Goal: Task Accomplishment & Management: Manage account settings

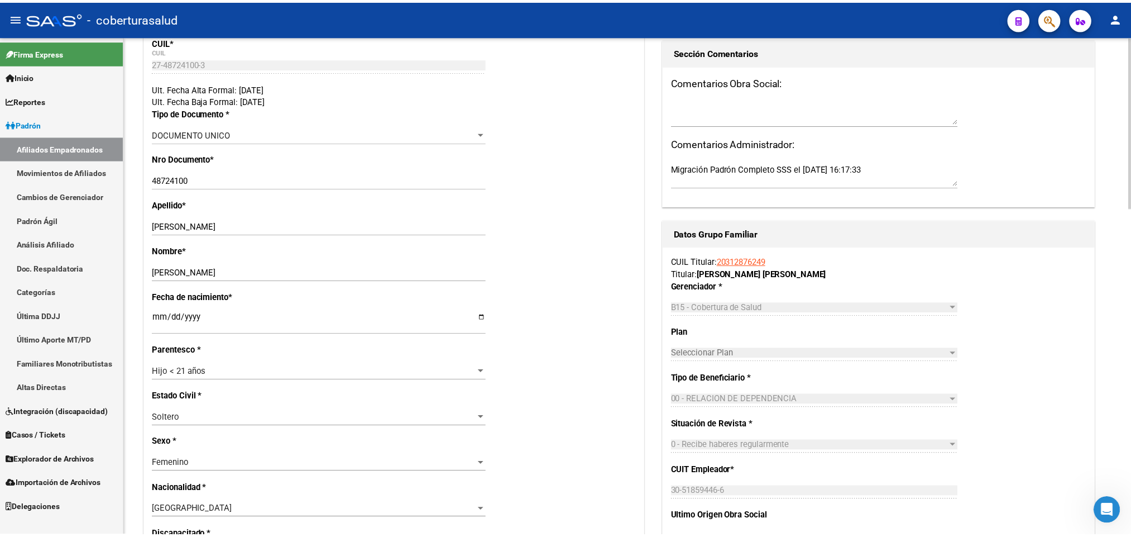
scroll to position [335, 0]
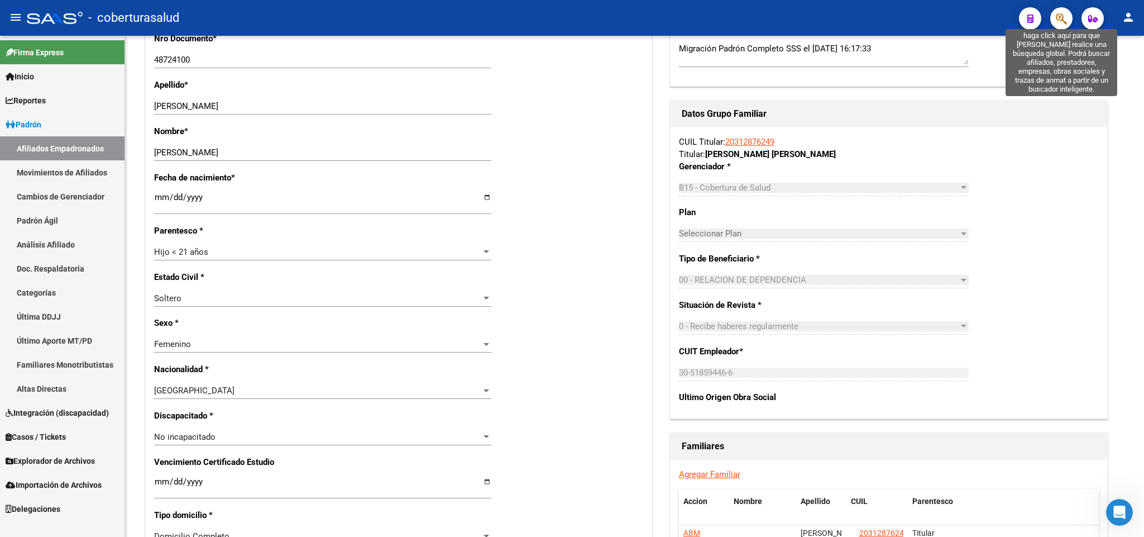
click at [1063, 18] on icon "button" at bounding box center [1061, 18] width 11 height 13
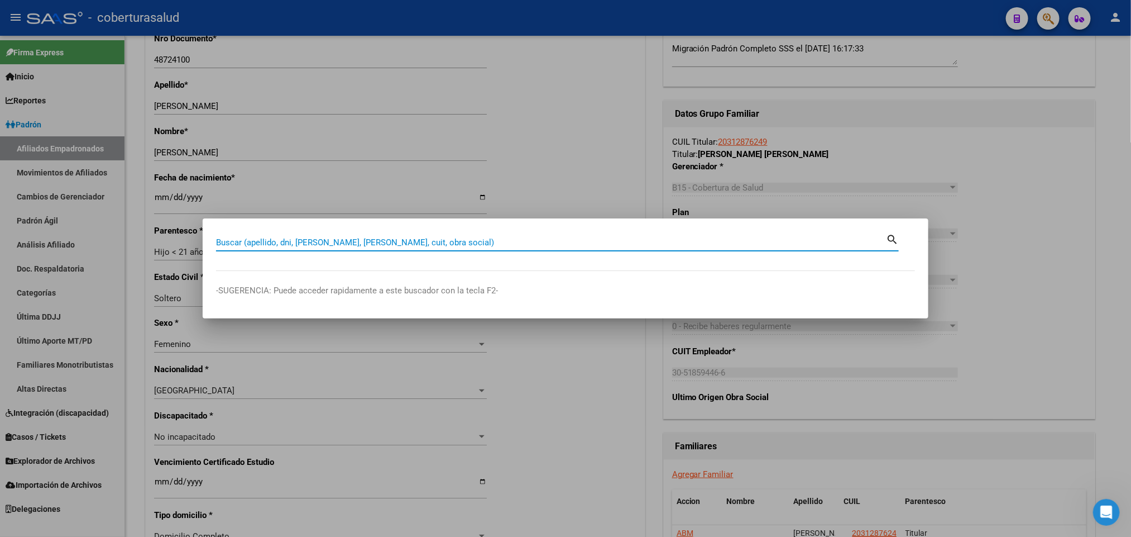
paste input "23167612"
type input "23167612"
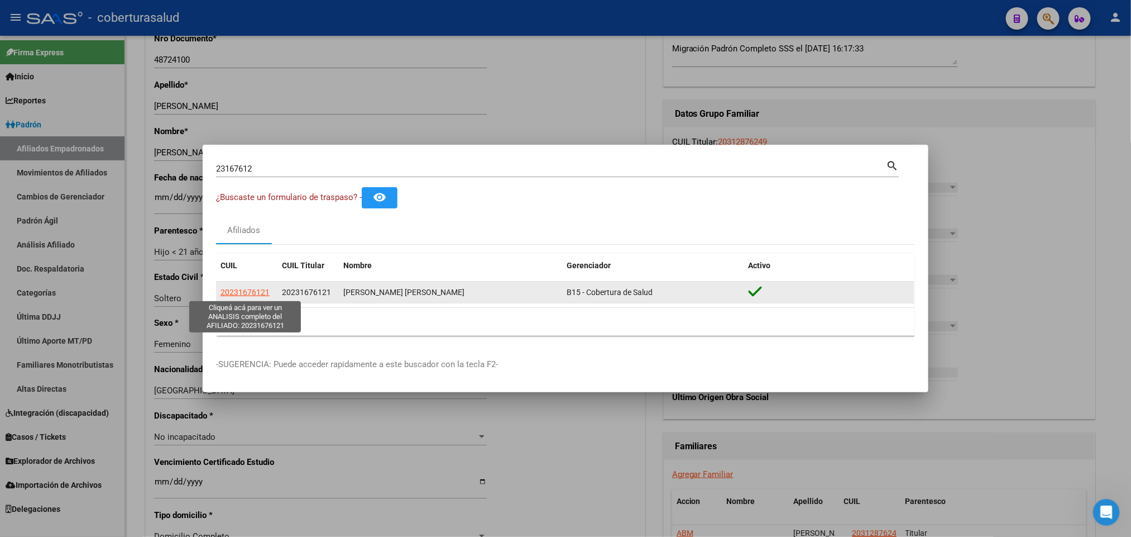
click at [242, 288] on span "20231676121" at bounding box center [245, 292] width 49 height 9
type textarea "20231676121"
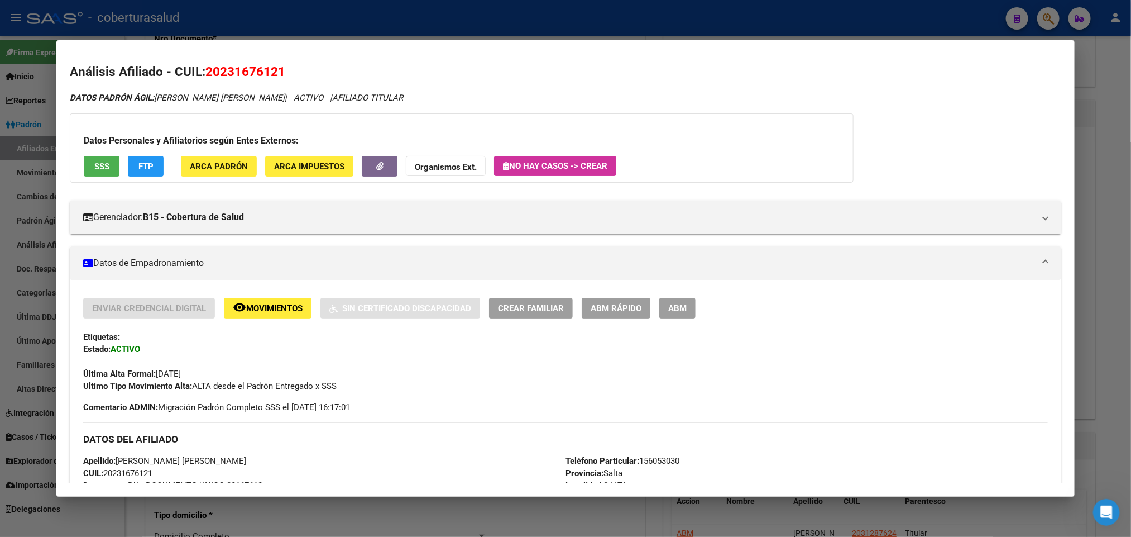
scroll to position [0, 0]
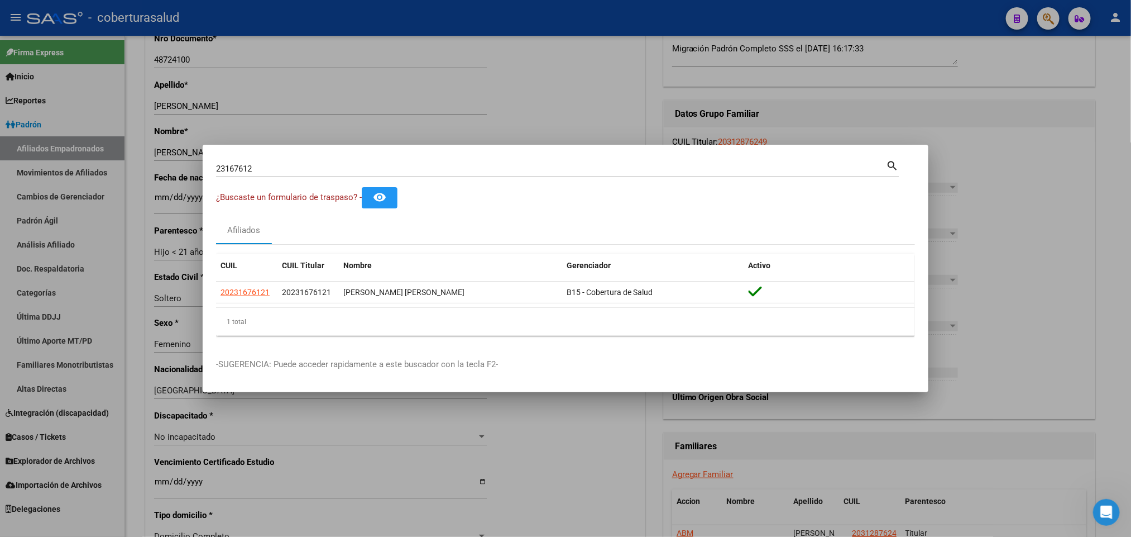
click at [707, 166] on input "23167612" at bounding box center [551, 169] width 670 height 10
paste input "42267615"
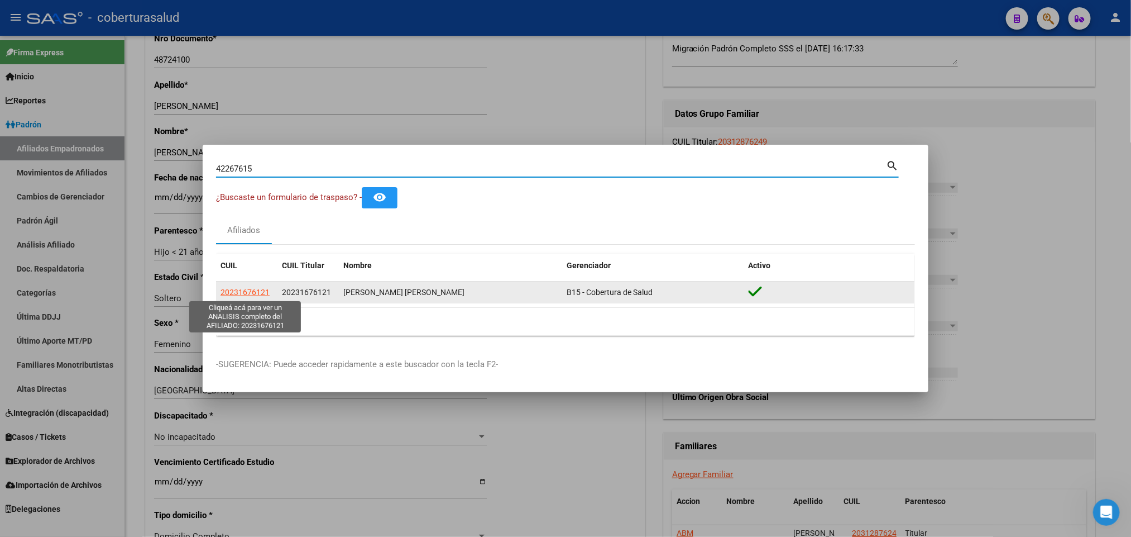
type input "42267615"
click at [256, 295] on span "20231676121" at bounding box center [245, 292] width 49 height 9
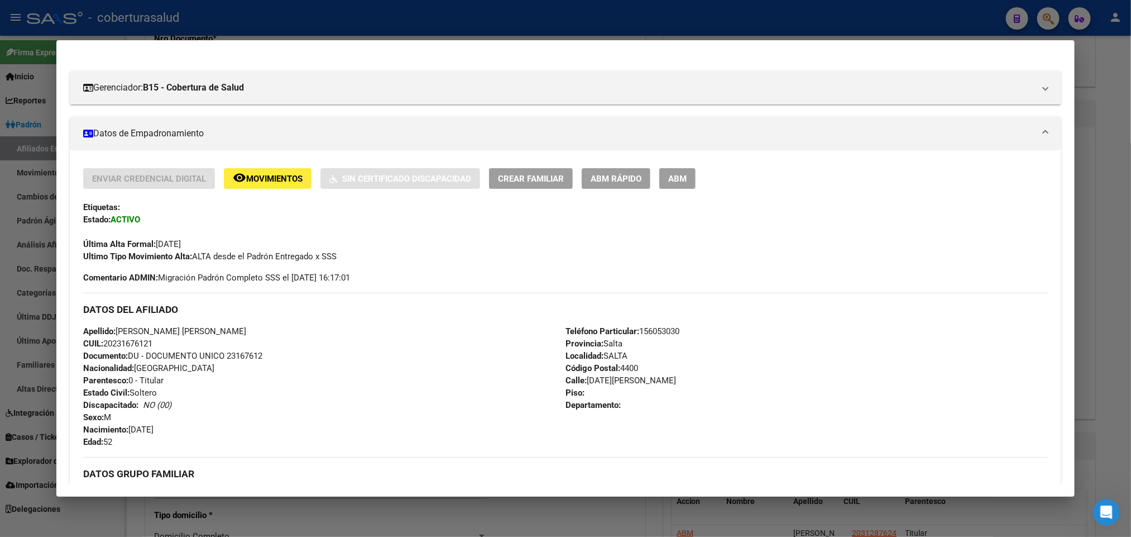
scroll to position [420, 0]
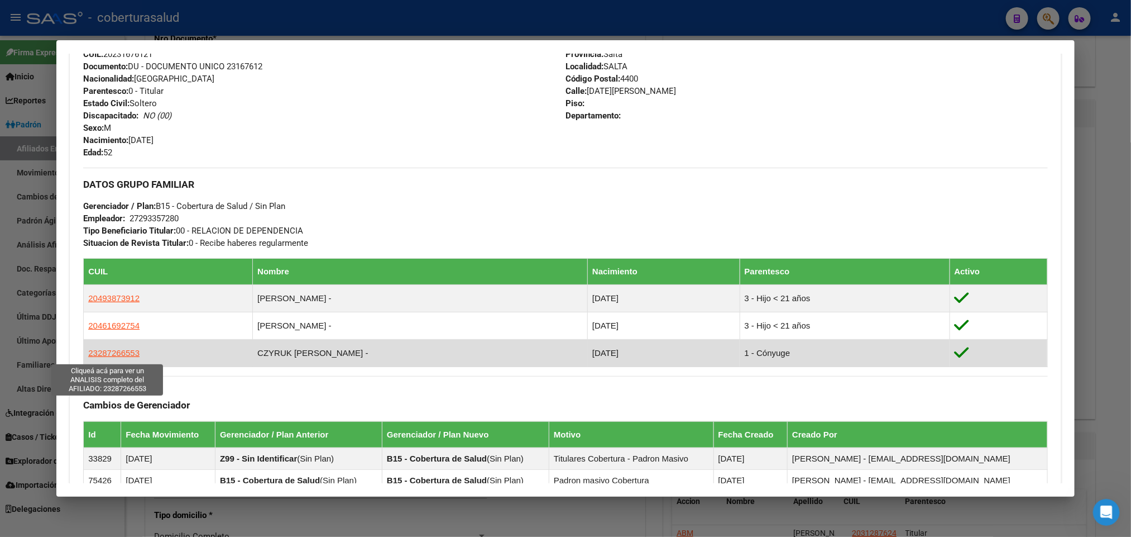
click at [89, 356] on span "23287266553" at bounding box center [113, 352] width 51 height 9
type textarea "23287266553"
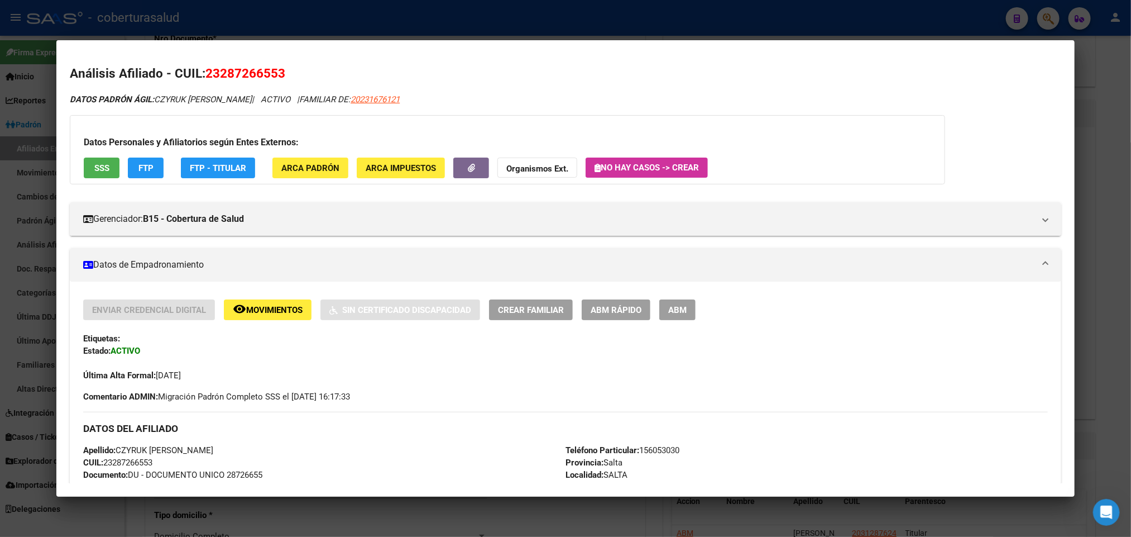
click at [101, 170] on span "SSS" at bounding box center [101, 168] width 15 height 10
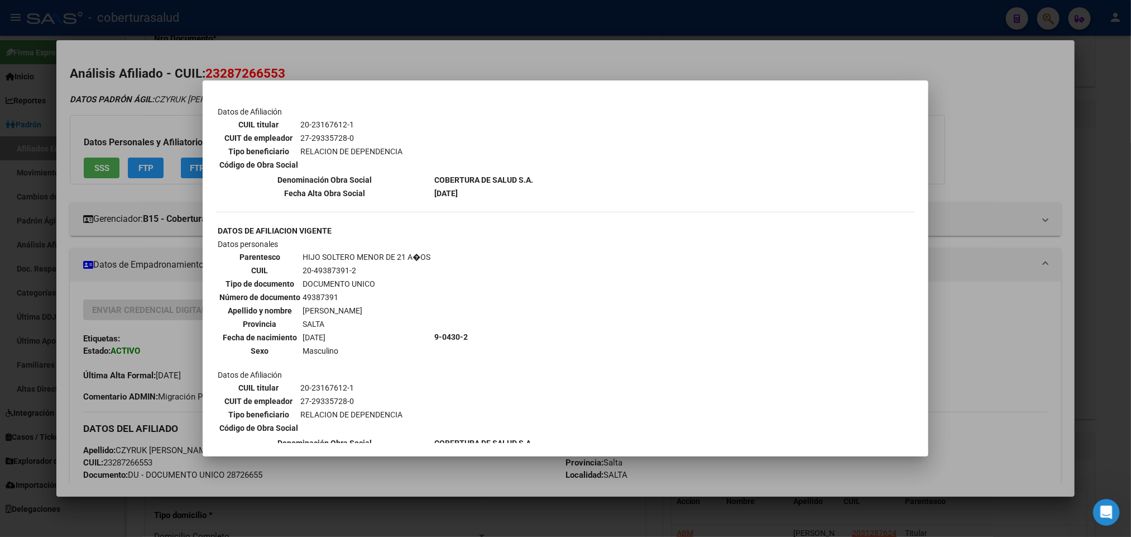
scroll to position [863, 0]
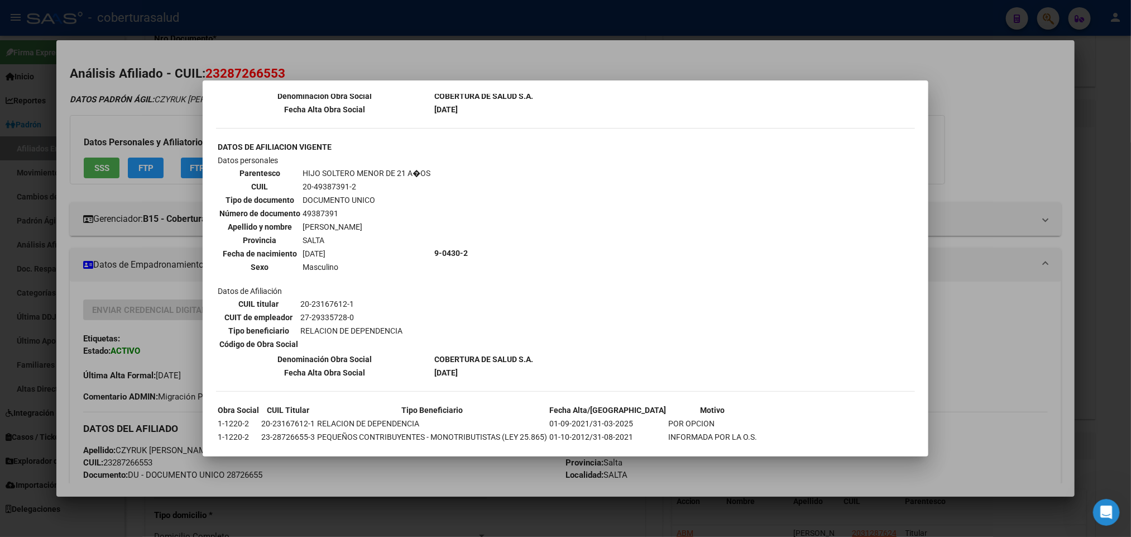
click at [389, 431] on td "PEQUEÑOS CONTRIBUYENTES - MONOTRIBUTISTAS (LEY 25.865)" at bounding box center [432, 437] width 231 height 12
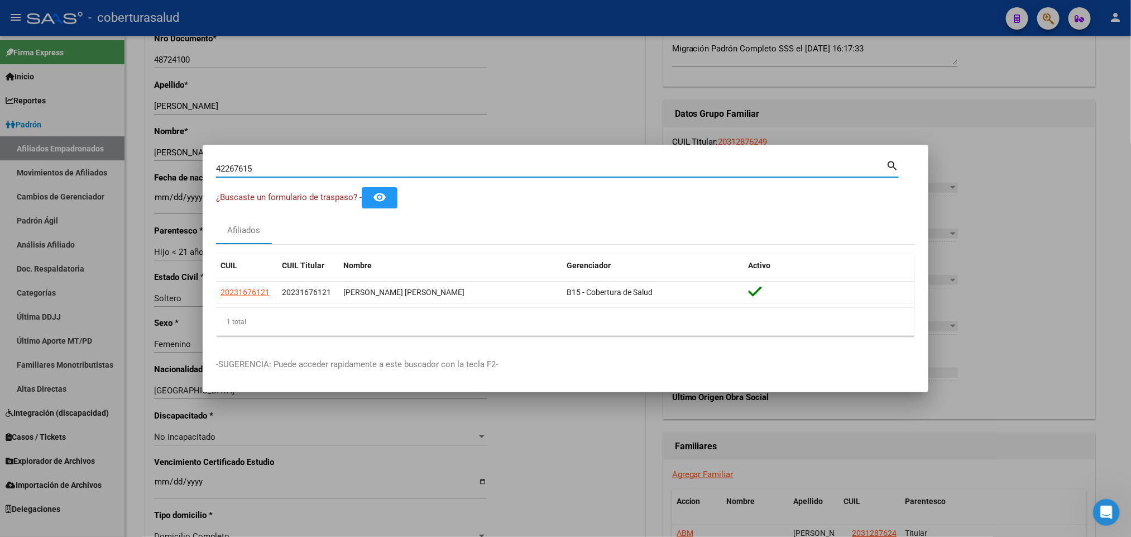
click at [275, 165] on input "42267615" at bounding box center [551, 169] width 670 height 10
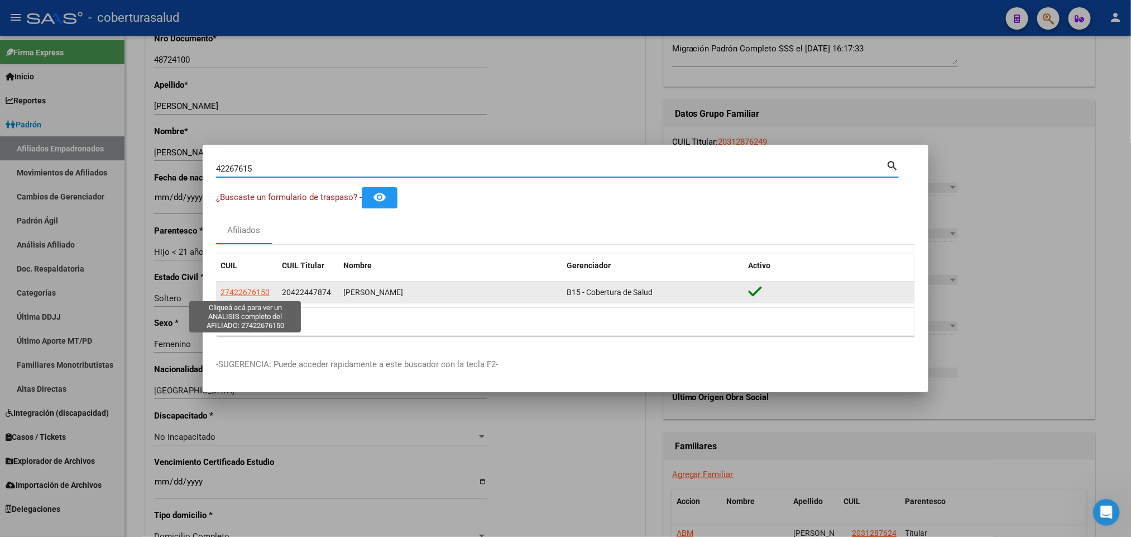
click at [256, 292] on span "27422676150" at bounding box center [245, 292] width 49 height 9
type textarea "27422676150"
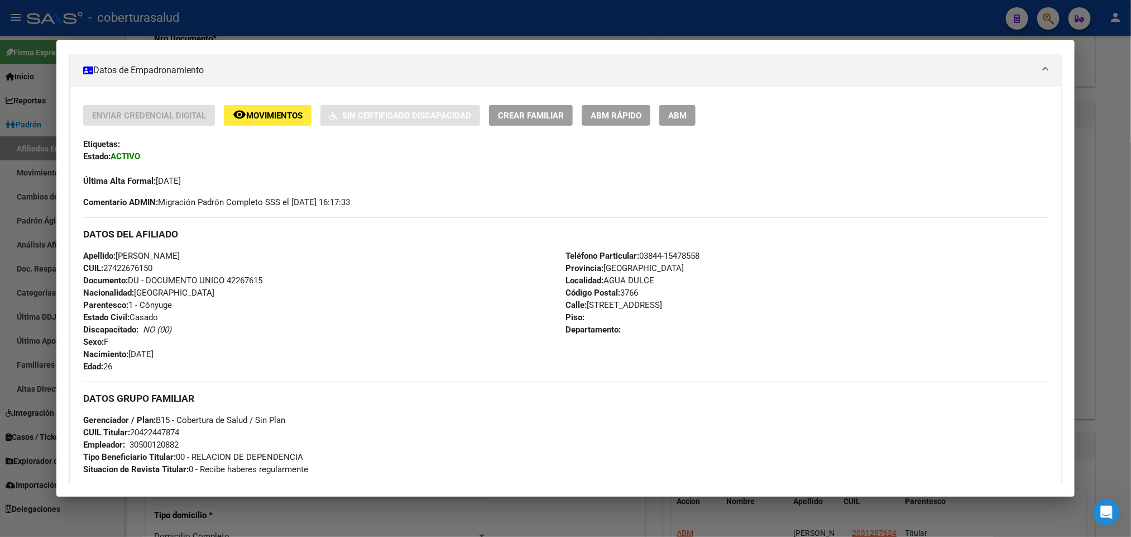
scroll to position [165, 0]
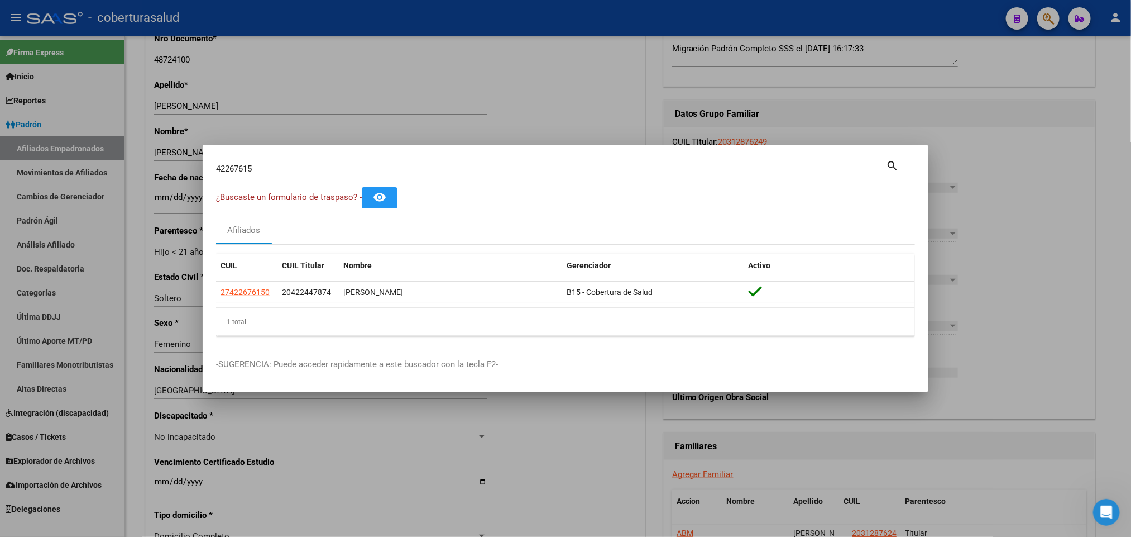
click at [411, 178] on div "42267615 Buscar (apellido, dni, [PERSON_NAME], [PERSON_NAME], cuit, obra social…" at bounding box center [557, 173] width 683 height 30
click at [409, 171] on input "42267615" at bounding box center [551, 169] width 670 height 10
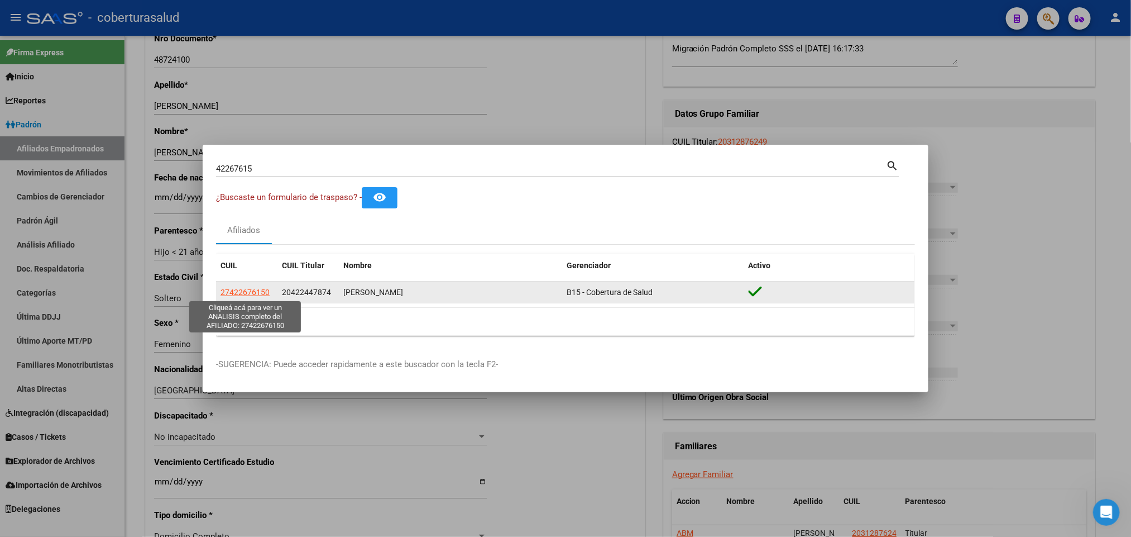
click at [238, 288] on span "27422676150" at bounding box center [245, 292] width 49 height 9
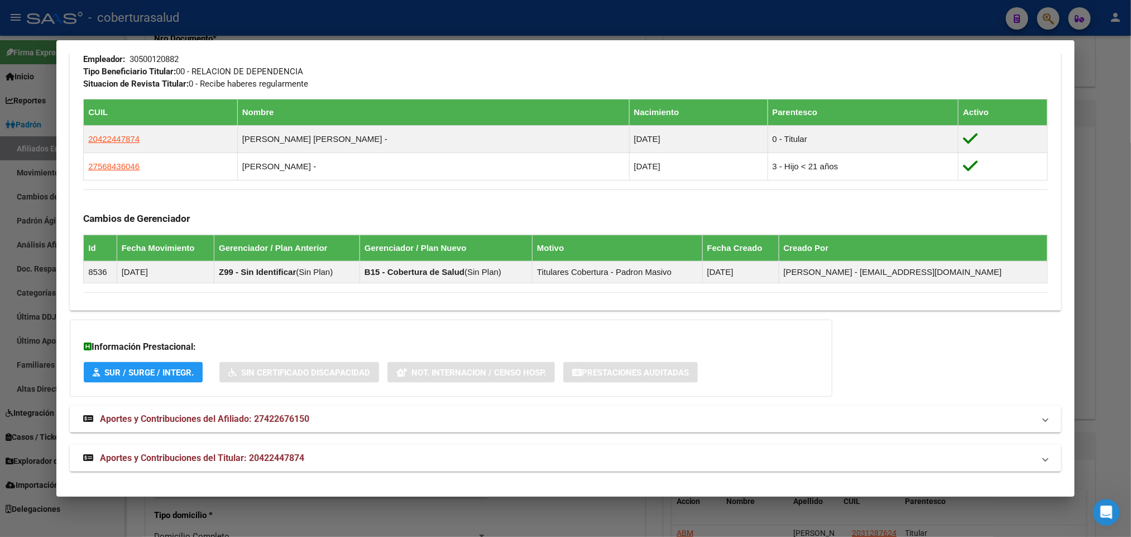
scroll to position [584, 0]
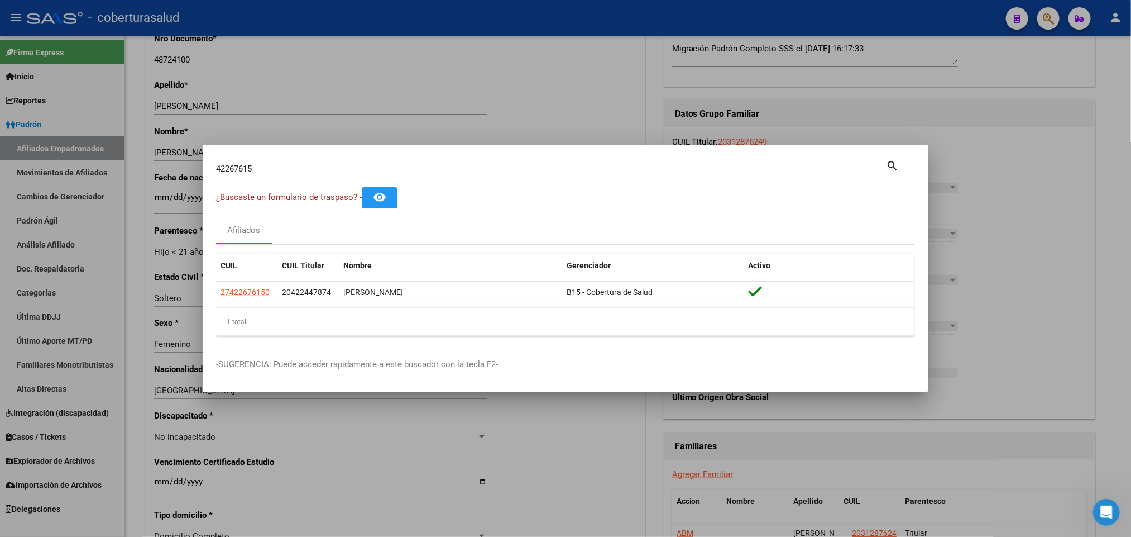
click at [354, 164] on input "42267615" at bounding box center [551, 169] width 670 height 10
paste input "20149616"
type input "20149616"
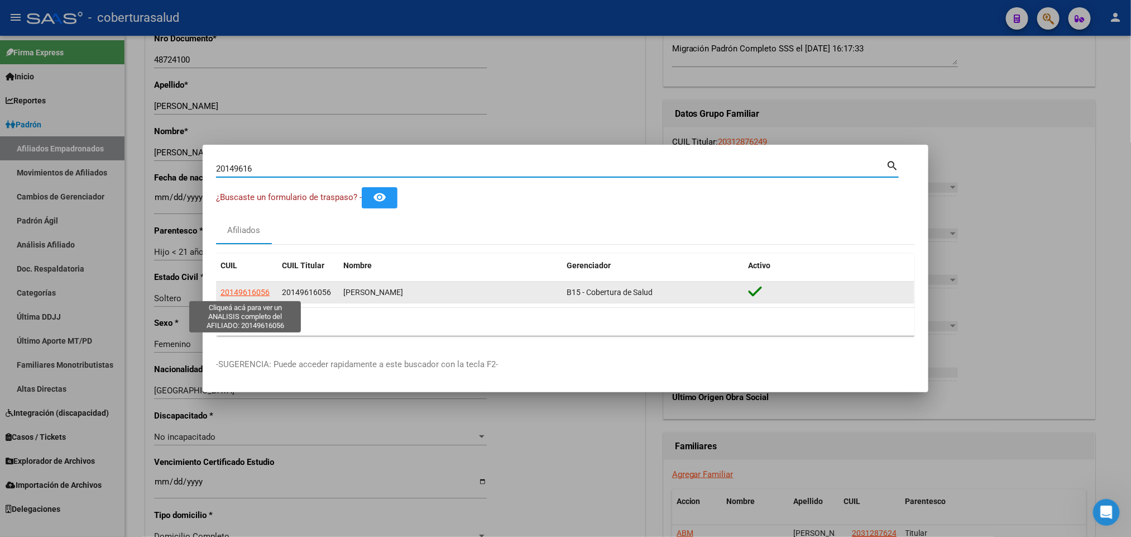
click at [232, 292] on span "20149616056" at bounding box center [245, 292] width 49 height 9
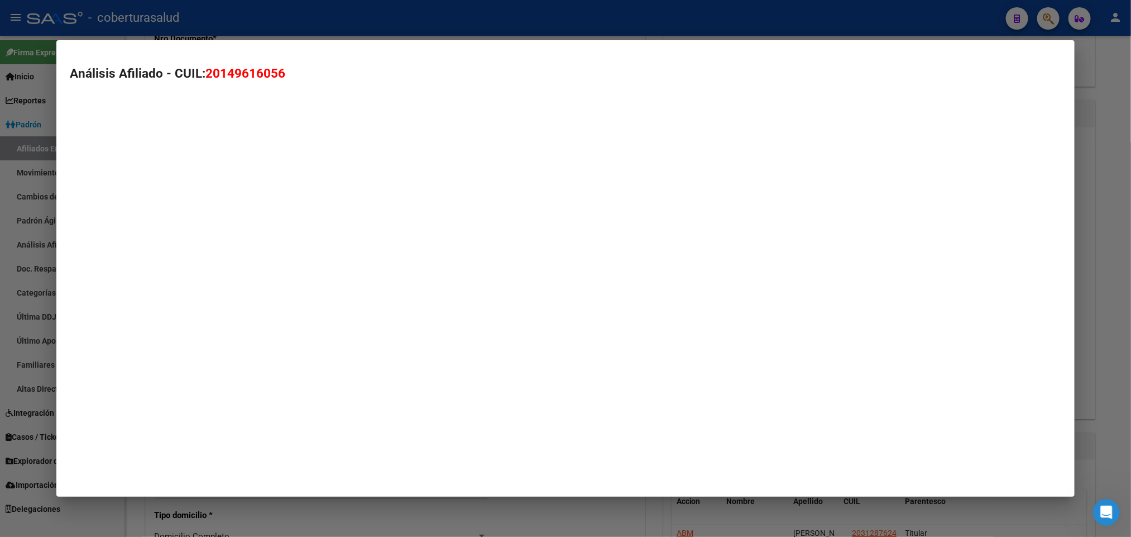
type textarea "20149616056"
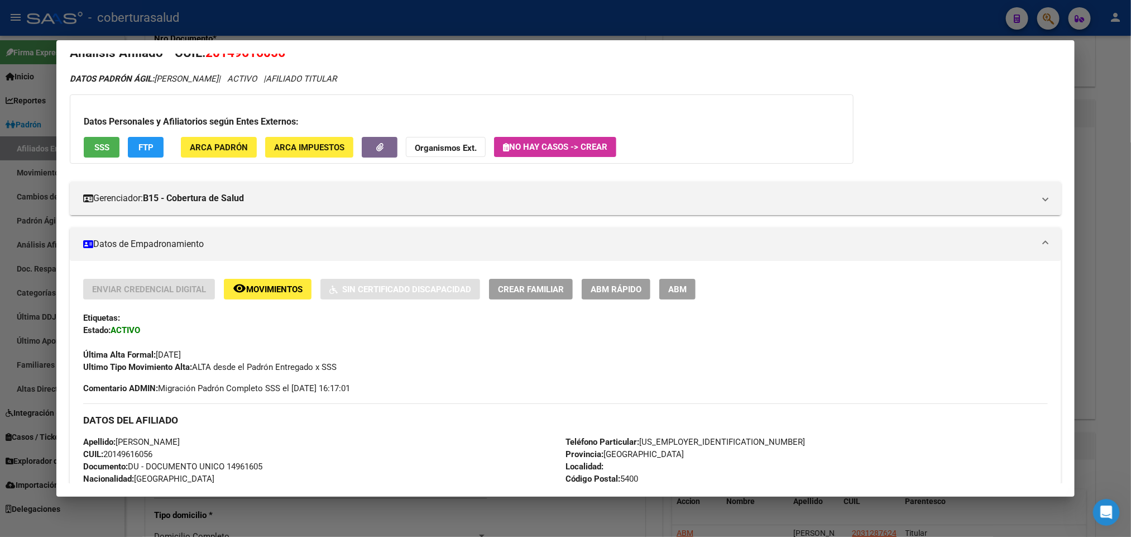
scroll to position [0, 0]
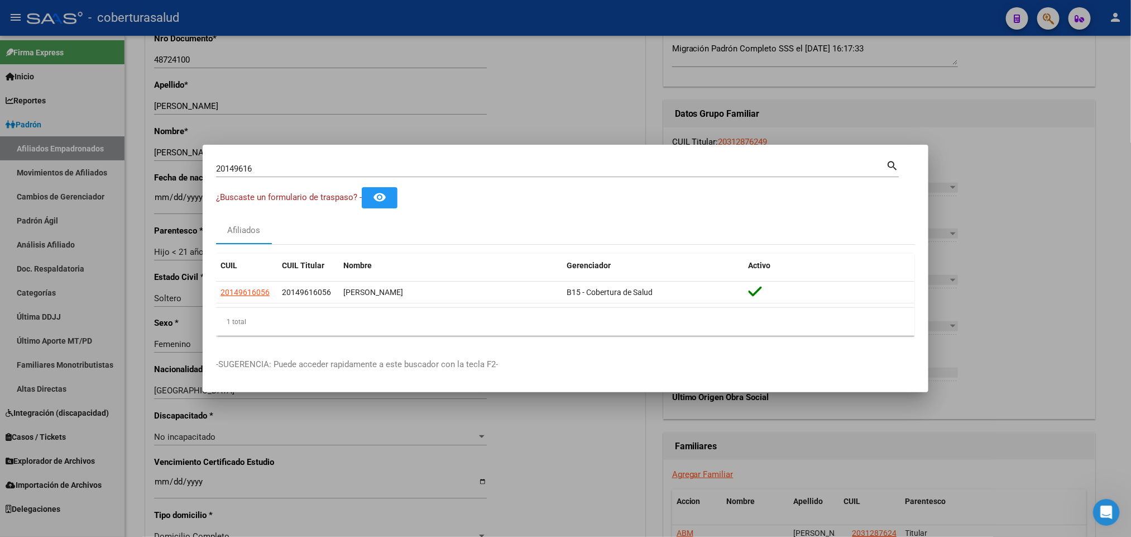
click at [436, 171] on input "20149616" at bounding box center [551, 169] width 670 height 10
paste input "45441441"
type input "45441441"
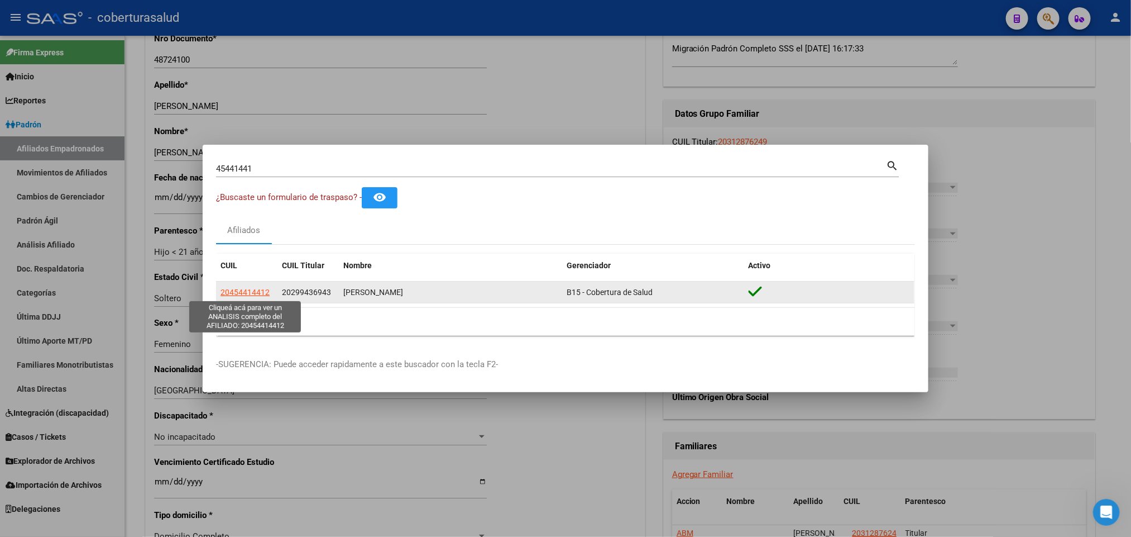
click at [255, 290] on span "20454414412" at bounding box center [245, 292] width 49 height 9
type textarea "20454414412"
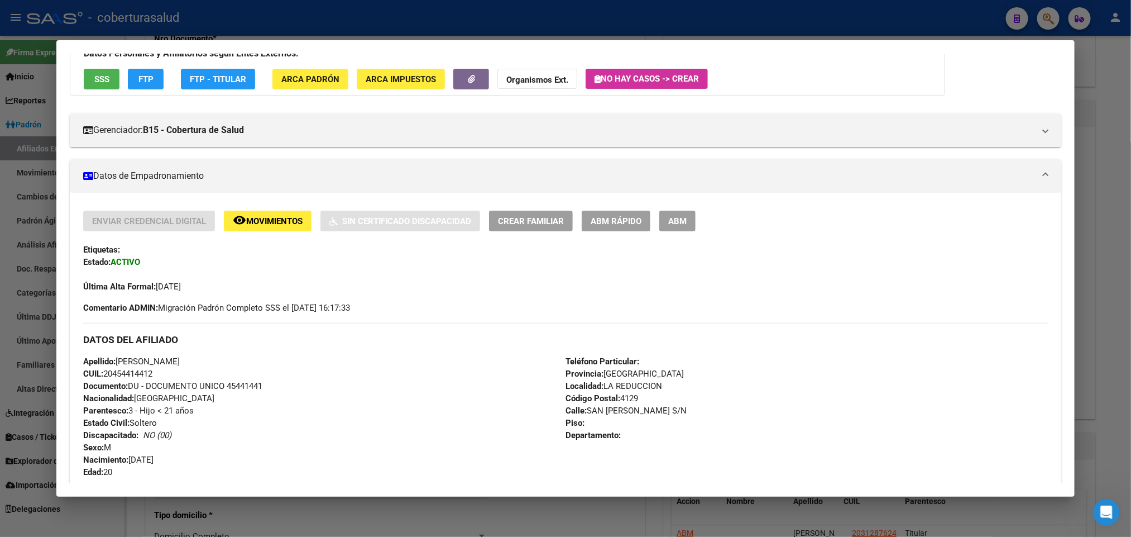
scroll to position [84, 0]
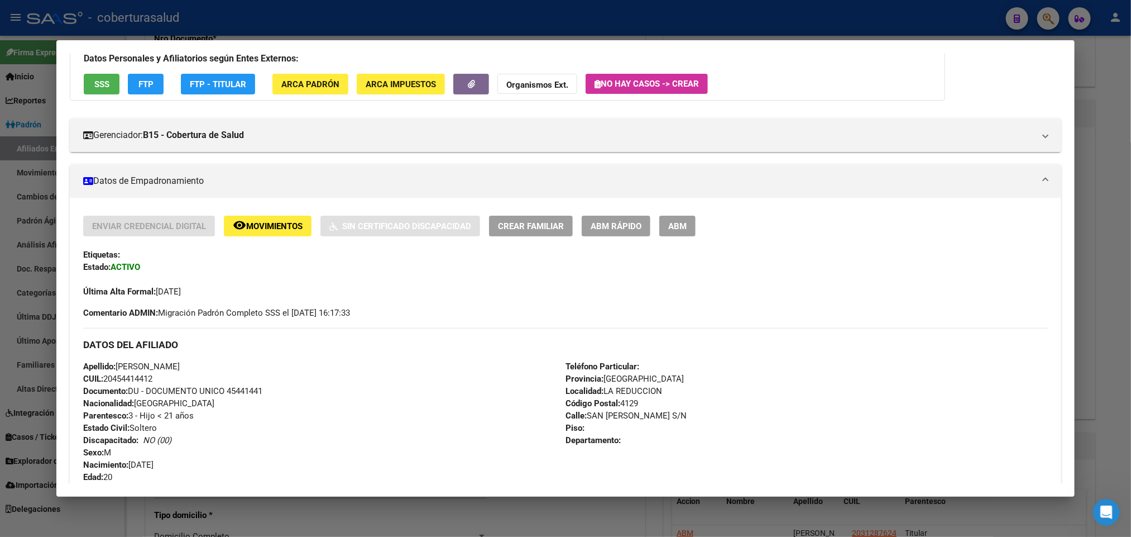
click at [266, 232] on button "remove_red_eye Movimientos" at bounding box center [268, 226] width 88 height 21
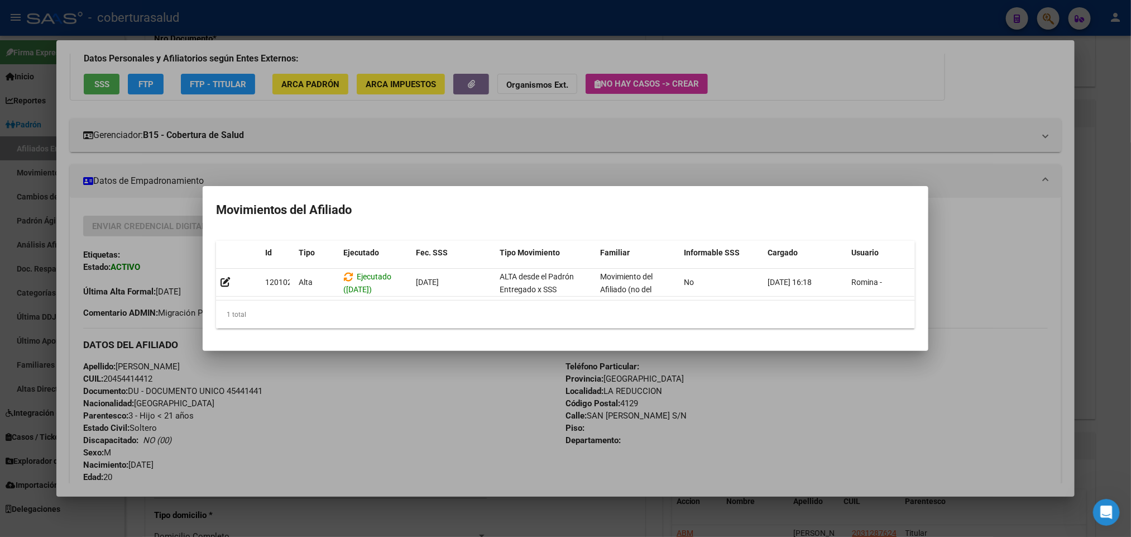
click at [850, 395] on div at bounding box center [565, 268] width 1131 height 537
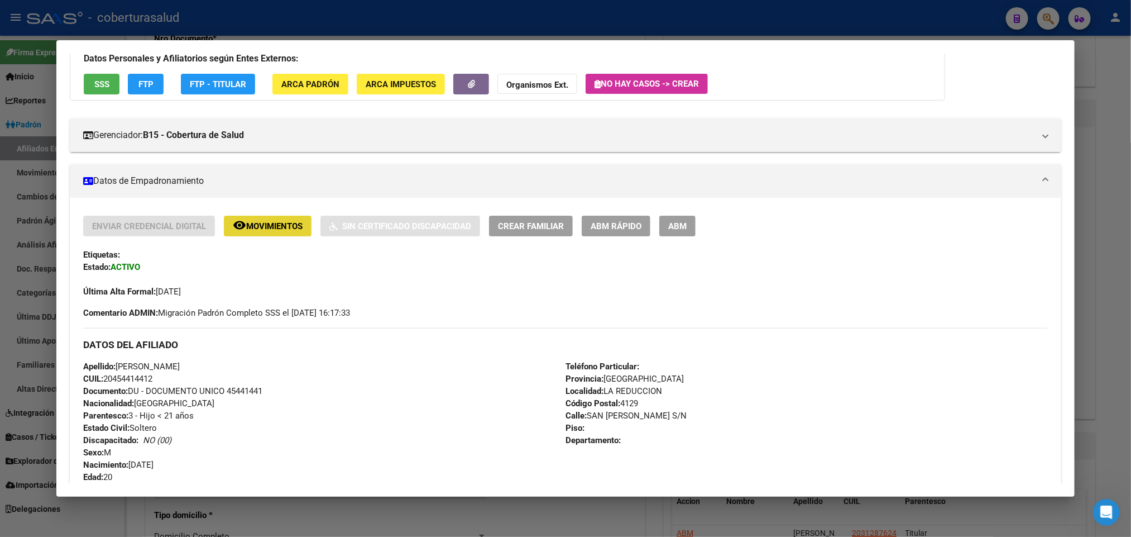
click at [275, 221] on span "Movimientos" at bounding box center [274, 226] width 56 height 10
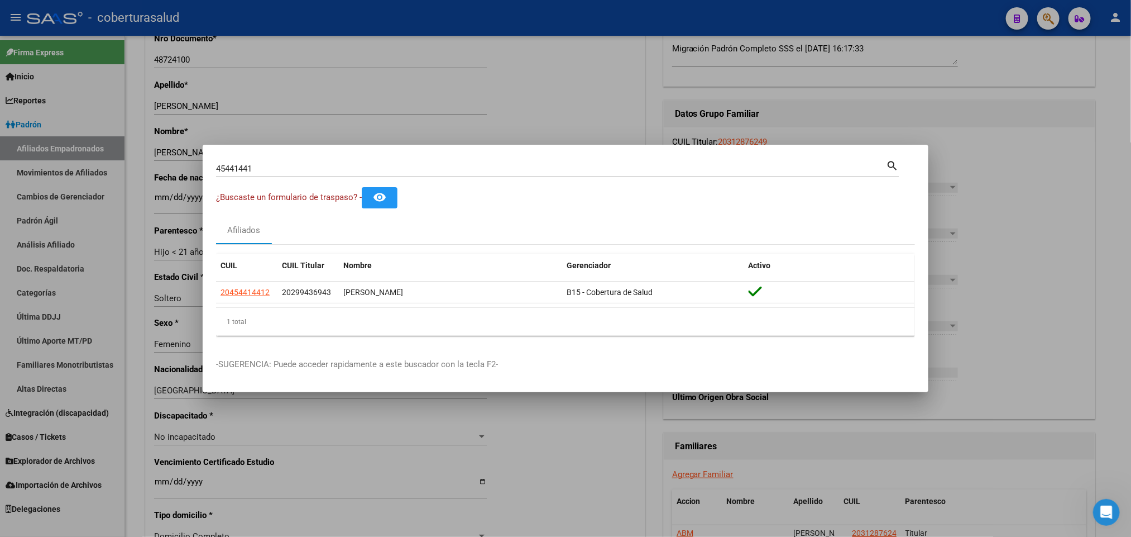
click at [500, 176] on div "45441441 Buscar (apellido, dni, [PERSON_NAME], [PERSON_NAME], cuit, obra social)" at bounding box center [551, 168] width 670 height 17
paste input "45513871"
click at [496, 166] on input "4544144145513871" at bounding box center [551, 169] width 670 height 10
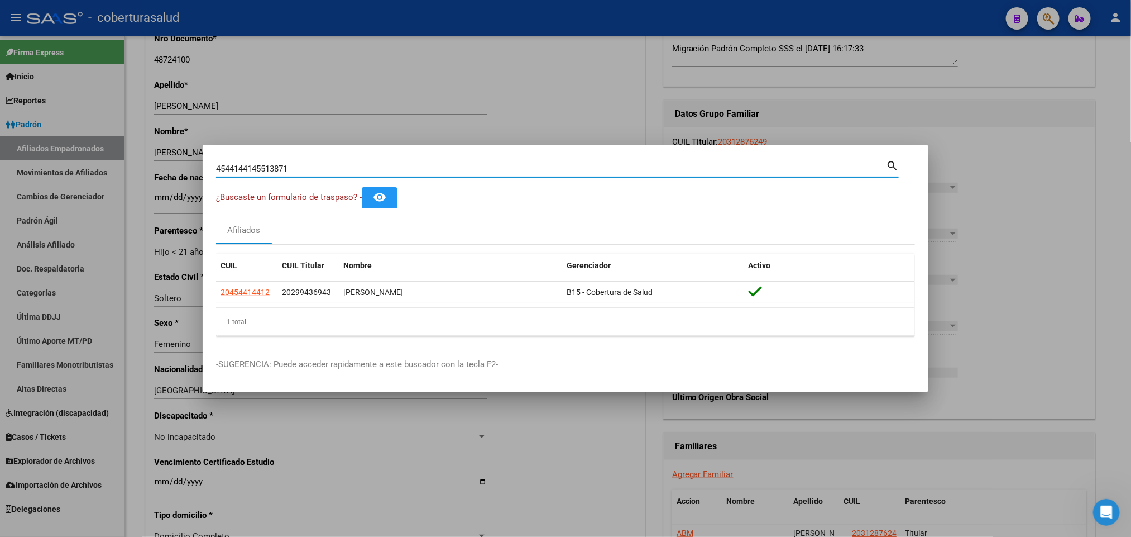
paste input
type input "45513871"
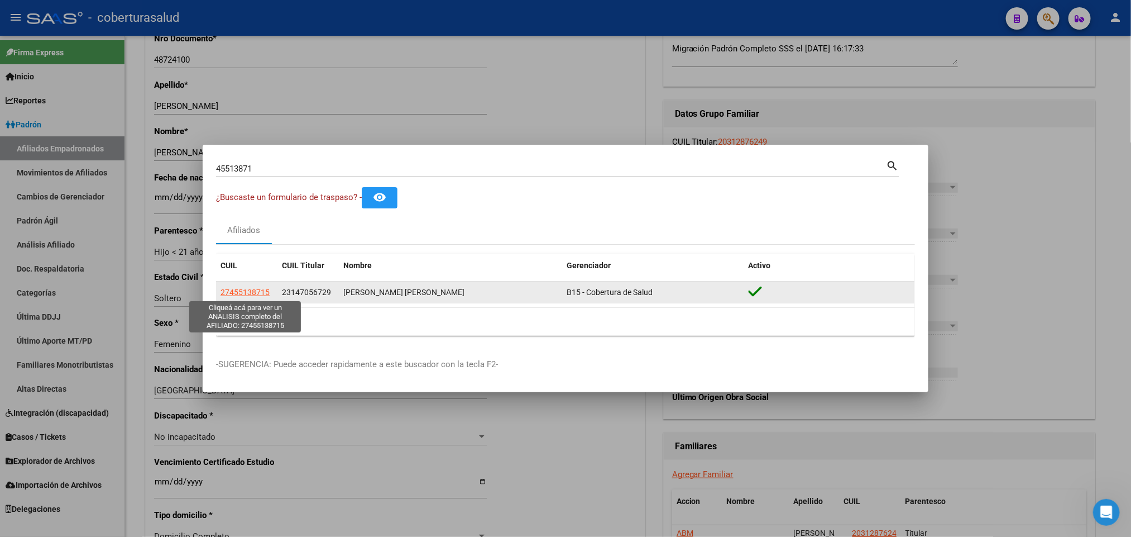
click at [250, 288] on span "27455138715" at bounding box center [245, 292] width 49 height 9
type textarea "27455138715"
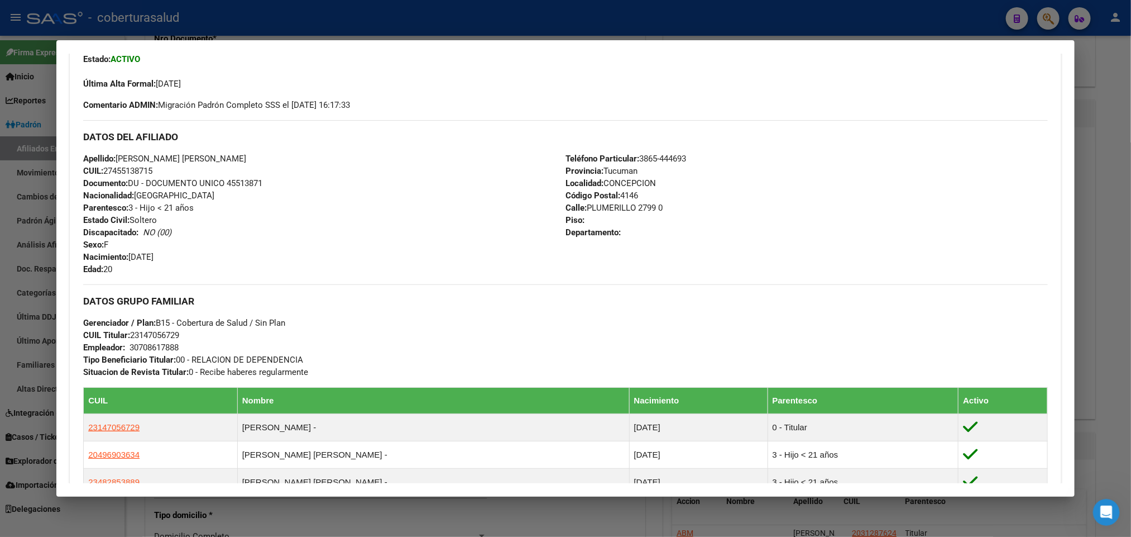
scroll to position [251, 0]
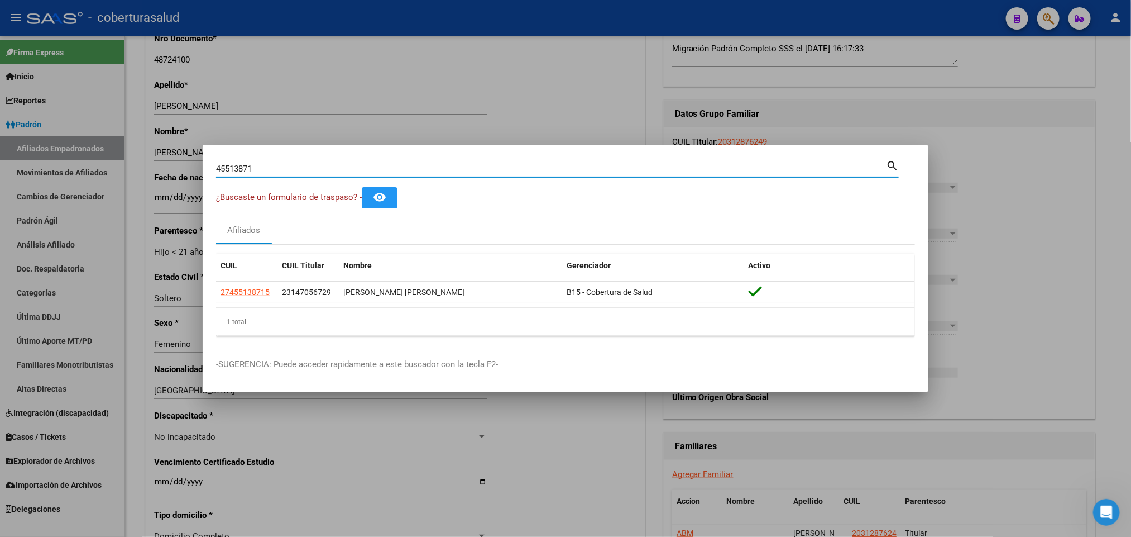
click at [330, 166] on input "45513871" at bounding box center [551, 169] width 670 height 10
paste input "666810"
type input "45666810"
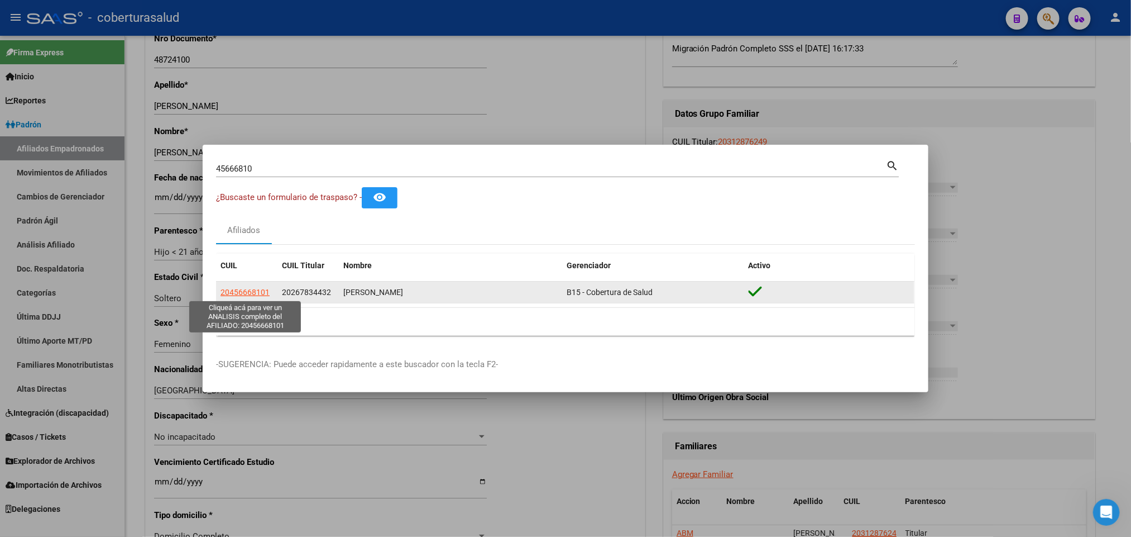
click at [241, 294] on span "20456668101" at bounding box center [245, 292] width 49 height 9
type textarea "20456668101"
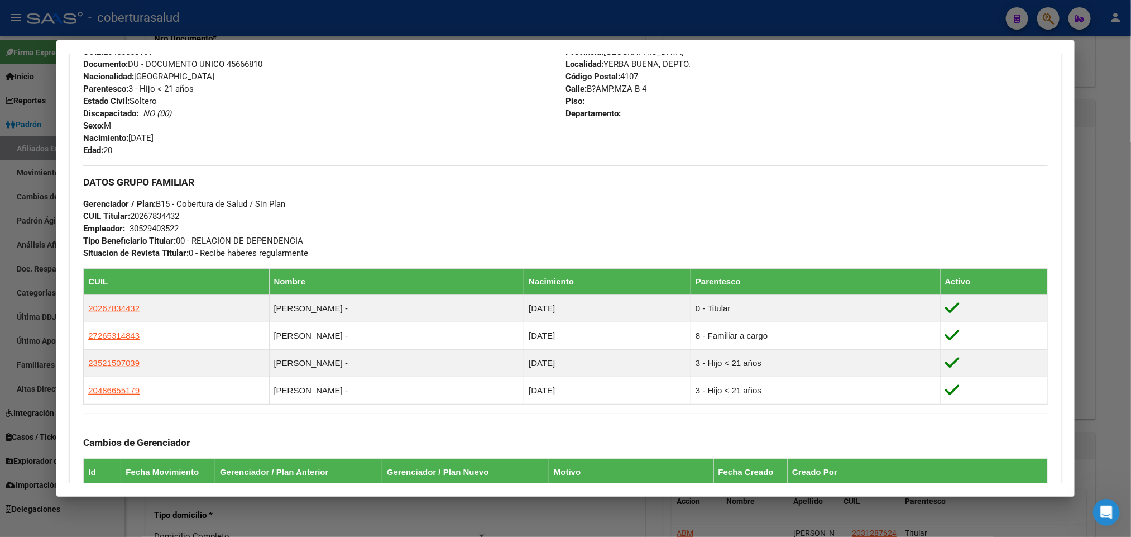
scroll to position [327, 0]
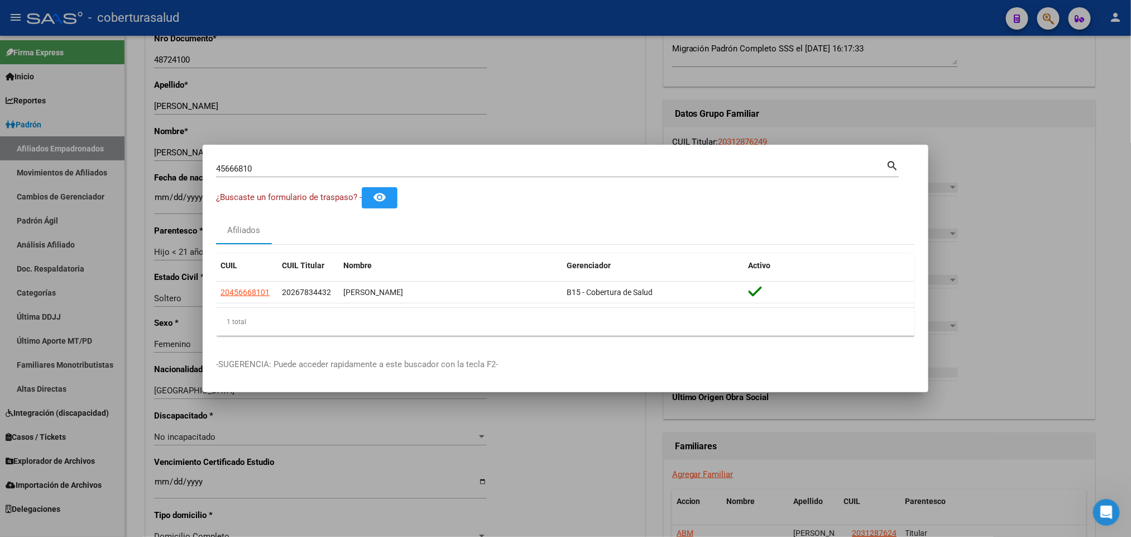
click at [594, 171] on input "45666810" at bounding box center [551, 169] width 670 height 10
paste input "58772759"
type input "58772759"
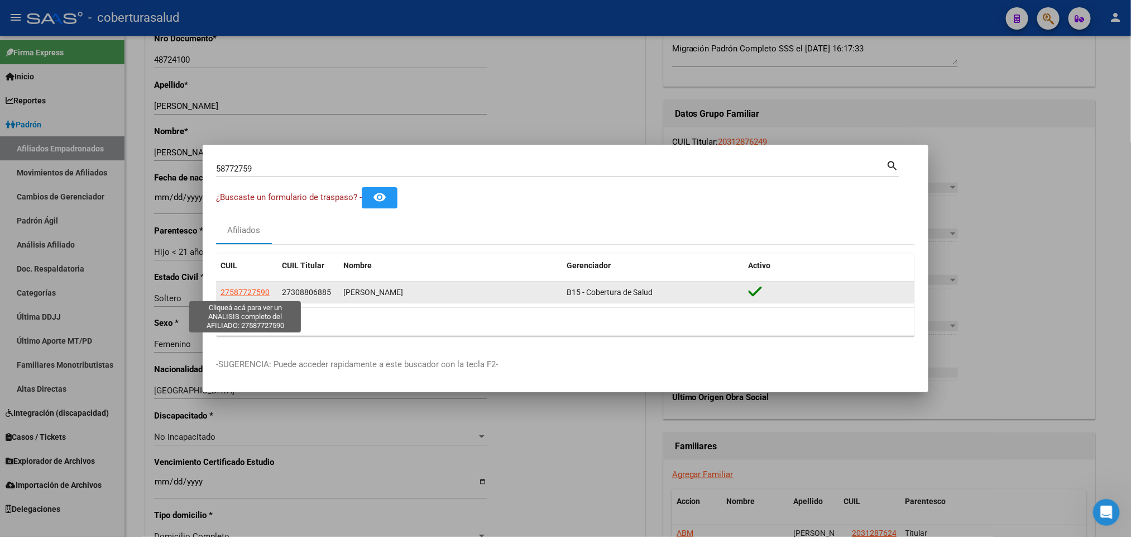
click at [253, 292] on span "27587727590" at bounding box center [245, 292] width 49 height 9
type textarea "27587727590"
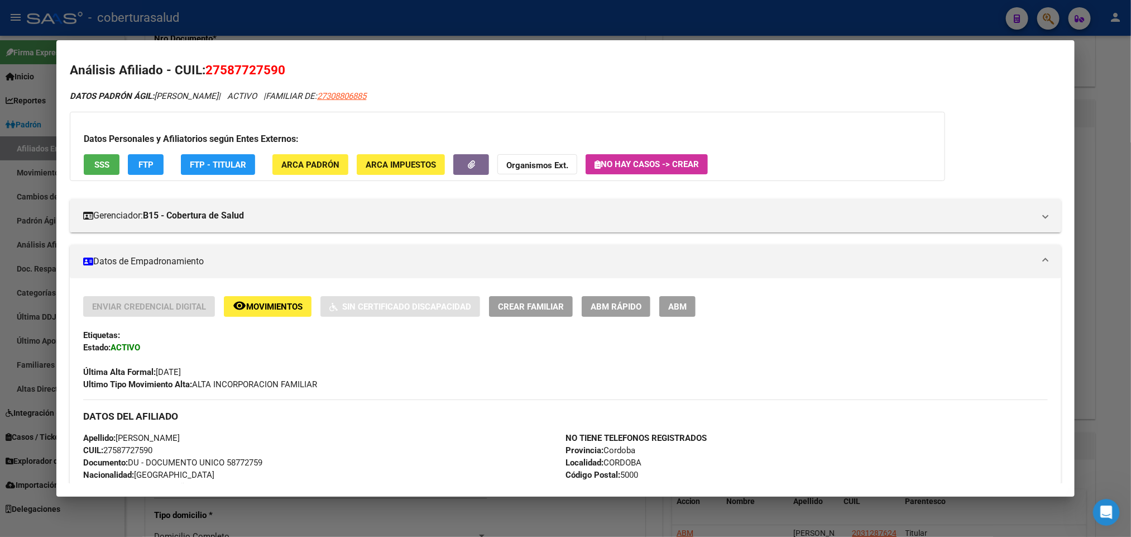
scroll to position [0, 0]
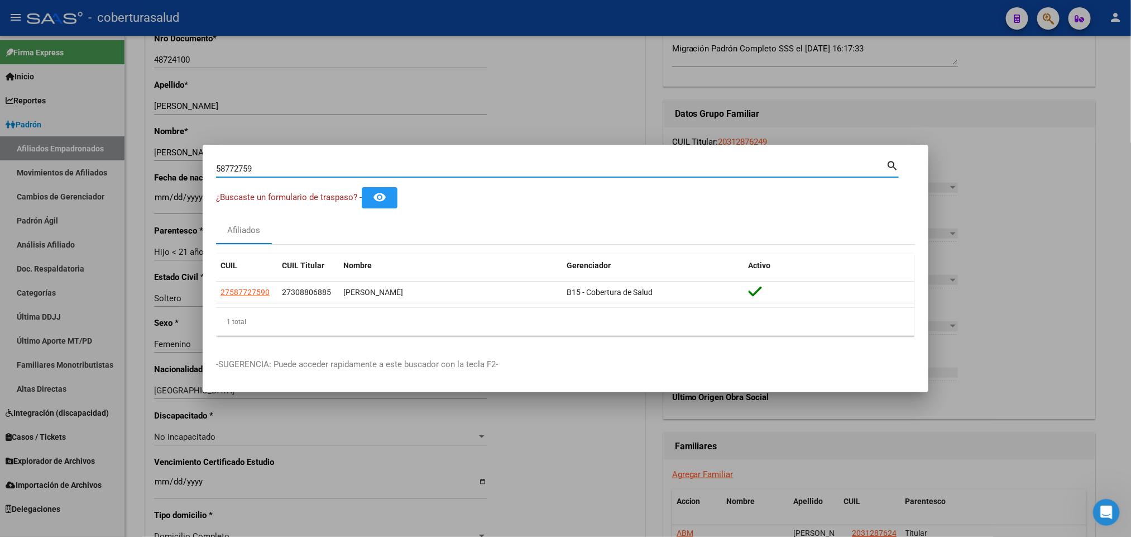
click at [335, 164] on input "58772759" at bounding box center [551, 169] width 670 height 10
paste input "48009324"
type input "48009324"
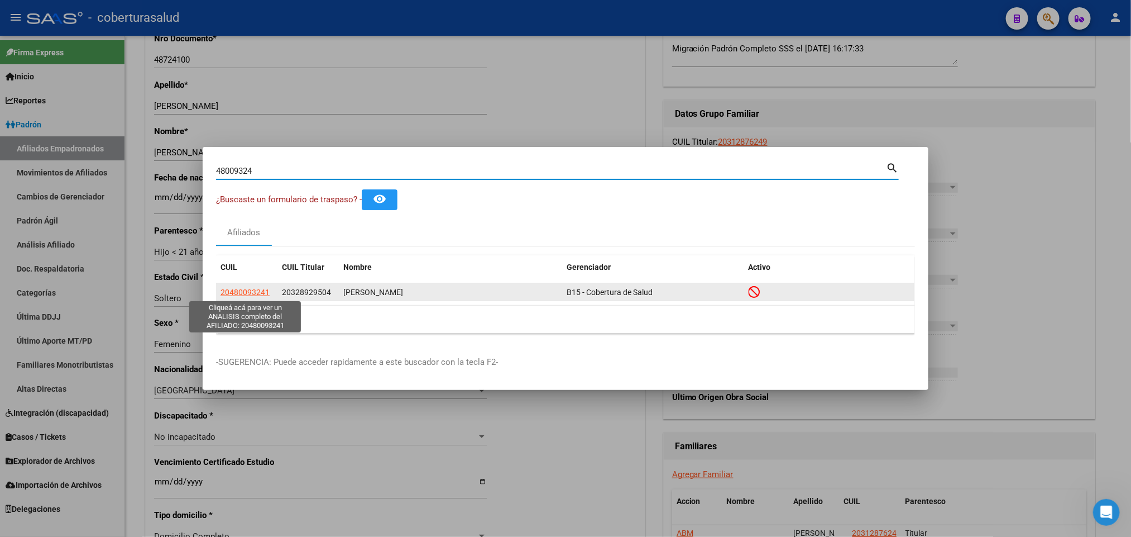
click at [252, 293] on span "20480093241" at bounding box center [245, 292] width 49 height 9
type textarea "20480093241"
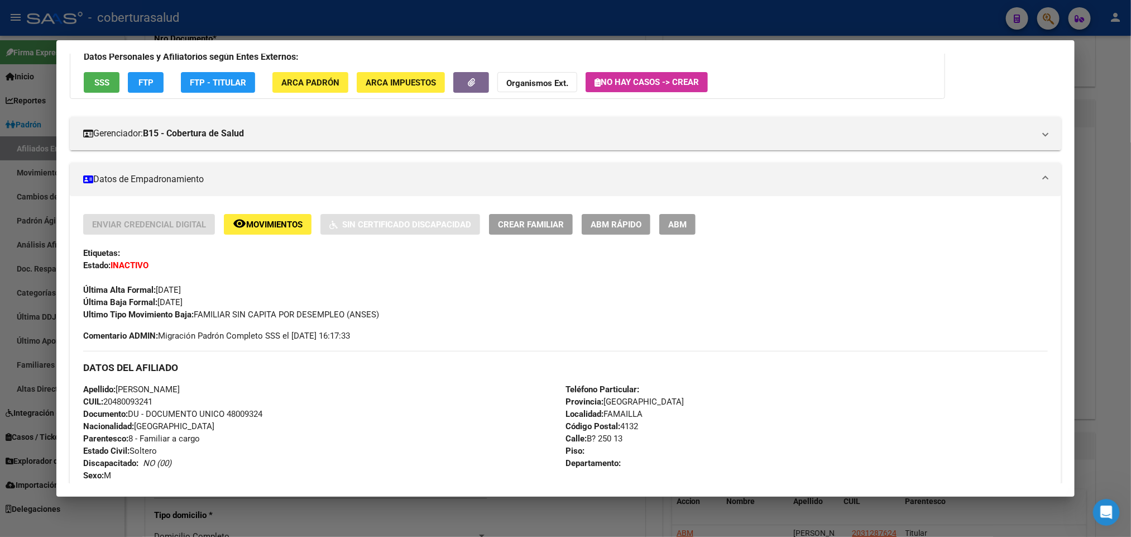
scroll to position [84, 0]
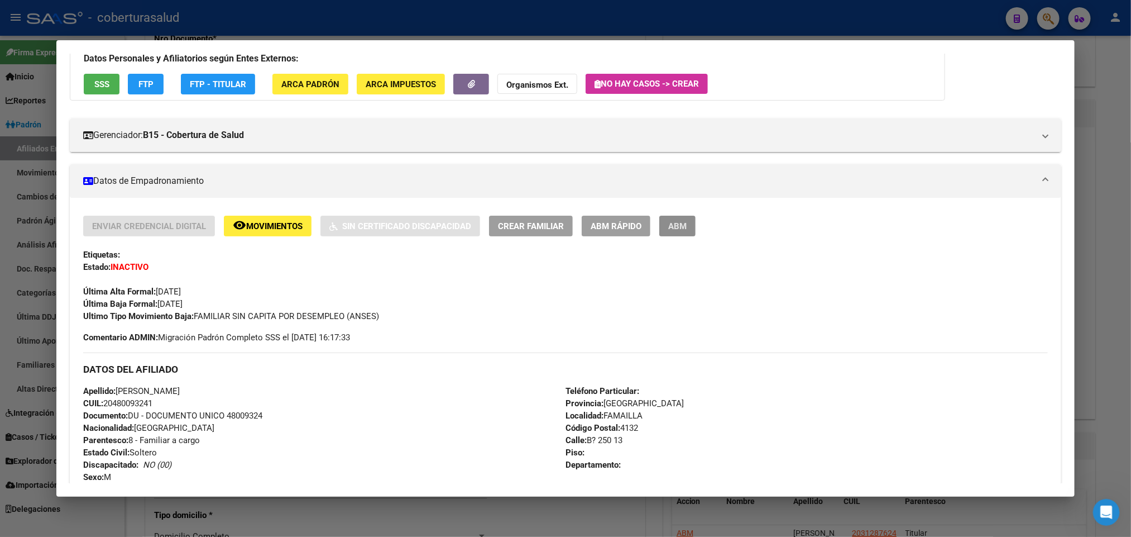
click at [669, 232] on button "ABM" at bounding box center [678, 226] width 36 height 21
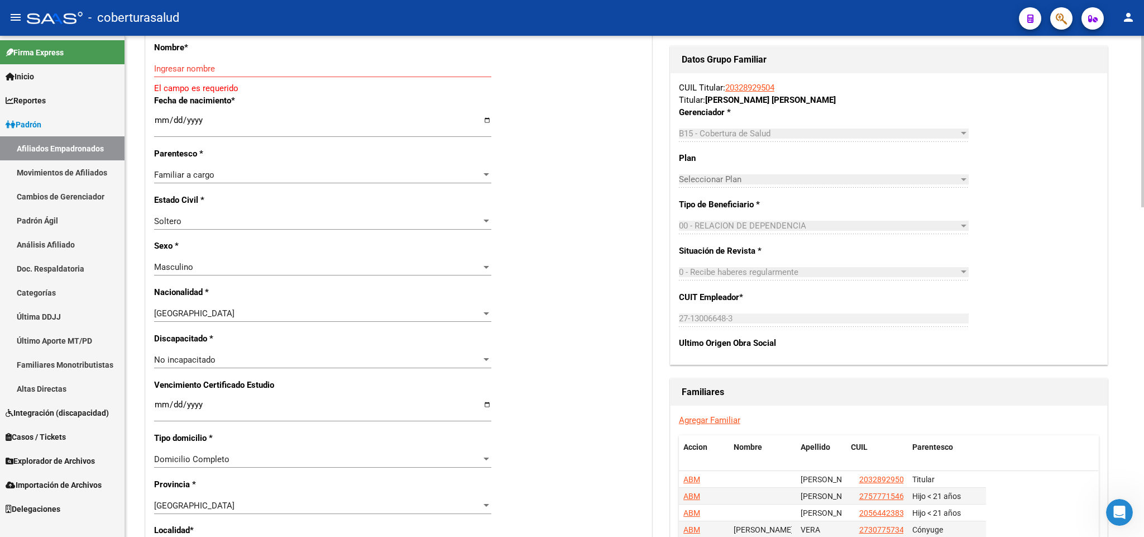
scroll to position [335, 0]
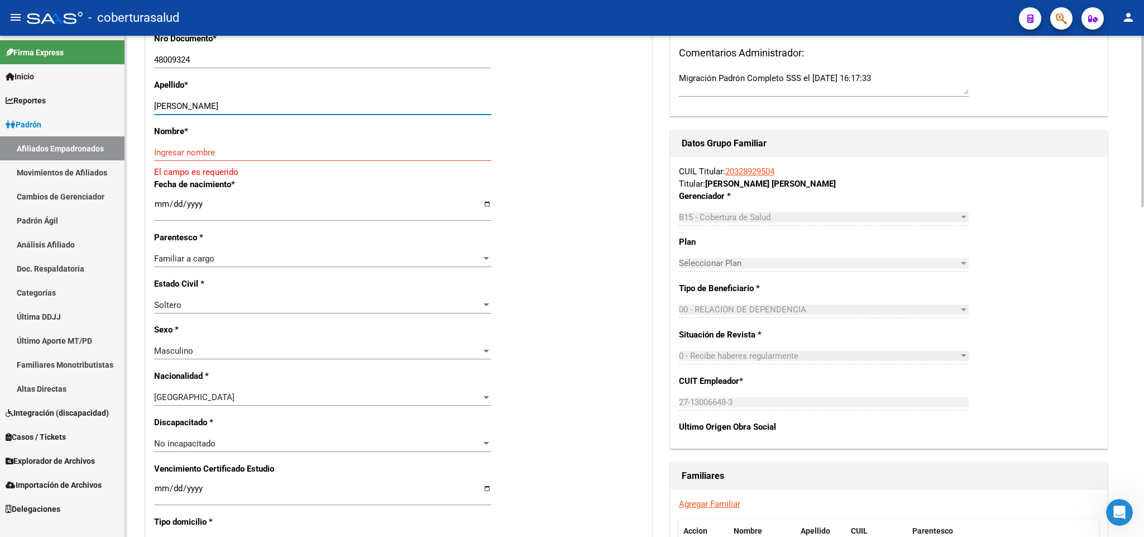
drag, startPoint x: 188, startPoint y: 104, endPoint x: 273, endPoint y: 104, distance: 84.9
click at [273, 104] on input "[PERSON_NAME]" at bounding box center [322, 106] width 337 height 10
type input "[PERSON_NAME]"
click at [208, 153] on input "Ingresar nombre" at bounding box center [322, 152] width 337 height 10
paste input "[PERSON_NAME]"
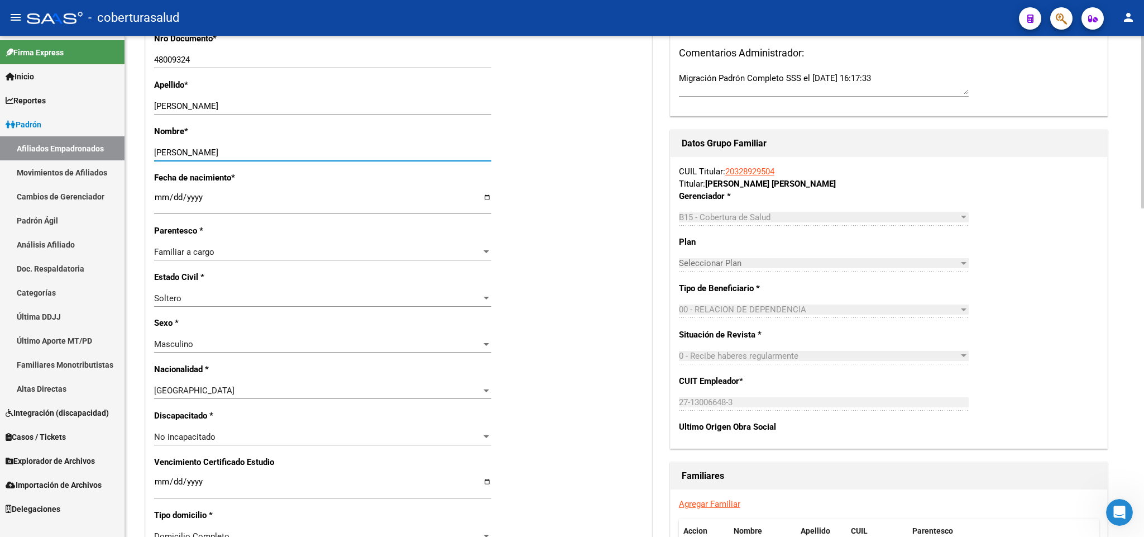
type input "[PERSON_NAME]"
click at [316, 253] on div "Familiar a cargo" at bounding box center [317, 252] width 327 height 10
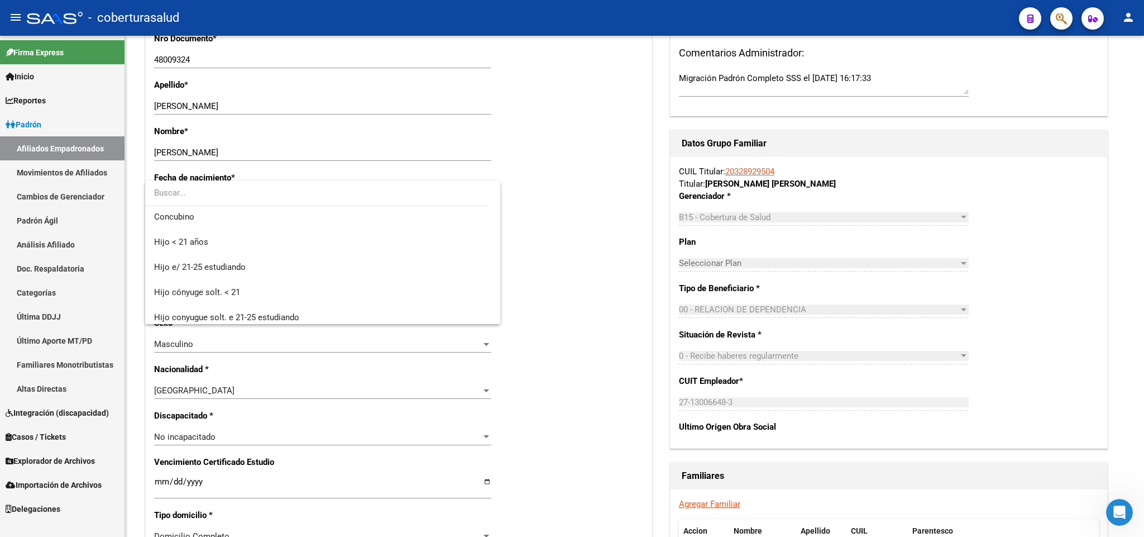
scroll to position [0, 0]
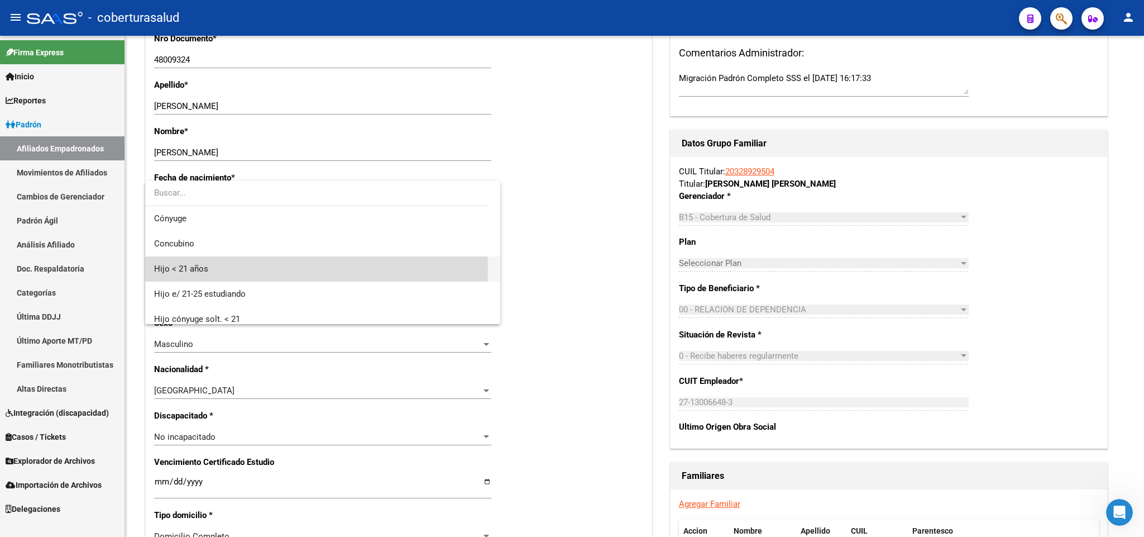
click at [289, 269] on span "Hijo < 21 años" at bounding box center [322, 268] width 337 height 25
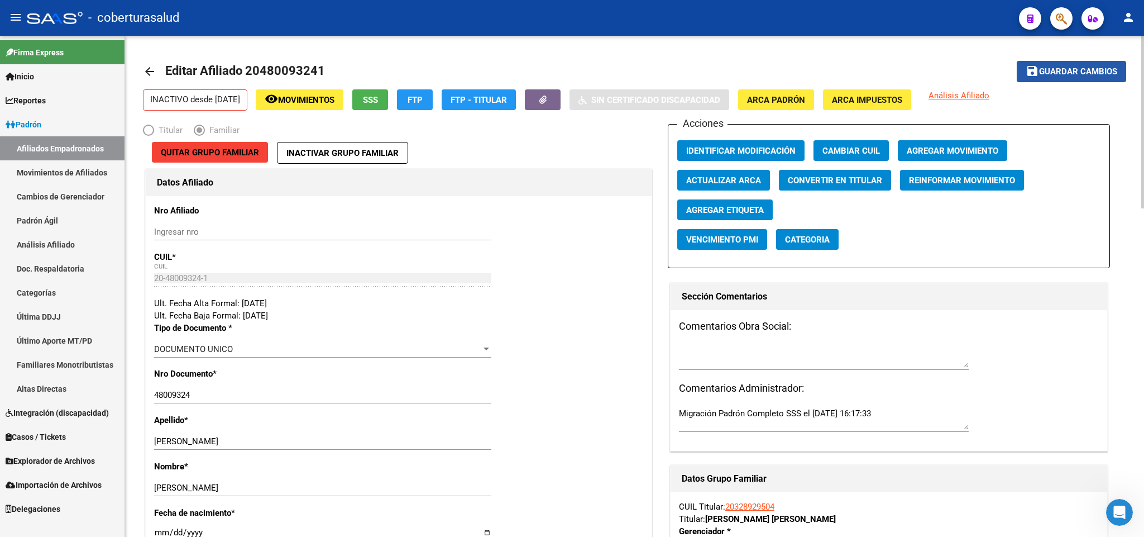
click at [1069, 73] on span "Guardar cambios" at bounding box center [1078, 72] width 78 height 10
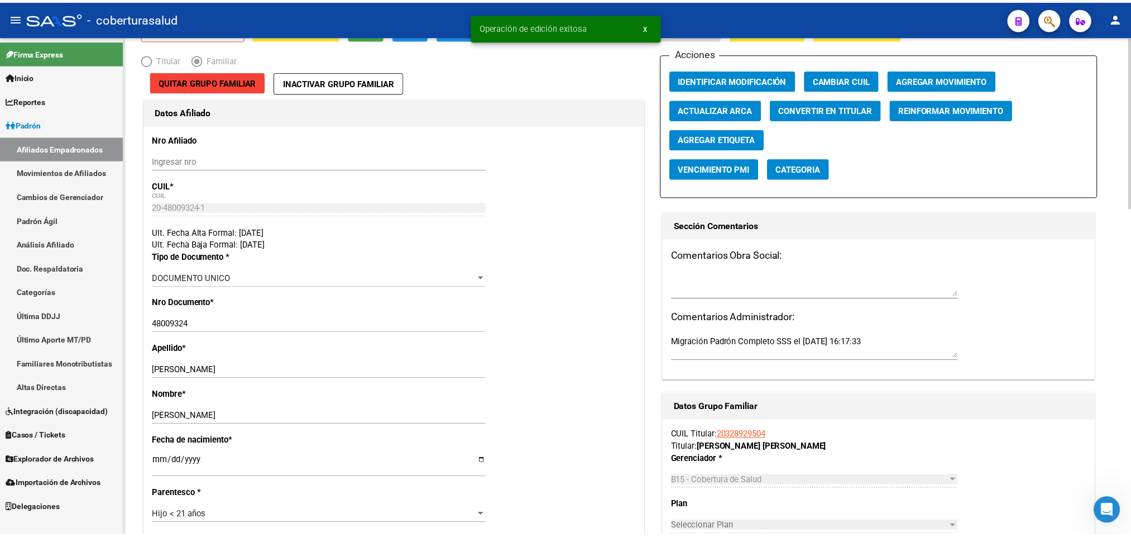
scroll to position [586, 0]
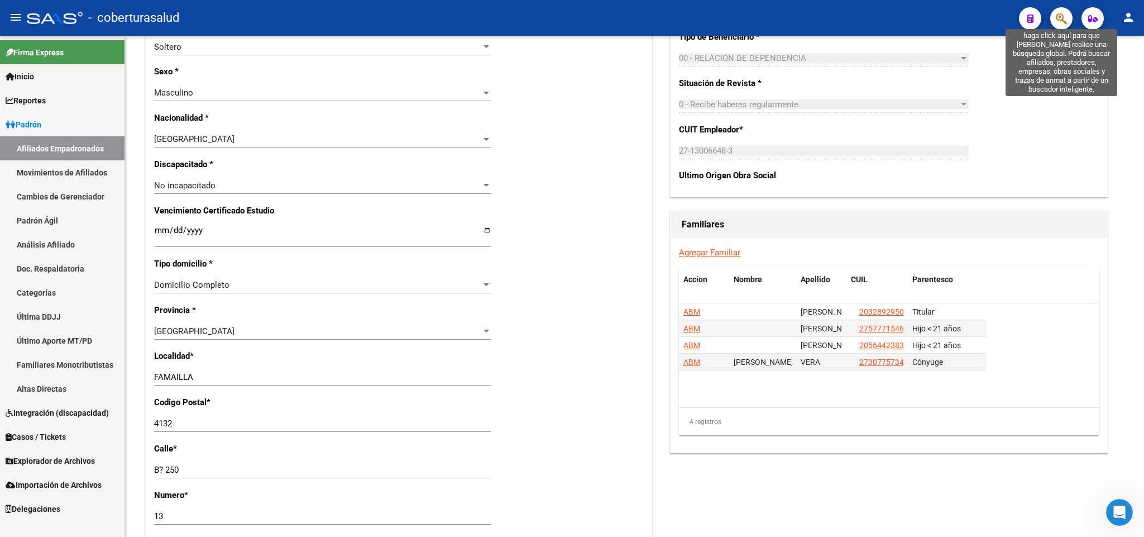
click at [1061, 12] on icon "button" at bounding box center [1061, 18] width 11 height 13
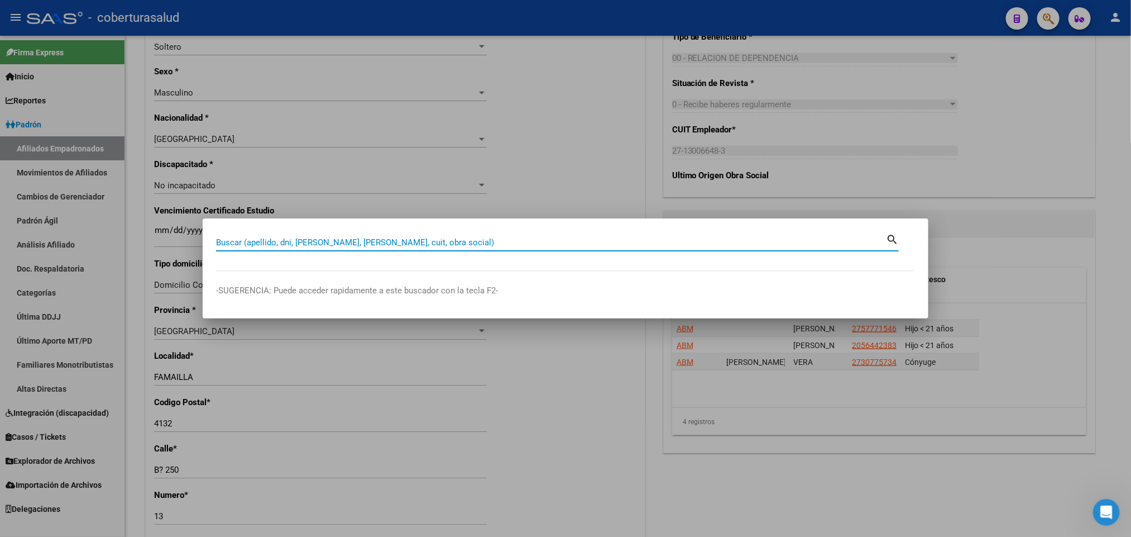
paste input "43749189"
type input "43749189"
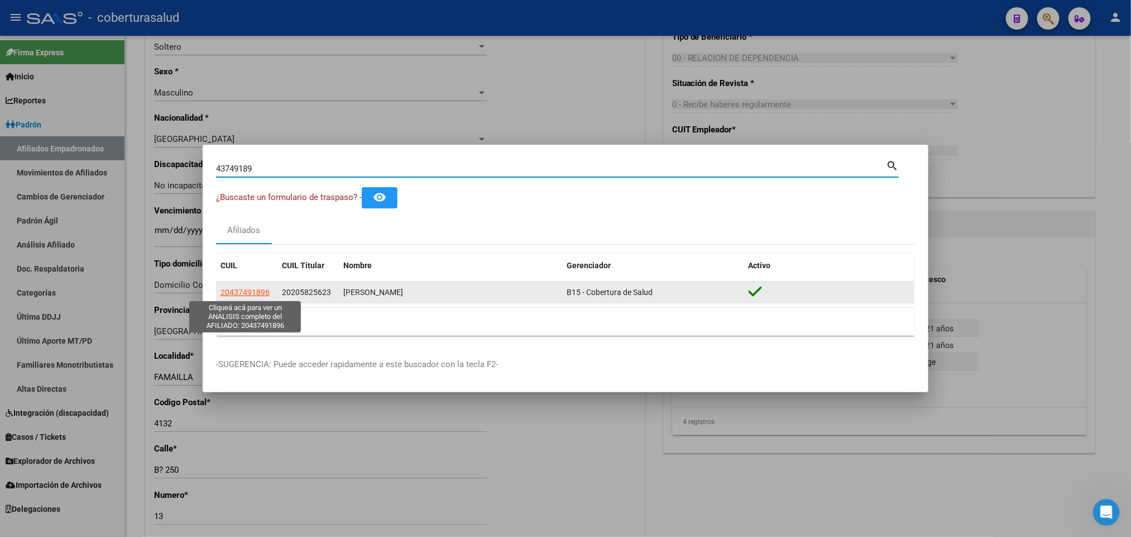
click at [263, 295] on span "20437491896" at bounding box center [245, 292] width 49 height 9
type textarea "20437491896"
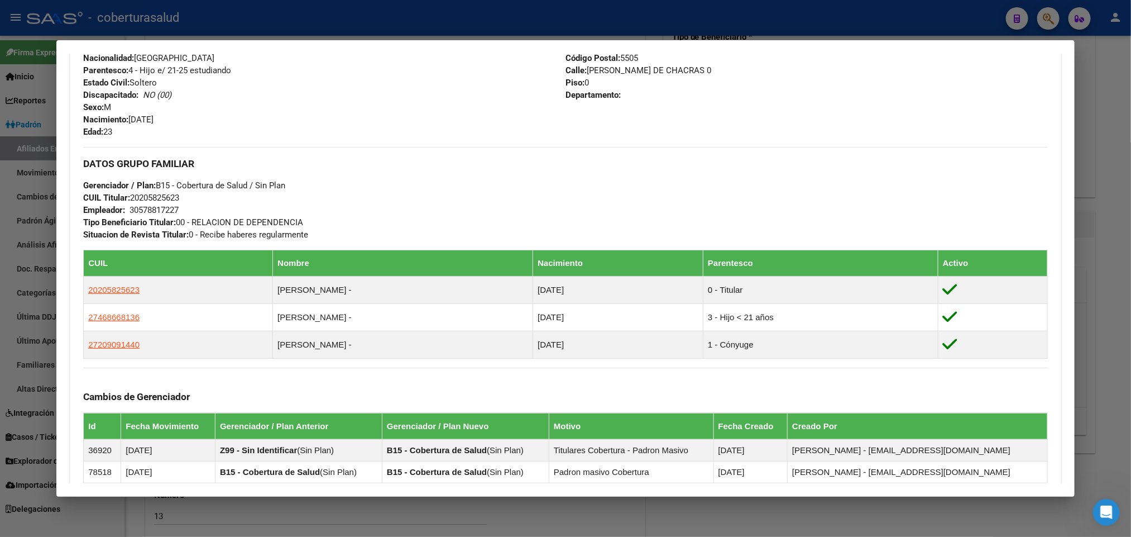
scroll to position [634, 0]
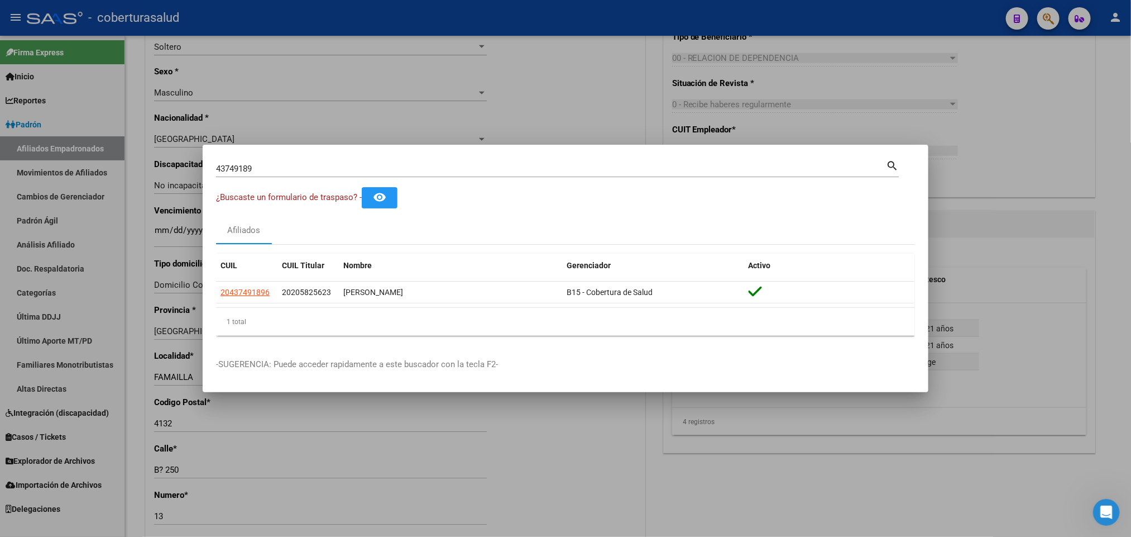
click at [481, 170] on input "43749189" at bounding box center [551, 169] width 670 height 10
paste input "50814810"
type input "50814810"
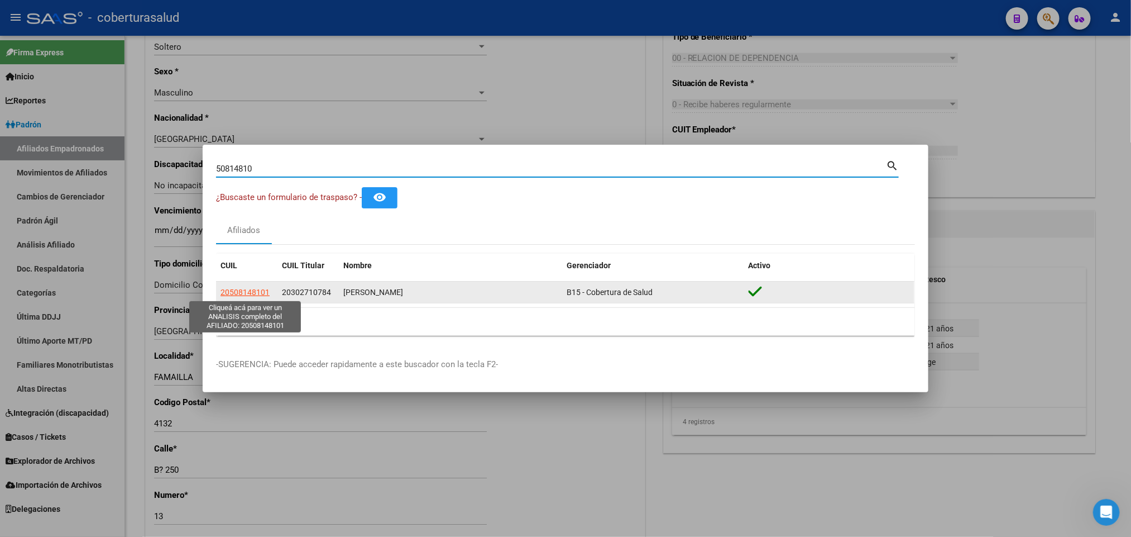
click at [253, 288] on span "20508148101" at bounding box center [245, 292] width 49 height 9
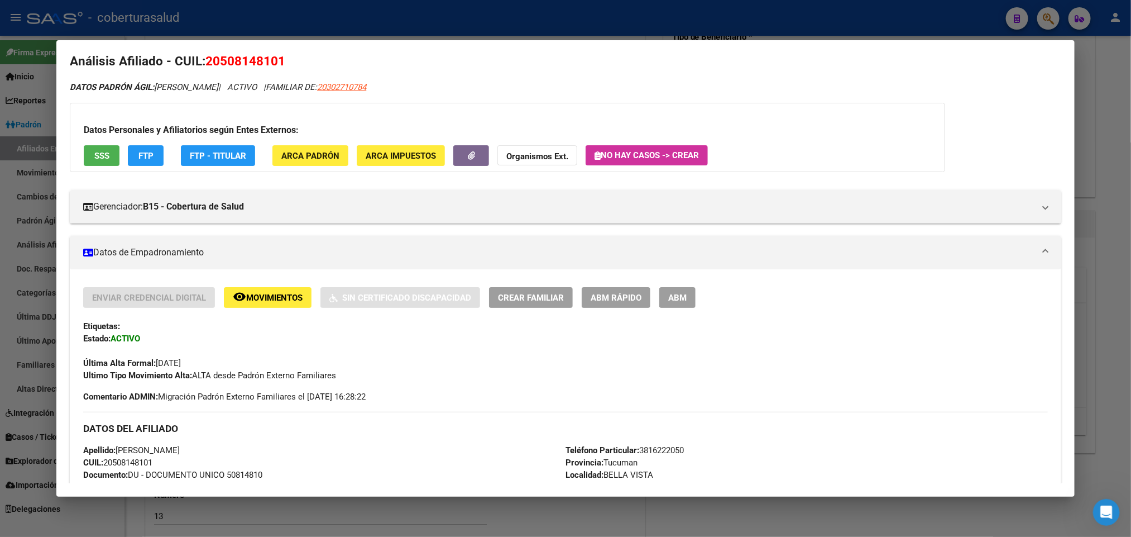
scroll to position [0, 0]
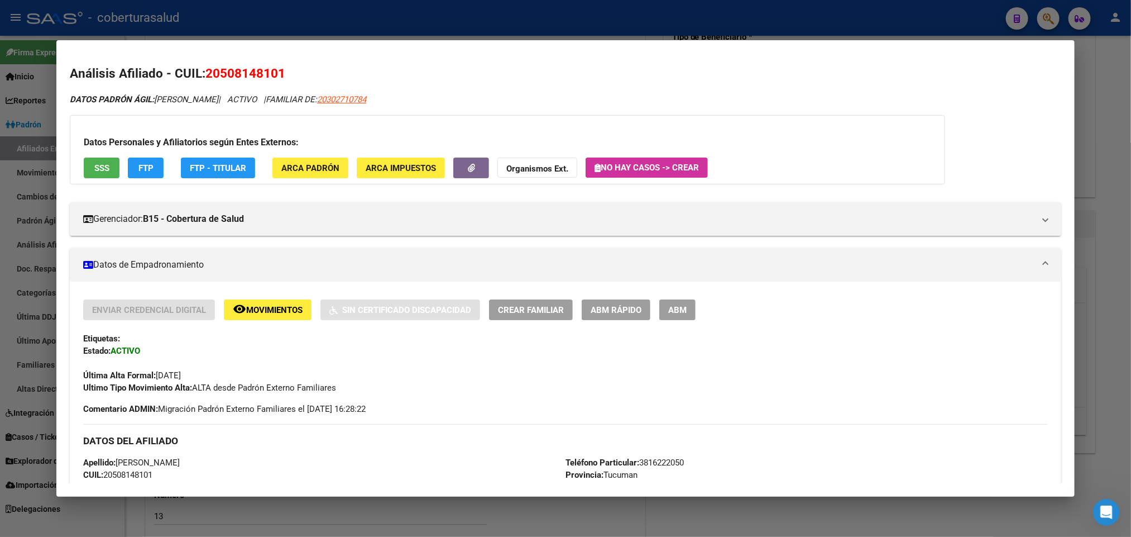
drag, startPoint x: 389, startPoint y: 96, endPoint x: 379, endPoint y: 101, distance: 11.0
click at [366, 101] on span "20302710784" at bounding box center [341, 99] width 49 height 10
type textarea "20302710784"
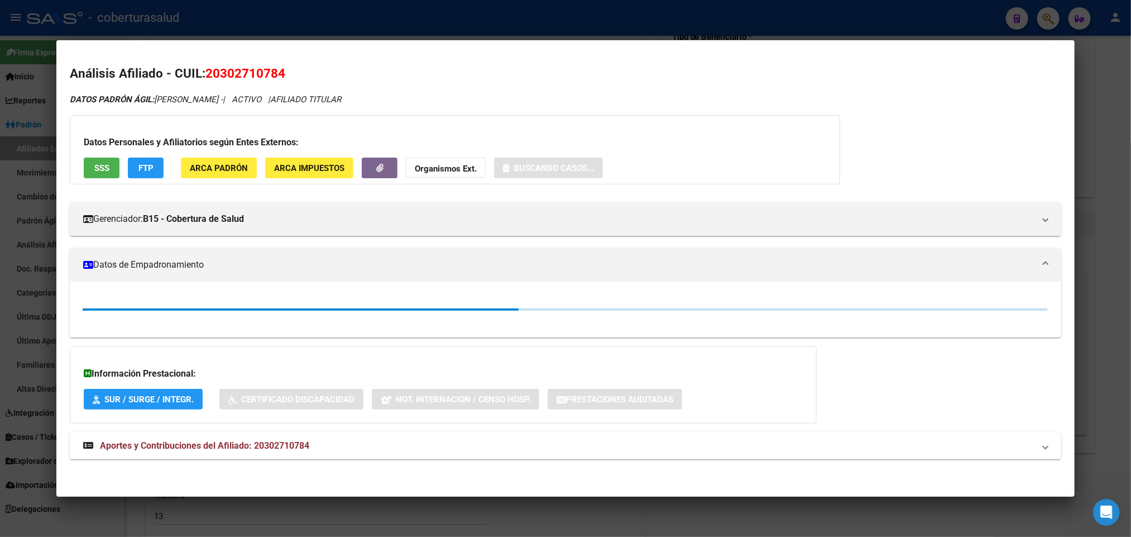
click at [262, 75] on span "20302710784" at bounding box center [246, 73] width 80 height 15
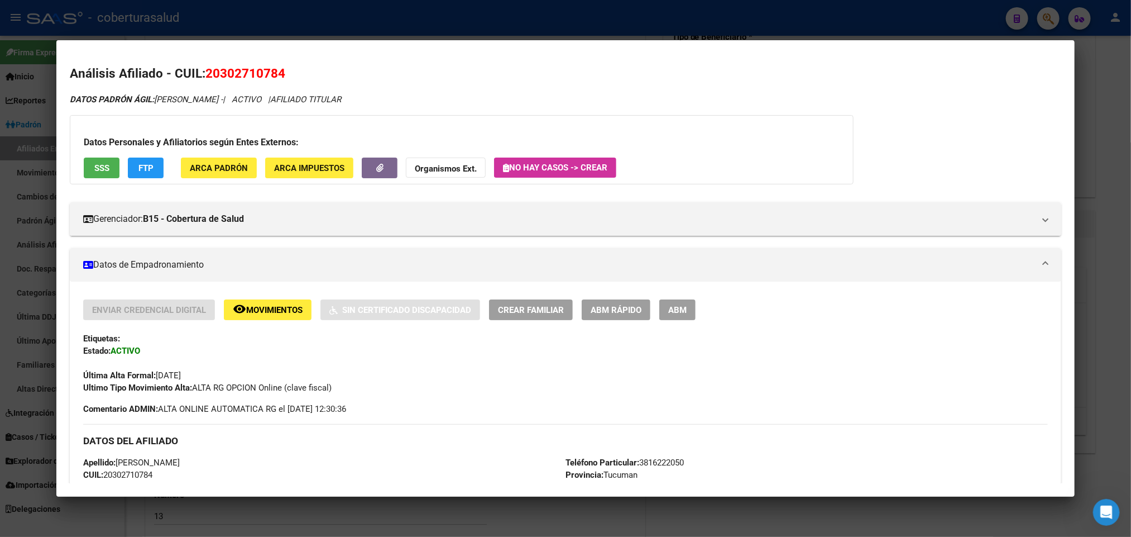
copy span "20302710784"
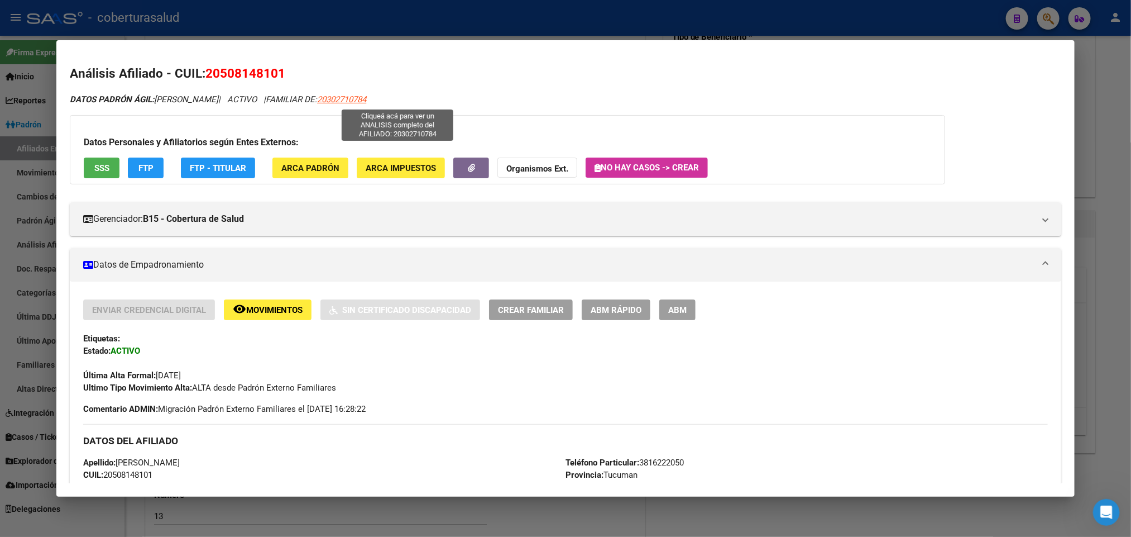
click at [366, 99] on span "20302710784" at bounding box center [341, 99] width 49 height 10
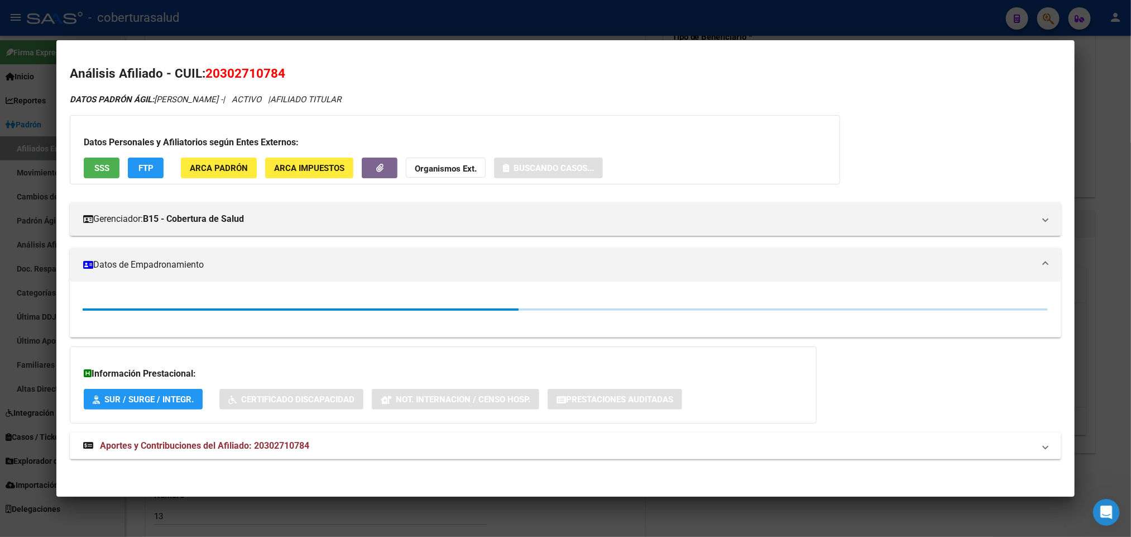
click at [247, 69] on span "20302710784" at bounding box center [246, 73] width 80 height 15
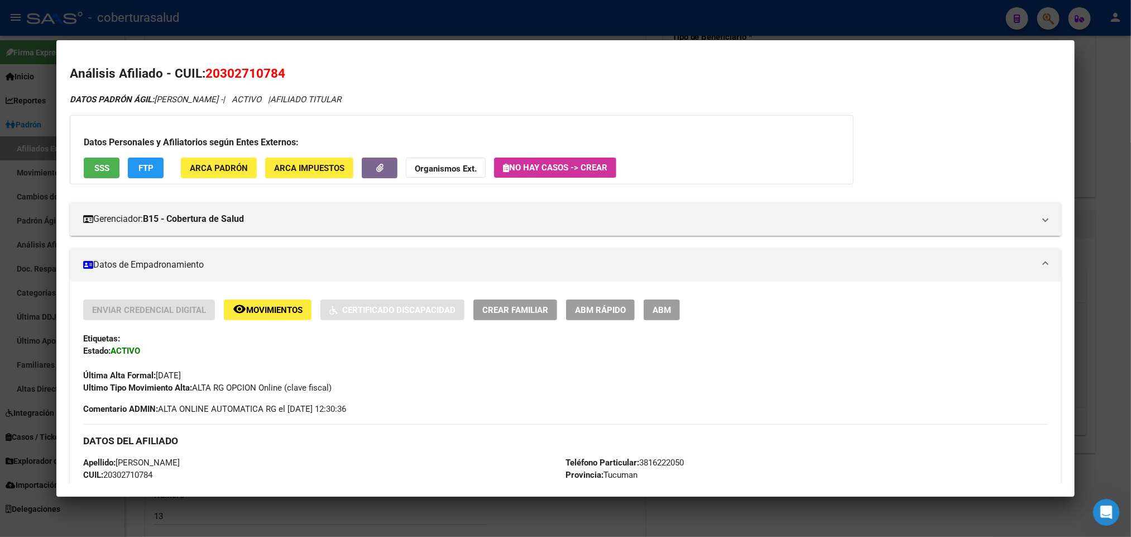
click at [247, 69] on span "20302710784" at bounding box center [246, 73] width 80 height 15
copy span "20302710784"
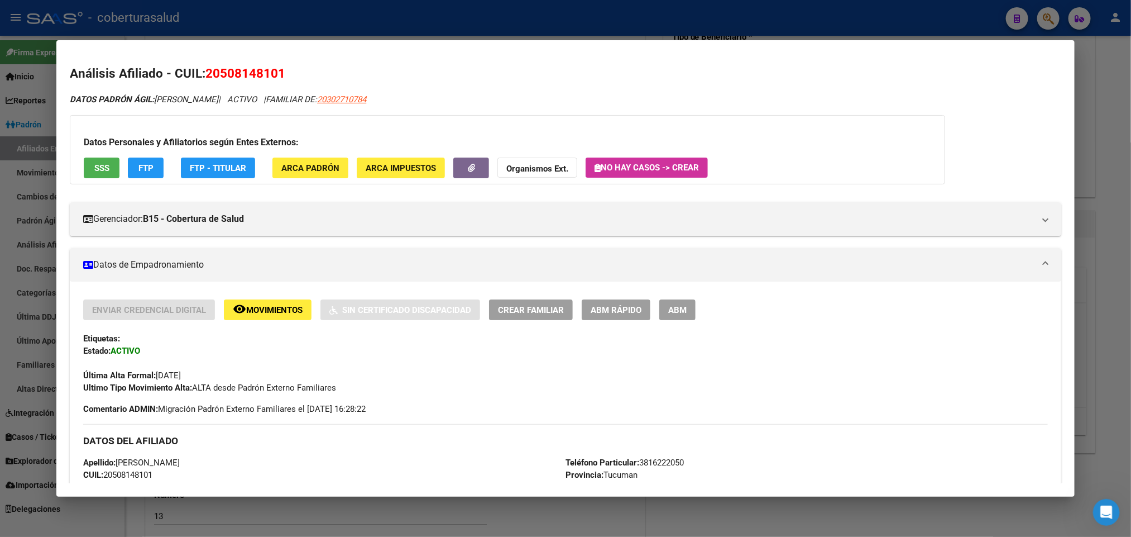
click at [474, 134] on div "Datos Personales y Afiliatorios según Entes Externos: SSS FTP FTP - Titular ARC…" at bounding box center [508, 149] width 876 height 69
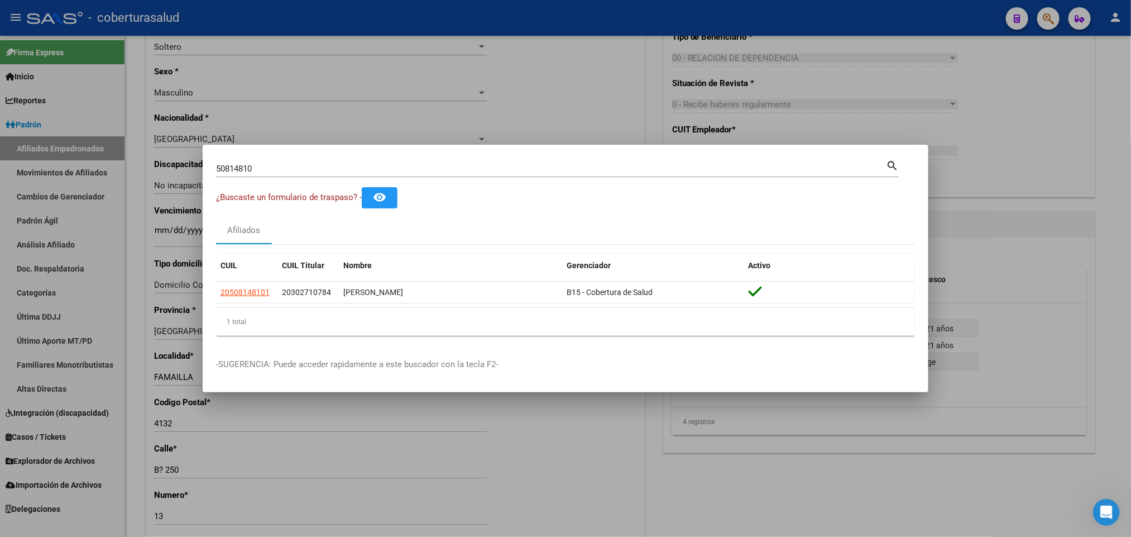
click at [405, 170] on input "50814810" at bounding box center [551, 169] width 670 height 10
paste input "2345515"
type input "52345515"
click at [458, 151] on mat-dialog-container "52345515 Buscar (apellido, dni, cuil, nro traspaso, cuit, obra social) search ¿…" at bounding box center [566, 269] width 726 height 248
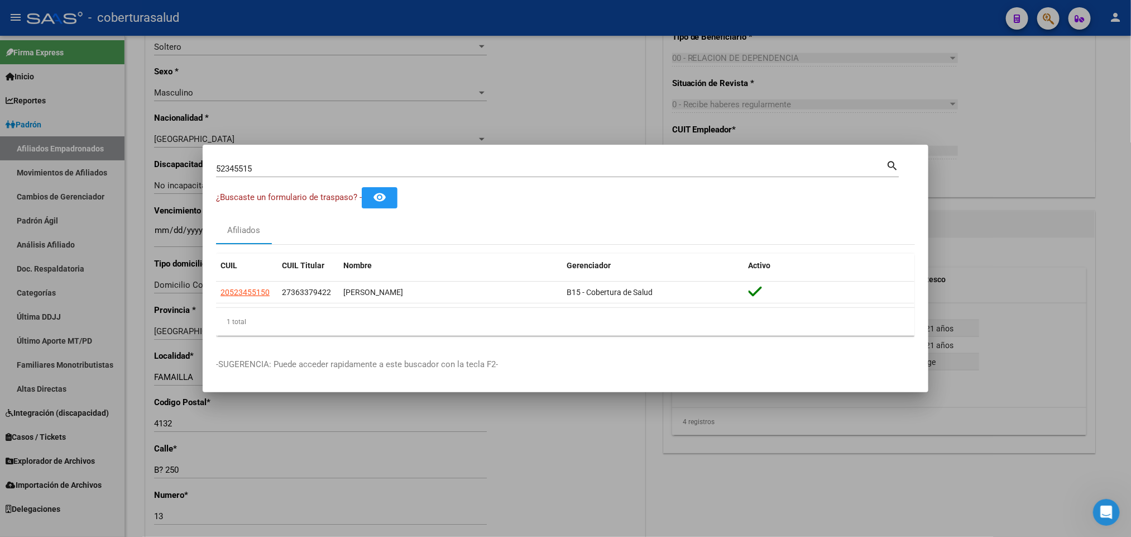
click at [448, 163] on div "52345515 Buscar (apellido, dni, [PERSON_NAME], [PERSON_NAME], cuit, obra social)" at bounding box center [551, 168] width 670 height 17
click at [434, 171] on input "52345515" at bounding box center [551, 169] width 670 height 10
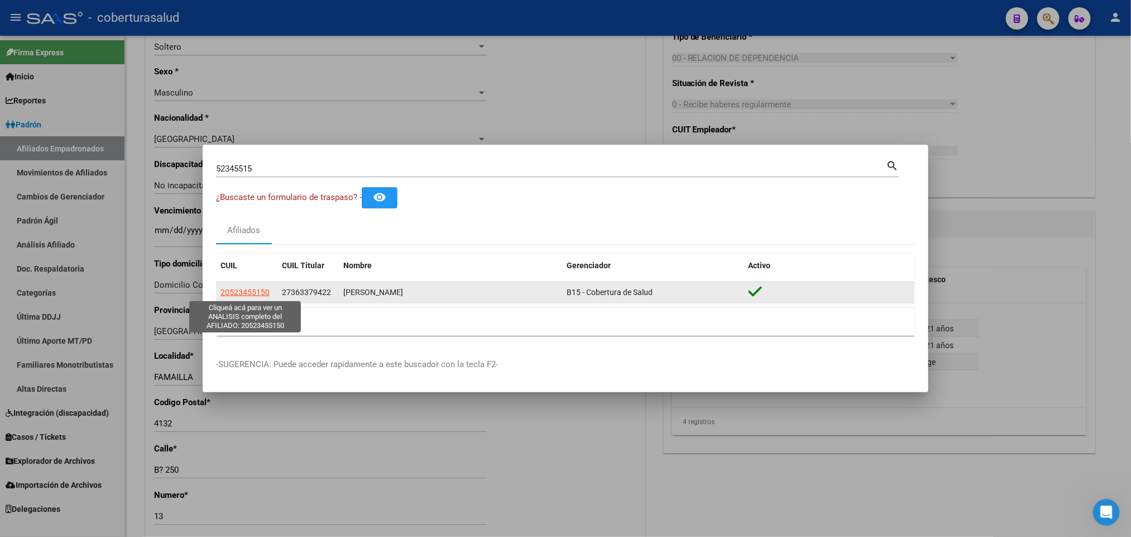
click at [260, 292] on span "20523455150" at bounding box center [245, 292] width 49 height 9
type textarea "20523455150"
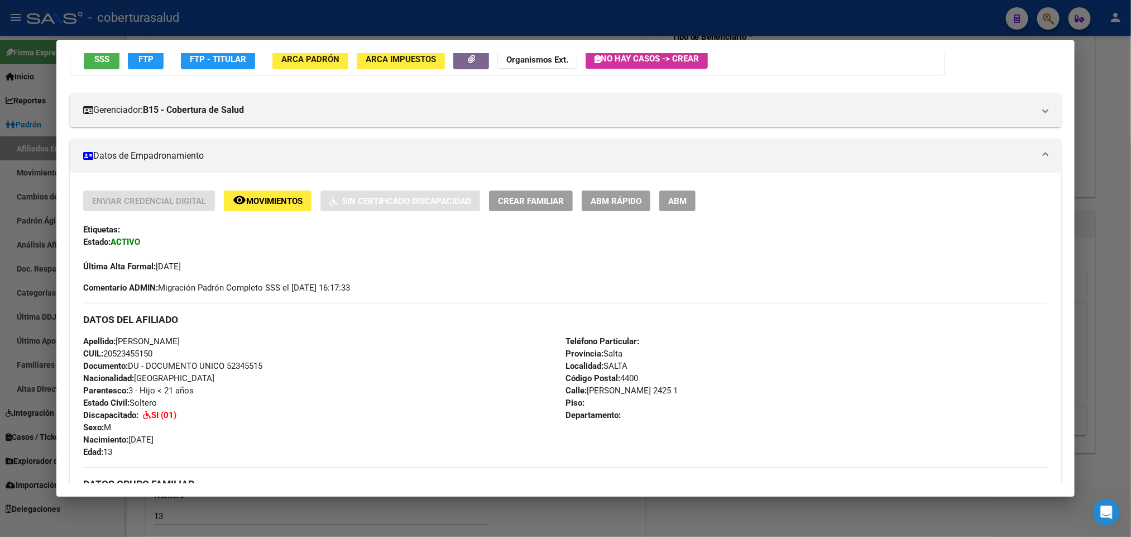
scroll to position [84, 0]
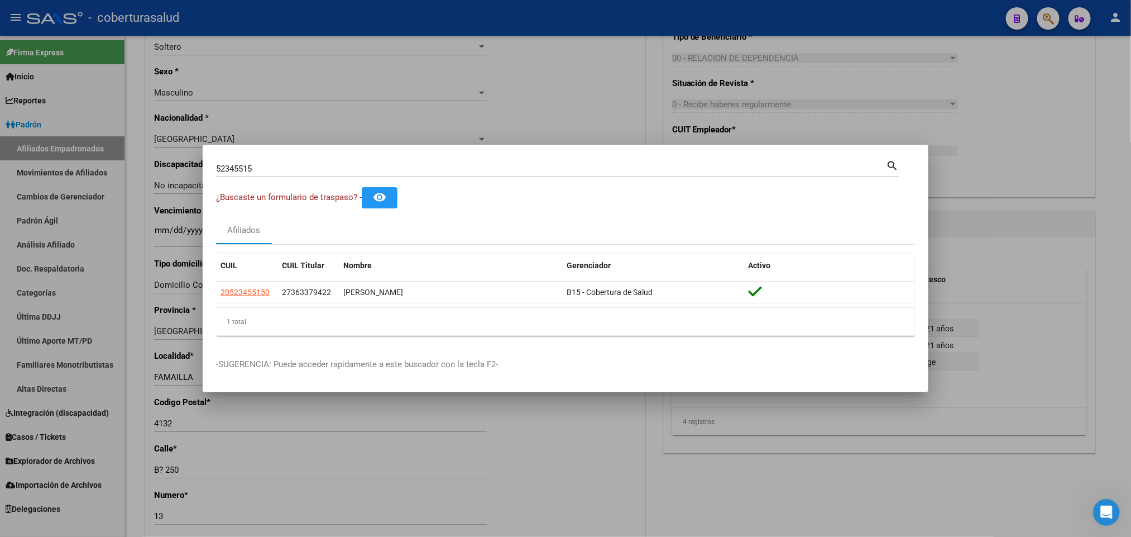
click at [482, 168] on input "52345515" at bounding box center [551, 169] width 670 height 10
paste input "20523455150"
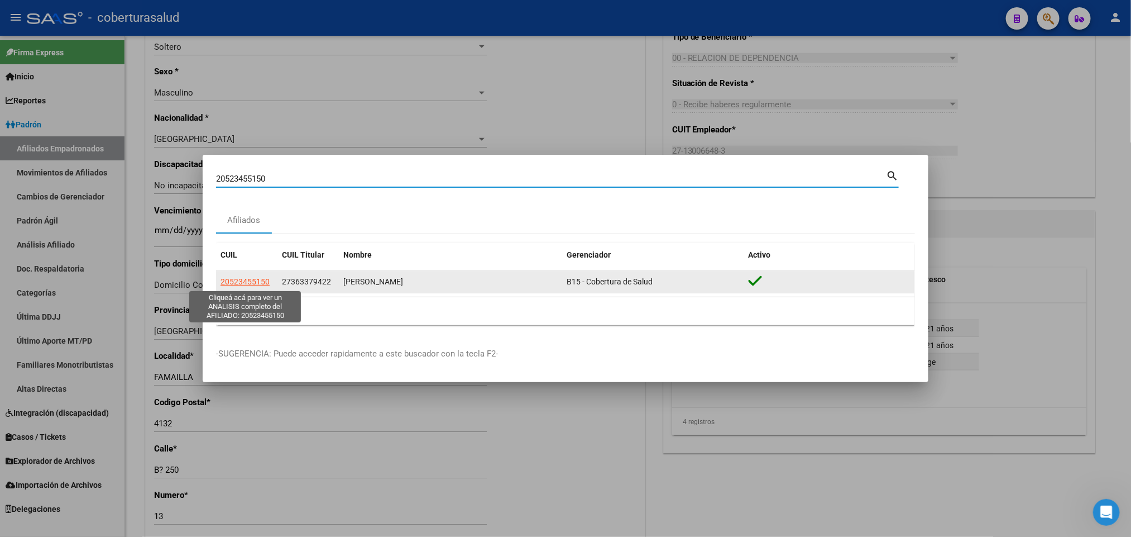
click at [241, 280] on span "20523455150" at bounding box center [245, 281] width 49 height 9
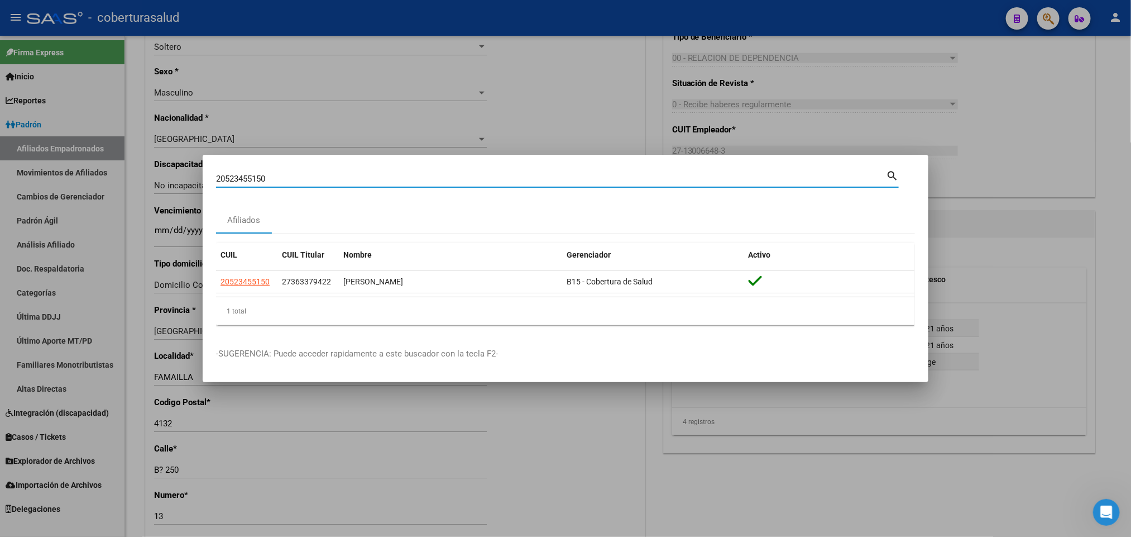
click at [361, 181] on input "20523455150" at bounding box center [551, 179] width 670 height 10
paste input "5081481"
type input "50814810"
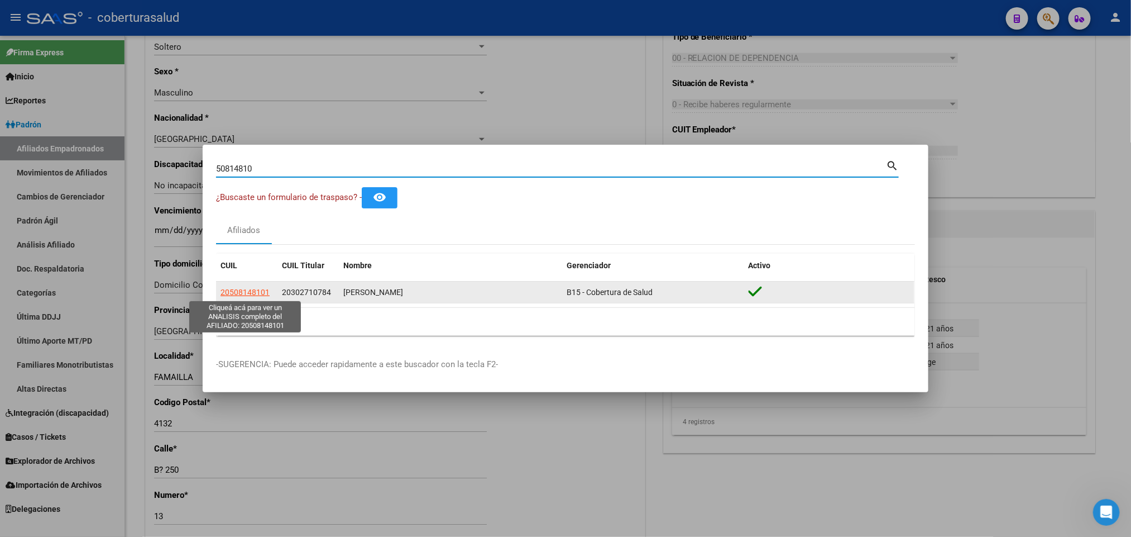
click at [261, 289] on span "20508148101" at bounding box center [245, 292] width 49 height 9
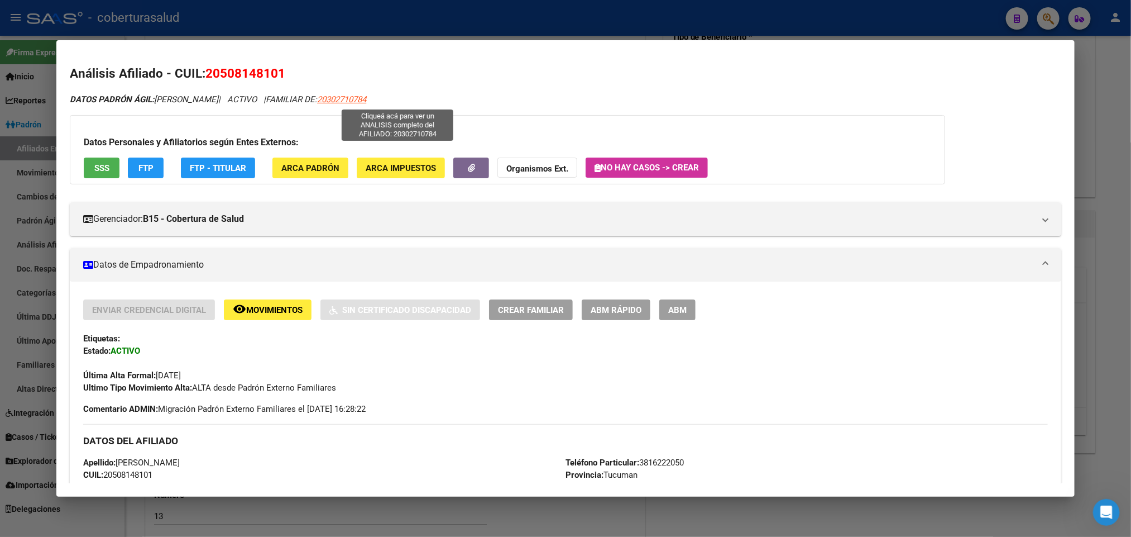
click at [366, 99] on span "20302710784" at bounding box center [341, 99] width 49 height 10
type textarea "20302710784"
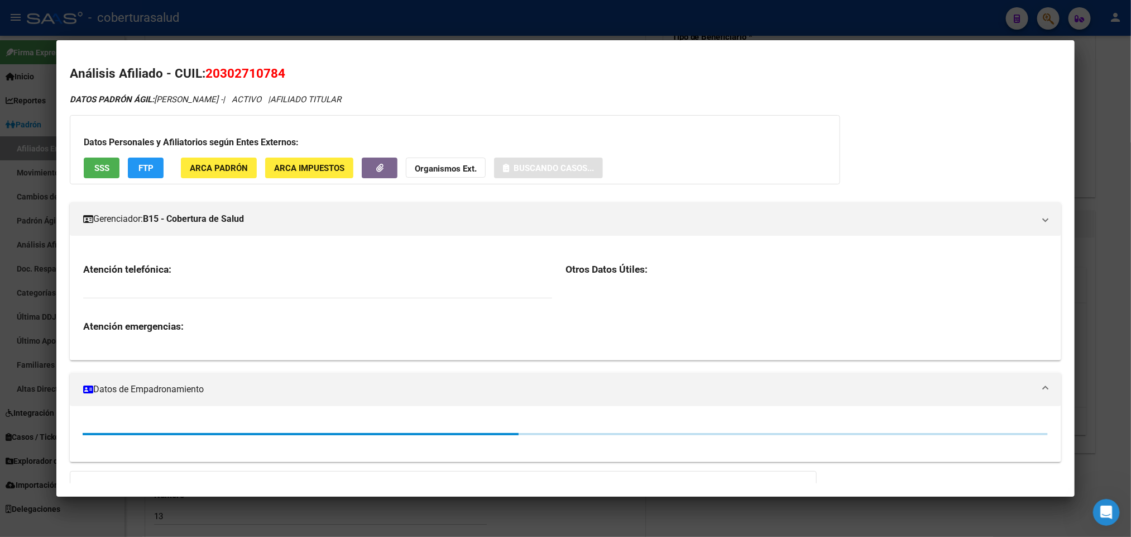
click at [256, 75] on span "20302710784" at bounding box center [246, 73] width 80 height 15
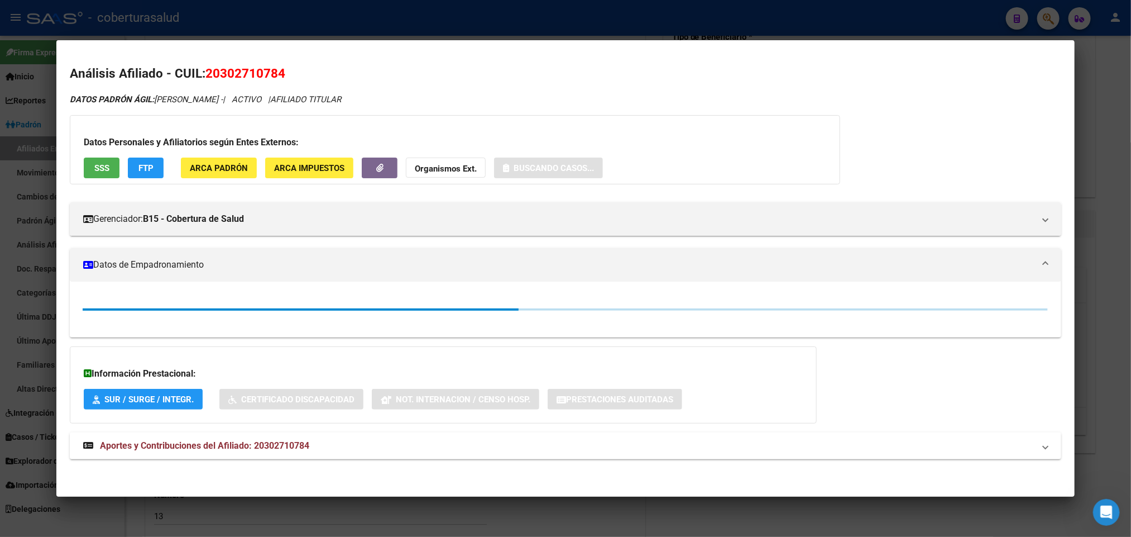
click at [256, 75] on span "20302710784" at bounding box center [246, 73] width 80 height 15
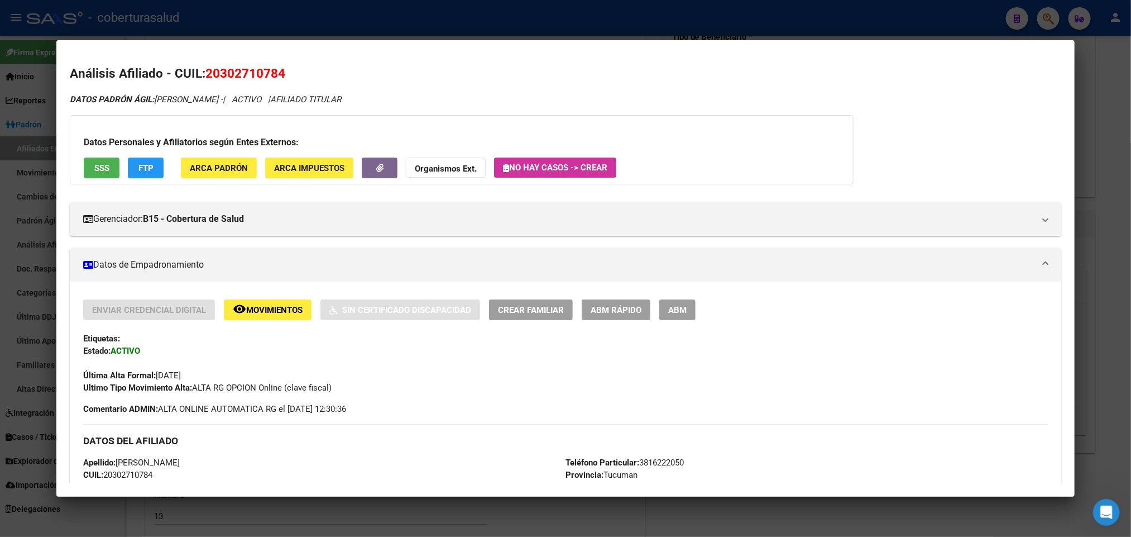
copy span "20302710784"
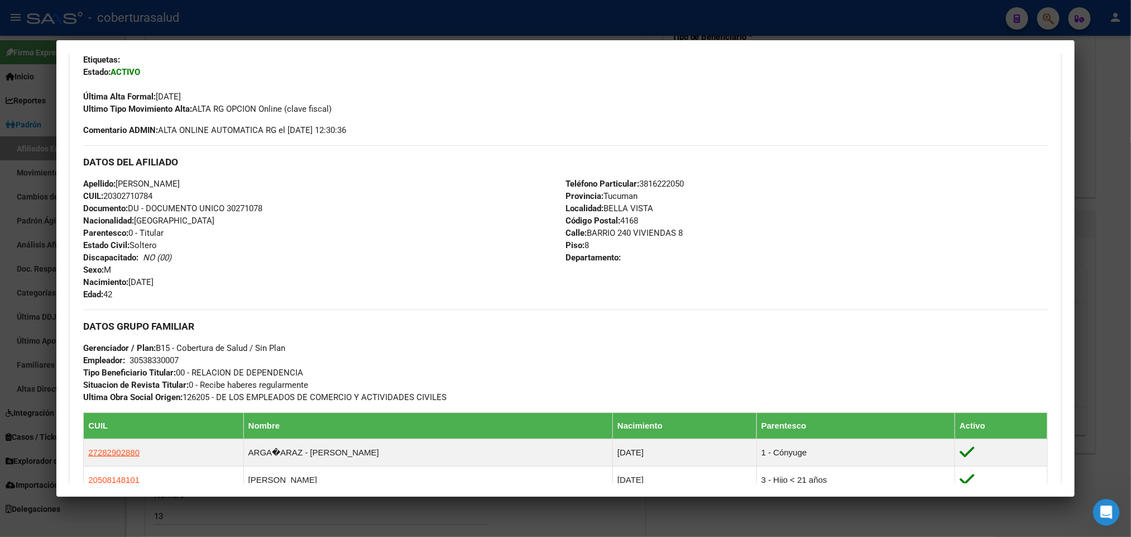
scroll to position [335, 0]
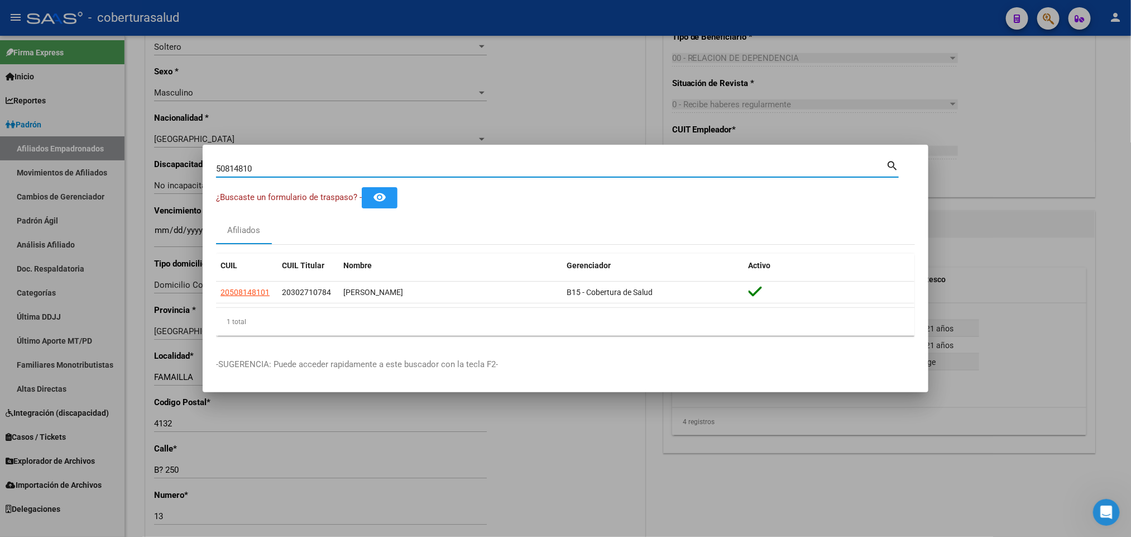
click at [466, 164] on input "50814810" at bounding box center [551, 169] width 670 height 10
paste input "20574991"
type input "20574991"
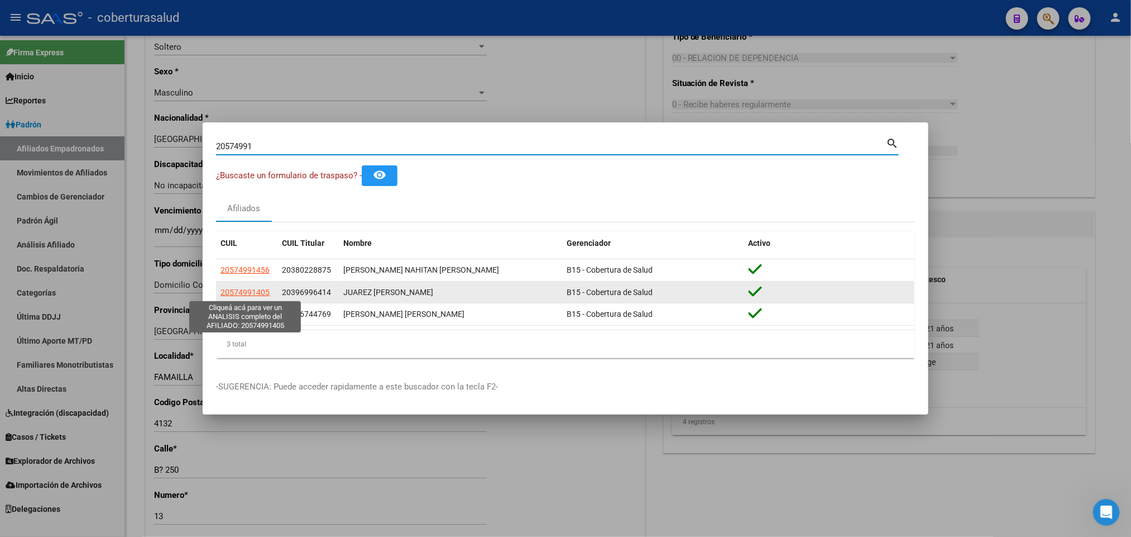
click at [256, 293] on span "20574991405" at bounding box center [245, 292] width 49 height 9
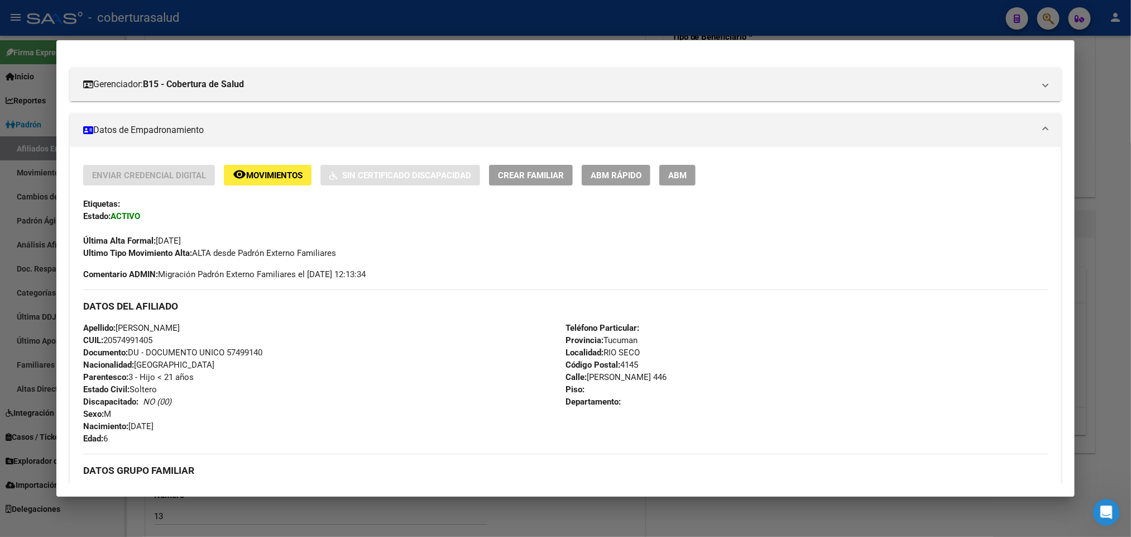
scroll to position [0, 0]
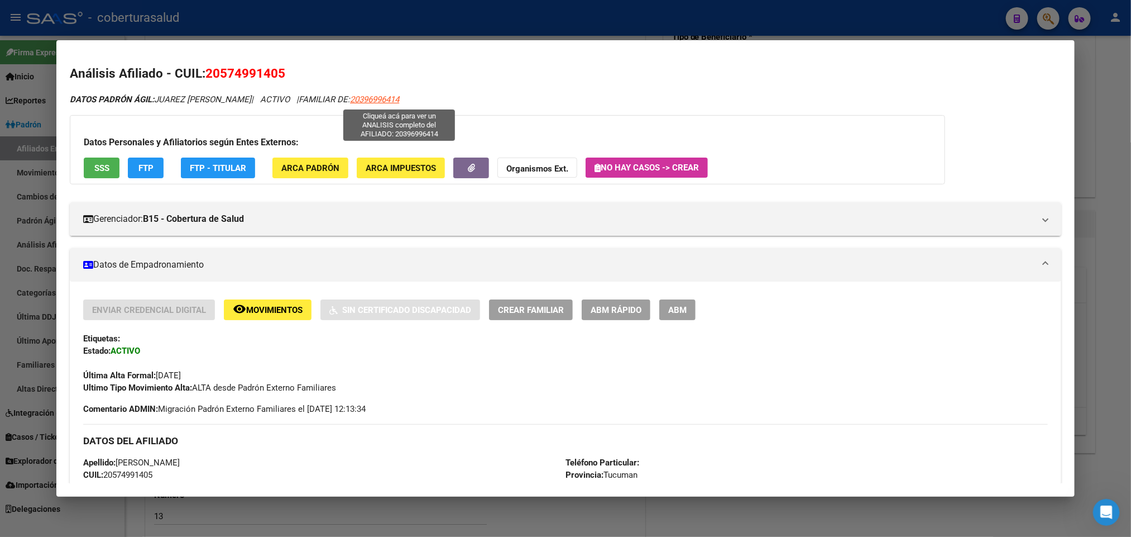
click at [399, 102] on span "20396996414" at bounding box center [374, 99] width 49 height 10
type textarea "20396996414"
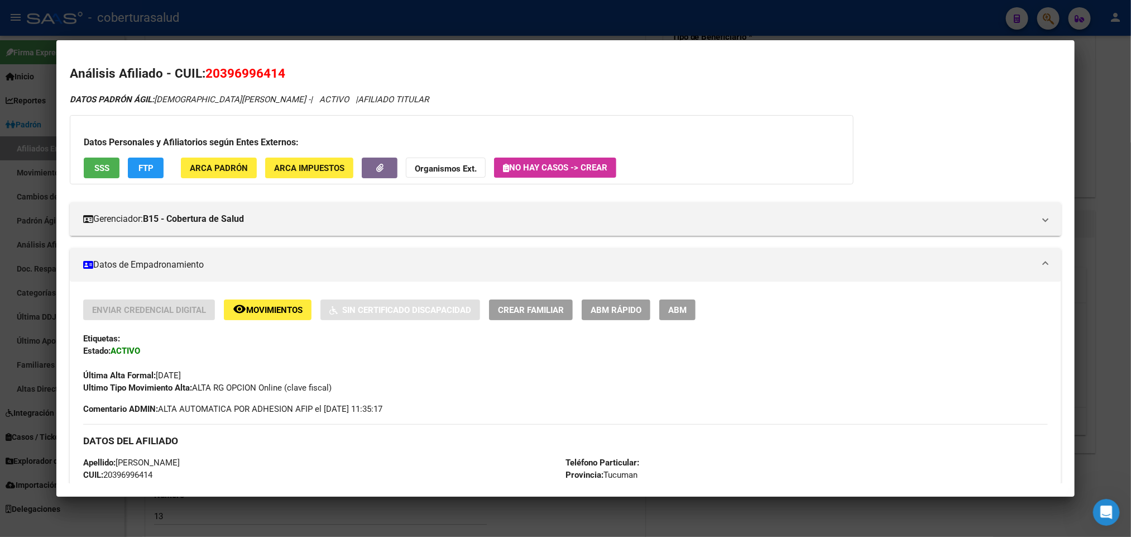
drag, startPoint x: 214, startPoint y: 73, endPoint x: 271, endPoint y: 73, distance: 57.0
click at [271, 73] on span "20396996414" at bounding box center [246, 73] width 80 height 15
copy span "39699641"
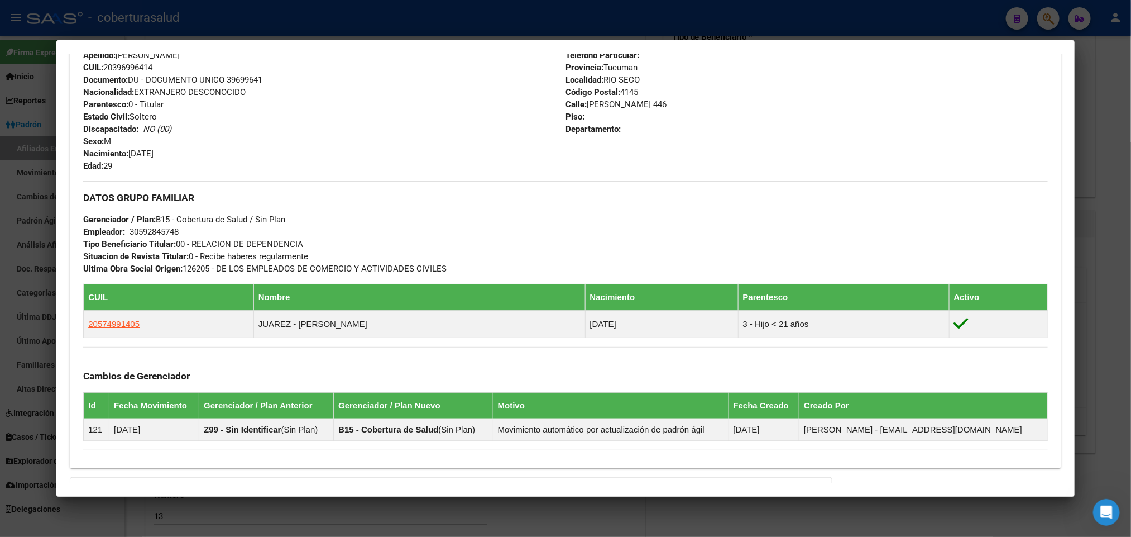
scroll to position [419, 0]
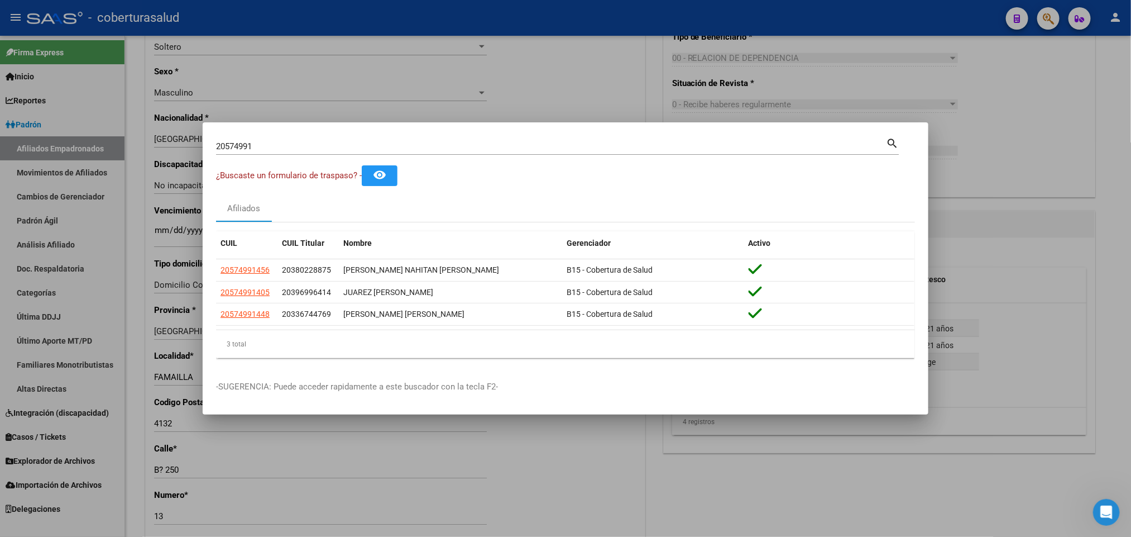
click at [313, 139] on div "20574991 Buscar (apellido, dni, [PERSON_NAME], [PERSON_NAME], cuit, obra social)" at bounding box center [551, 146] width 670 height 17
click at [283, 139] on div "20574991 Buscar (apellido, dni, [PERSON_NAME], [PERSON_NAME], cuit, obra social)" at bounding box center [551, 146] width 670 height 17
click at [274, 140] on div "20574991 Buscar (apellido, dni, [PERSON_NAME], [PERSON_NAME], cuit, obra social)" at bounding box center [551, 146] width 670 height 17
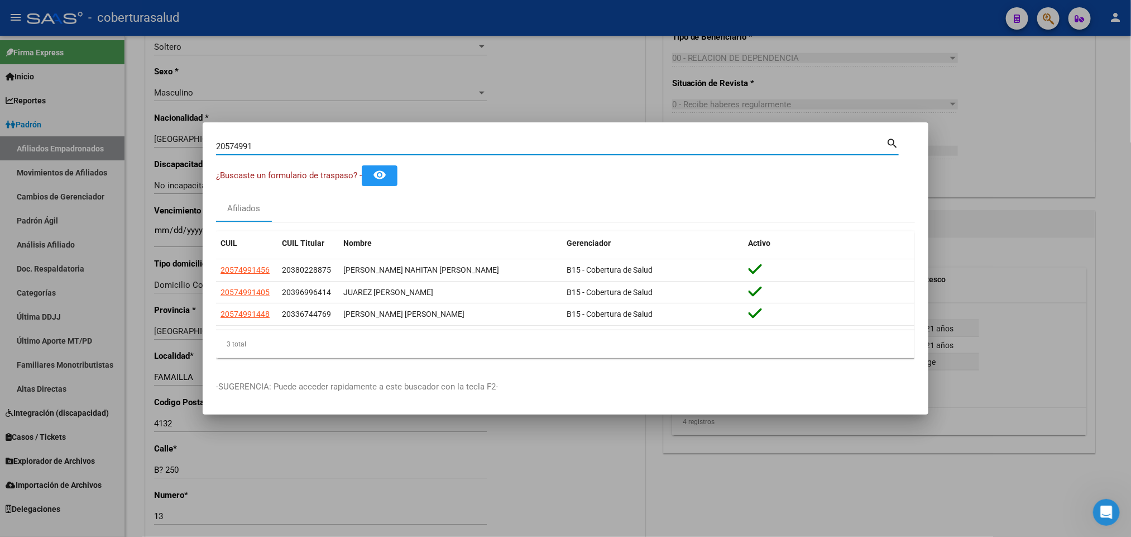
click at [279, 150] on input "20574991" at bounding box center [551, 146] width 670 height 10
paste input "3857840"
type input "38578401"
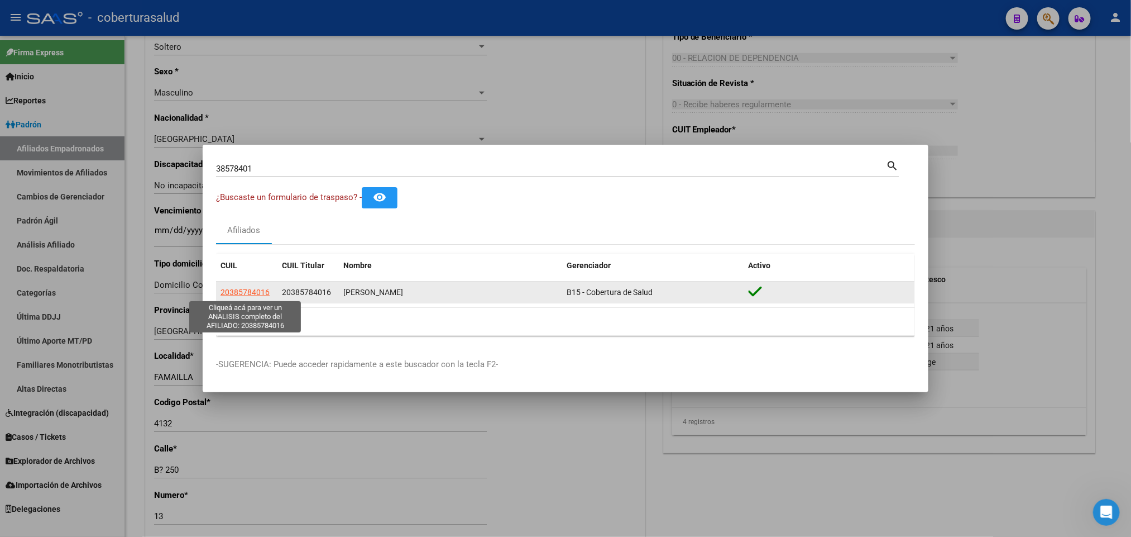
click at [240, 294] on span "20385784016" at bounding box center [245, 292] width 49 height 9
type textarea "20385784016"
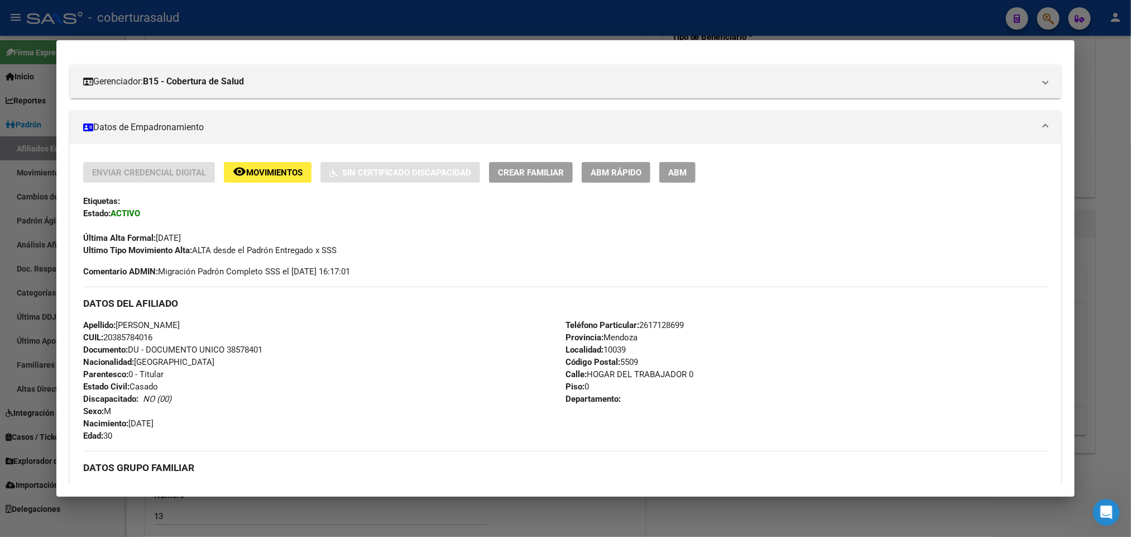
scroll to position [0, 0]
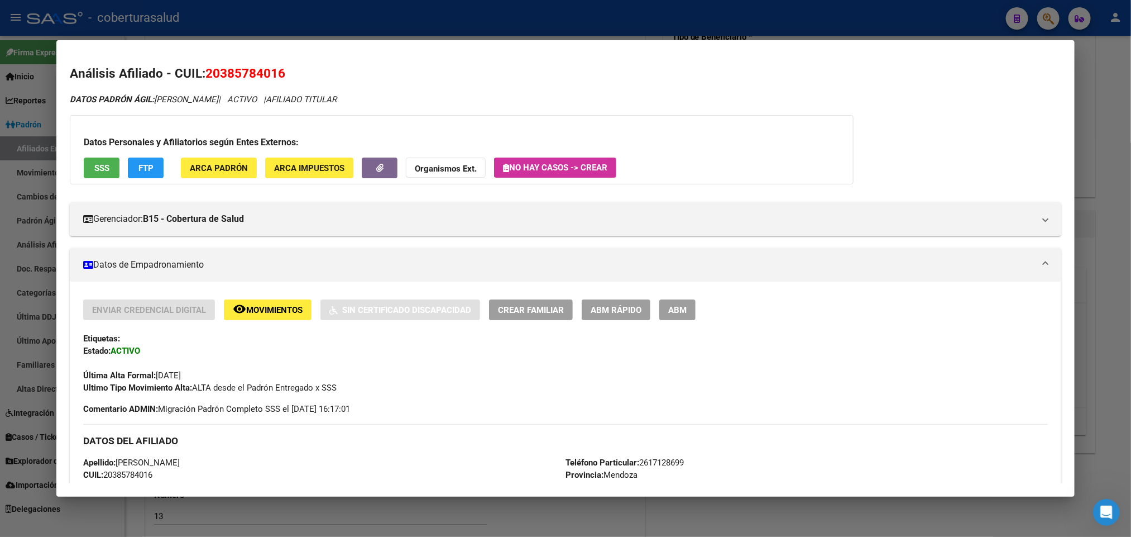
click at [240, 76] on span "20385784016" at bounding box center [246, 73] width 80 height 15
copy span "20385784016"
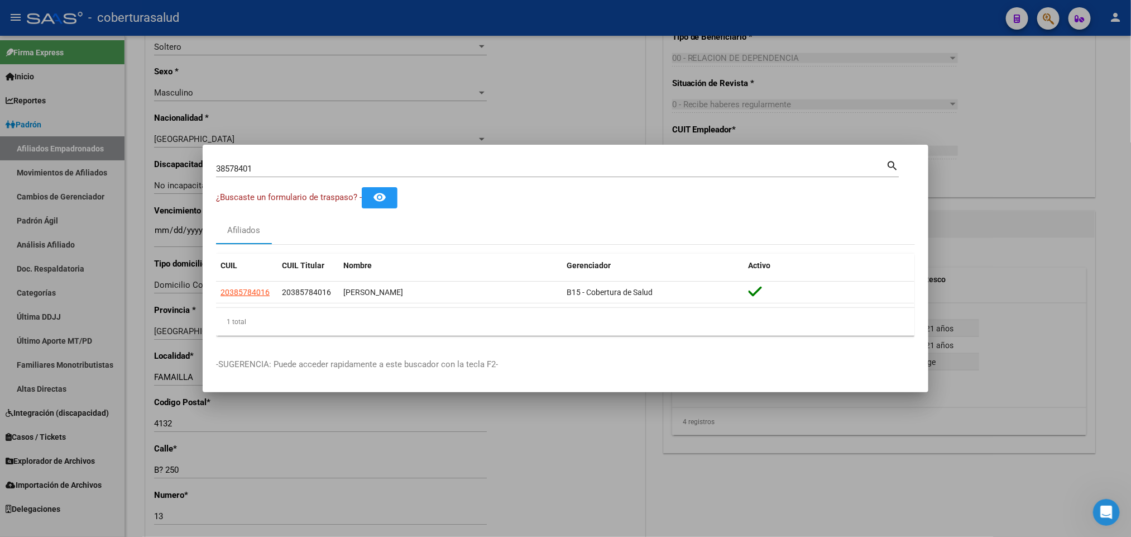
click at [436, 168] on input "38578401" at bounding box center [551, 169] width 670 height 10
paste input "28290288"
type input "28290288"
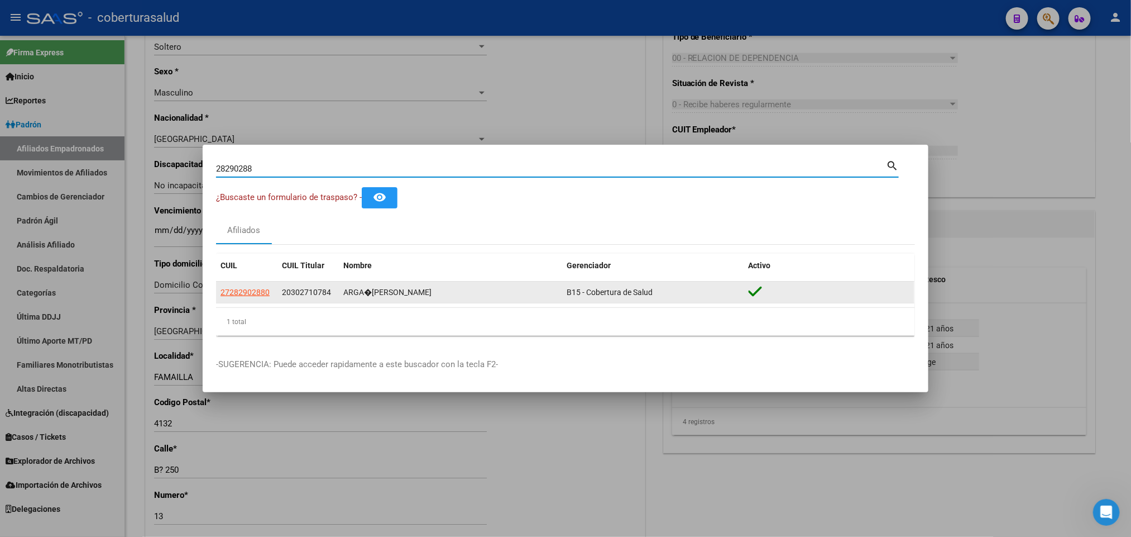
click at [312, 292] on span "20302710784" at bounding box center [306, 292] width 49 height 9
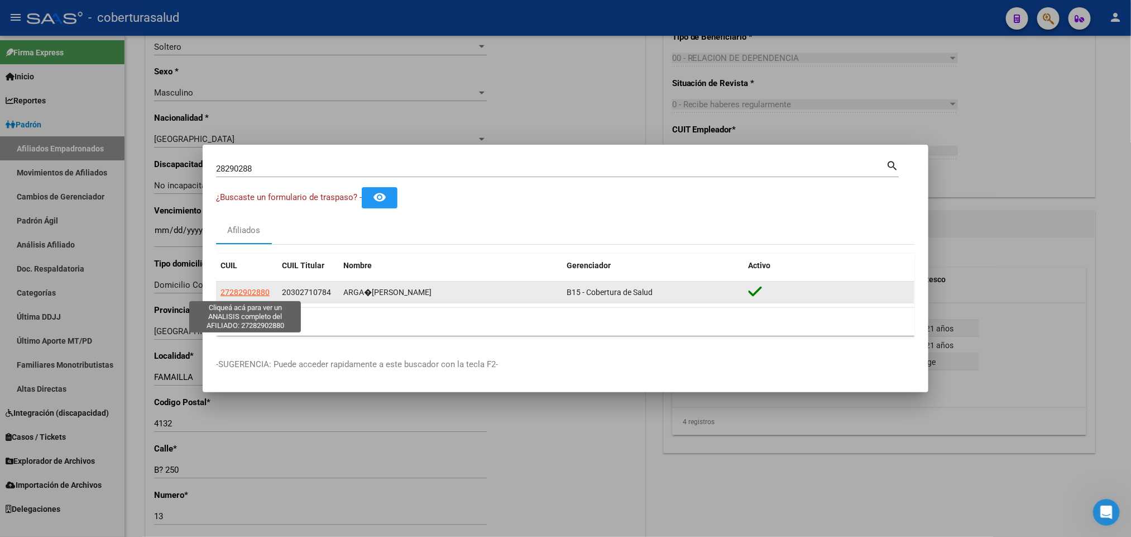
click at [245, 290] on span "27282902880" at bounding box center [245, 292] width 49 height 9
type textarea "27282902880"
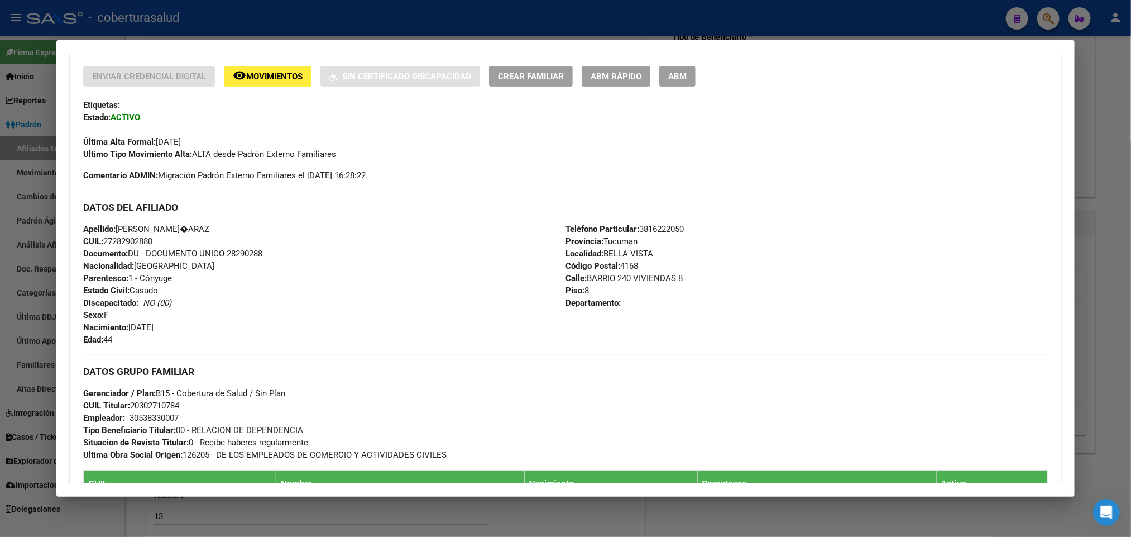
scroll to position [168, 0]
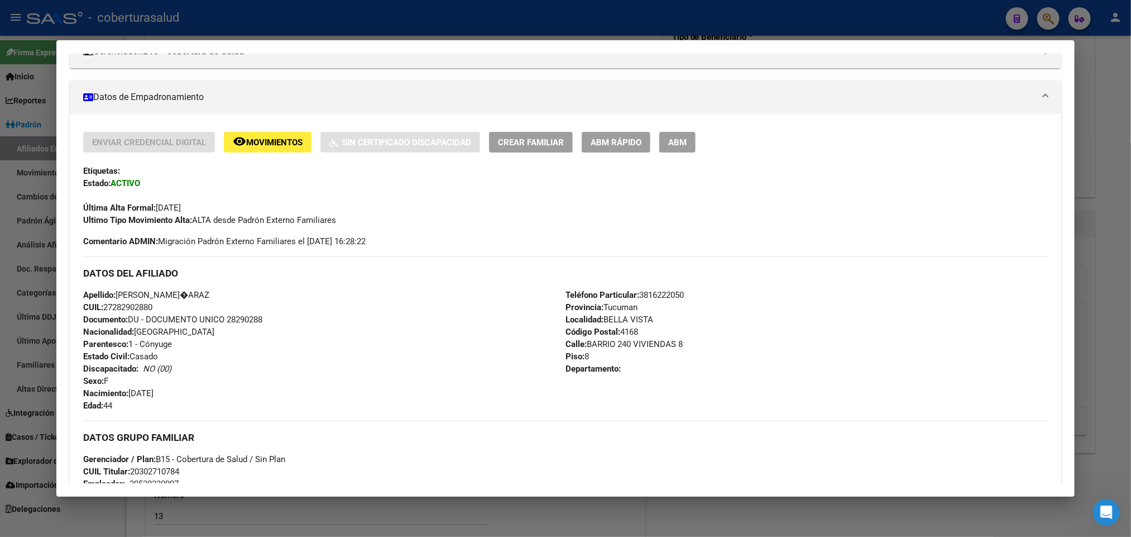
drag, startPoint x: 109, startPoint y: 308, endPoint x: 148, endPoint y: 304, distance: 39.3
click at [148, 304] on span "CUIL: 27282902880" at bounding box center [117, 307] width 69 height 10
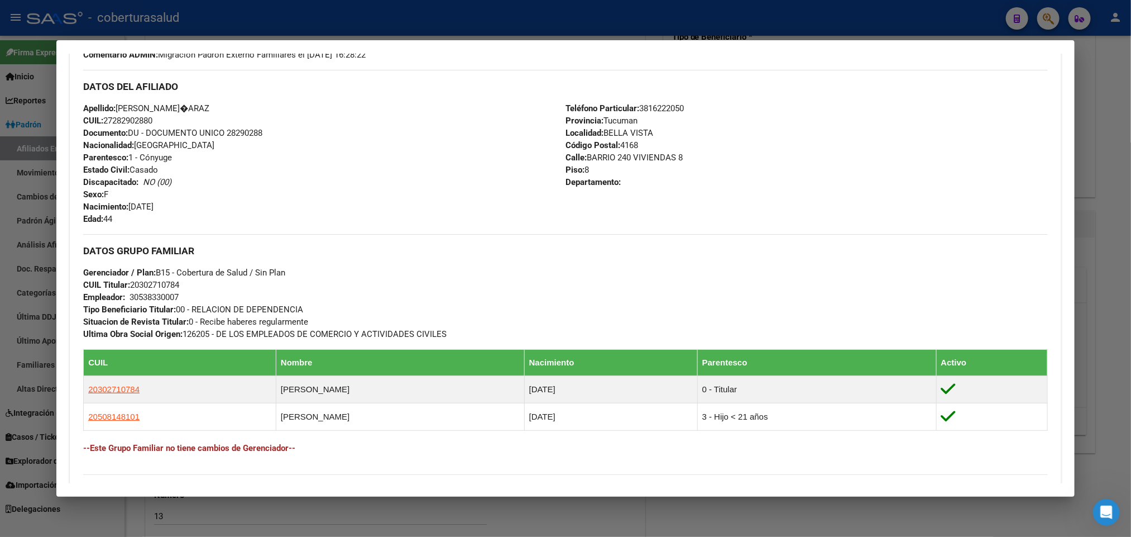
scroll to position [335, 0]
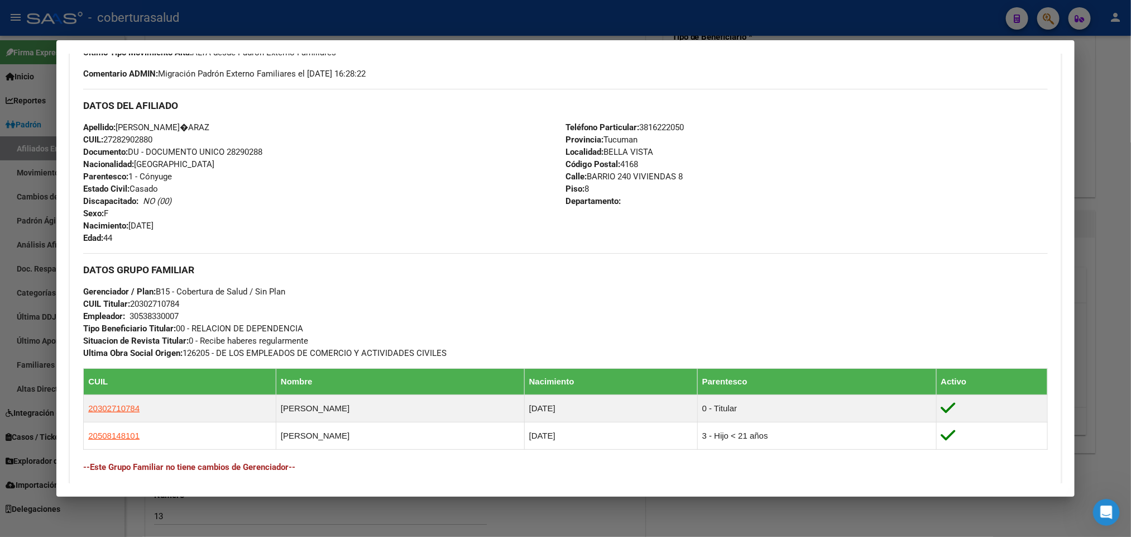
copy span "28290288"
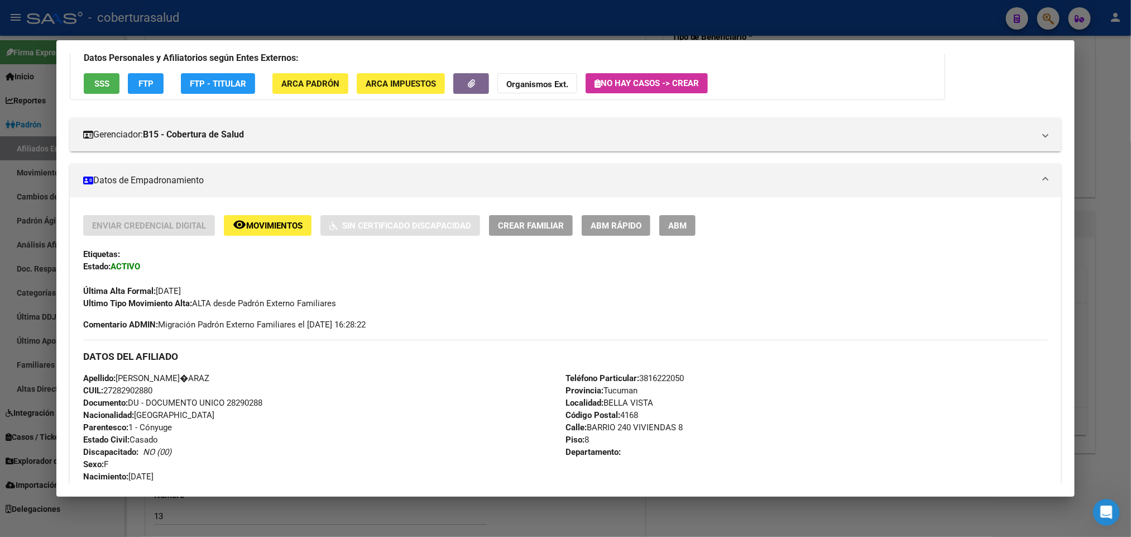
scroll to position [84, 0]
click at [681, 221] on span "ABM" at bounding box center [677, 226] width 18 height 10
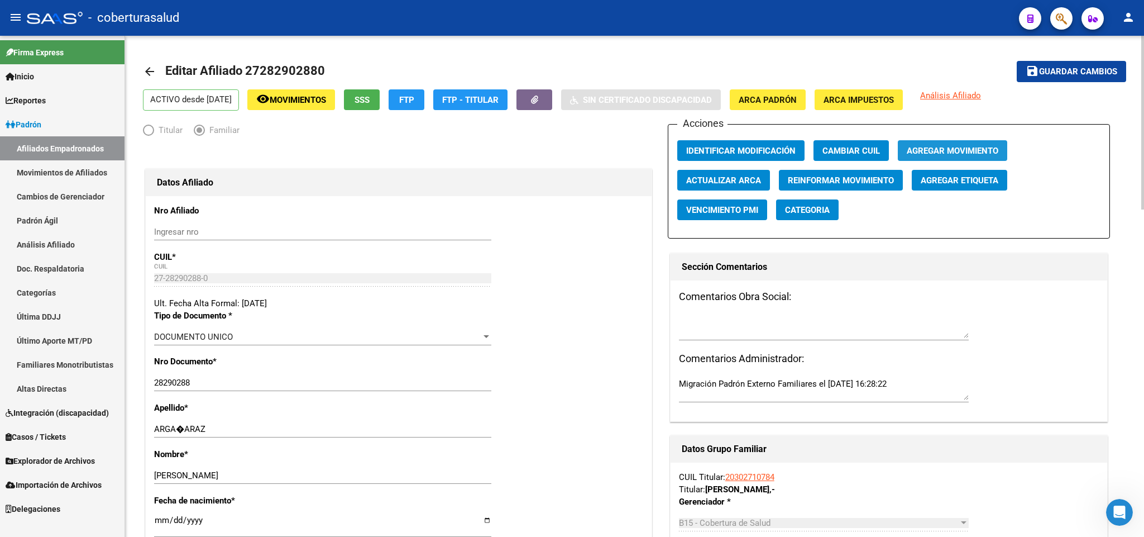
click at [939, 149] on span "Agregar Movimiento" at bounding box center [953, 151] width 92 height 10
drag, startPoint x: 261, startPoint y: 70, endPoint x: 316, endPoint y: 70, distance: 54.2
click at [316, 70] on span "Editar Afiliado 27282902880" at bounding box center [245, 71] width 160 height 14
copy span "28290288"
click at [967, 151] on span "Agregar Movimiento" at bounding box center [953, 151] width 92 height 10
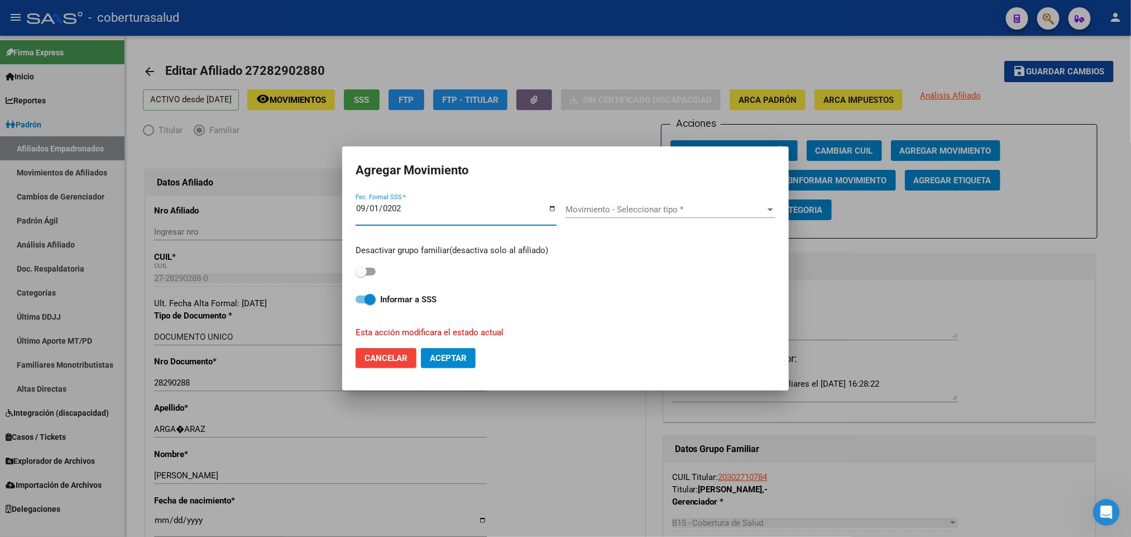
type input "[DATE]"
click at [712, 204] on span "Movimiento - Seleccionar tipo *" at bounding box center [666, 209] width 200 height 10
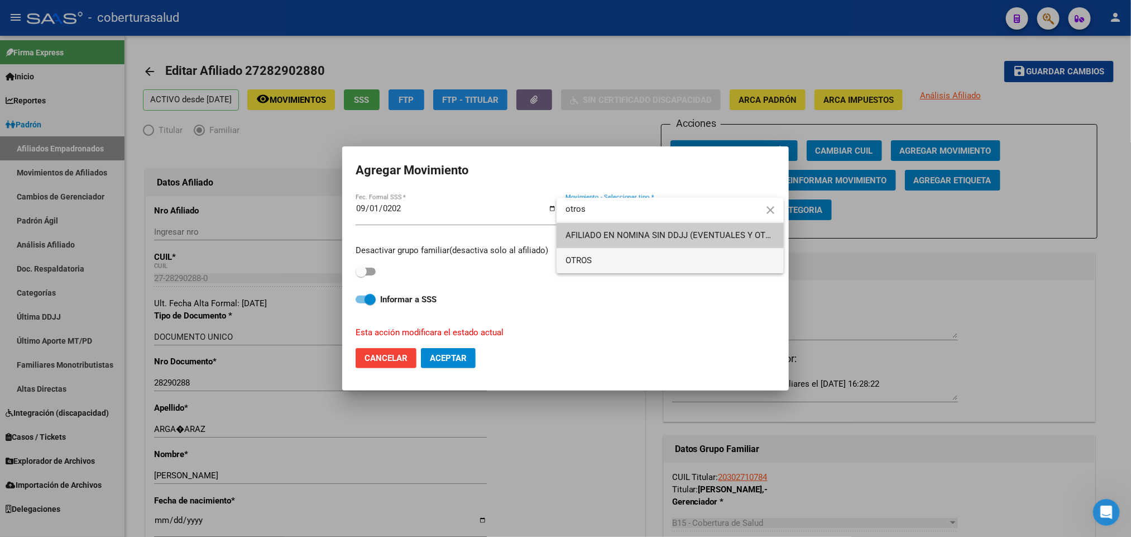
type input "otros"
click at [689, 260] on span "OTROS" at bounding box center [670, 260] width 209 height 25
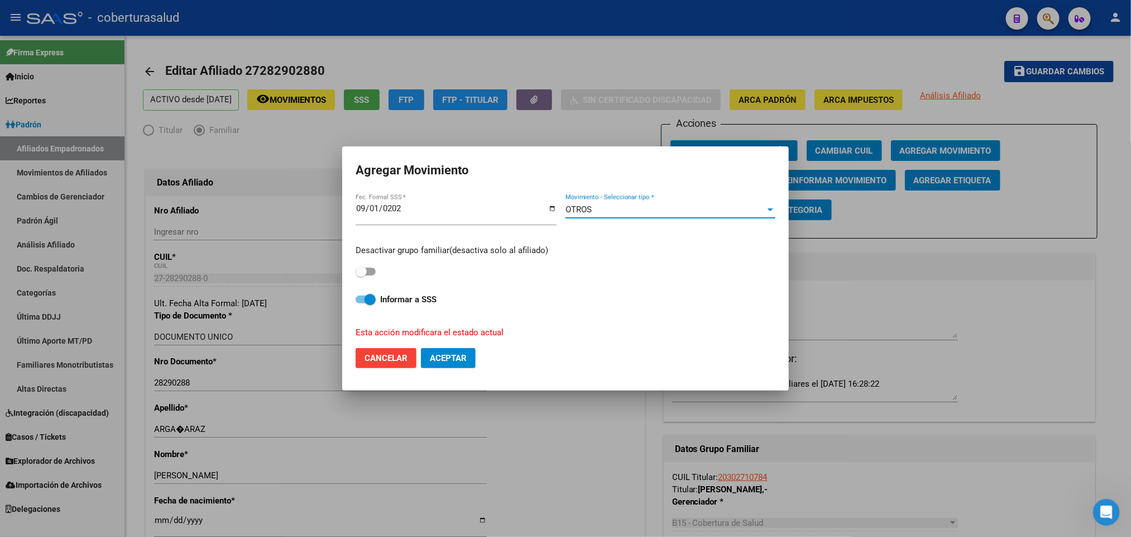
click at [372, 271] on span at bounding box center [366, 271] width 20 height 8
click at [361, 275] on input "checkbox" at bounding box center [361, 275] width 1 height 1
checkbox input "true"
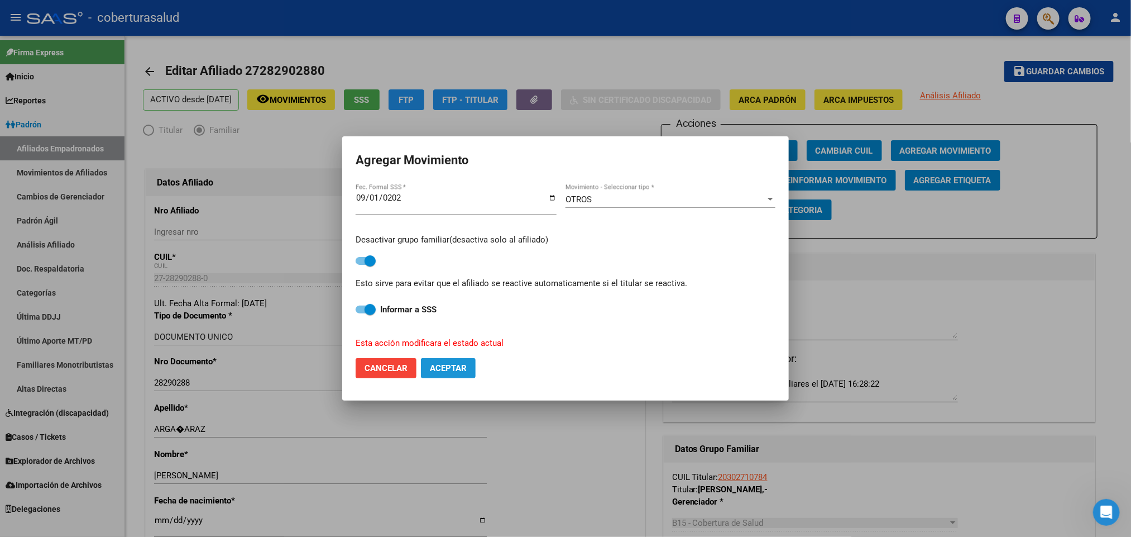
click at [466, 372] on span "Aceptar" at bounding box center [448, 368] width 37 height 10
checkbox input "false"
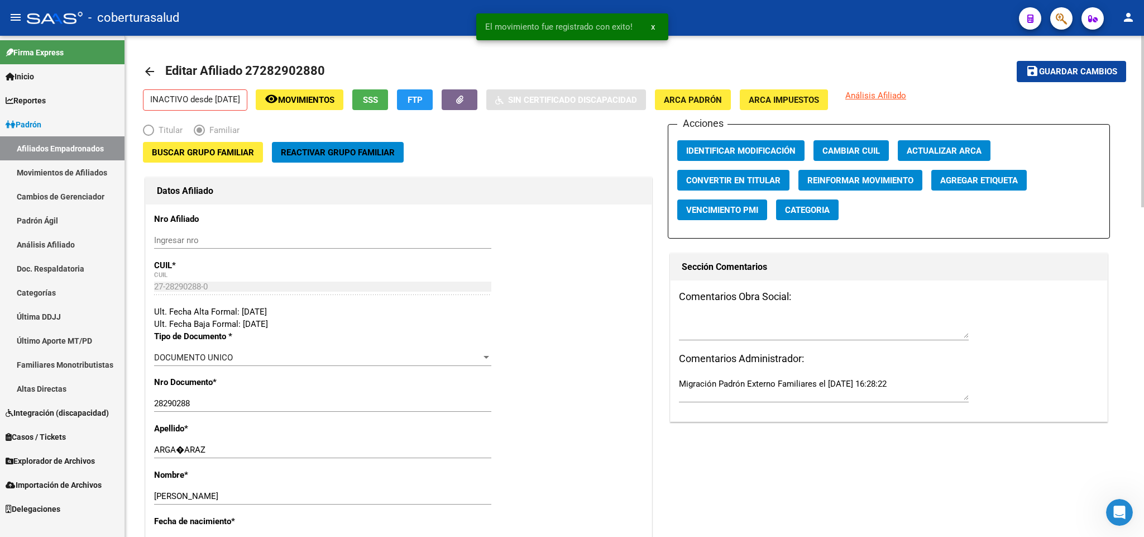
click at [149, 70] on mat-icon "arrow_back" at bounding box center [149, 71] width 13 height 13
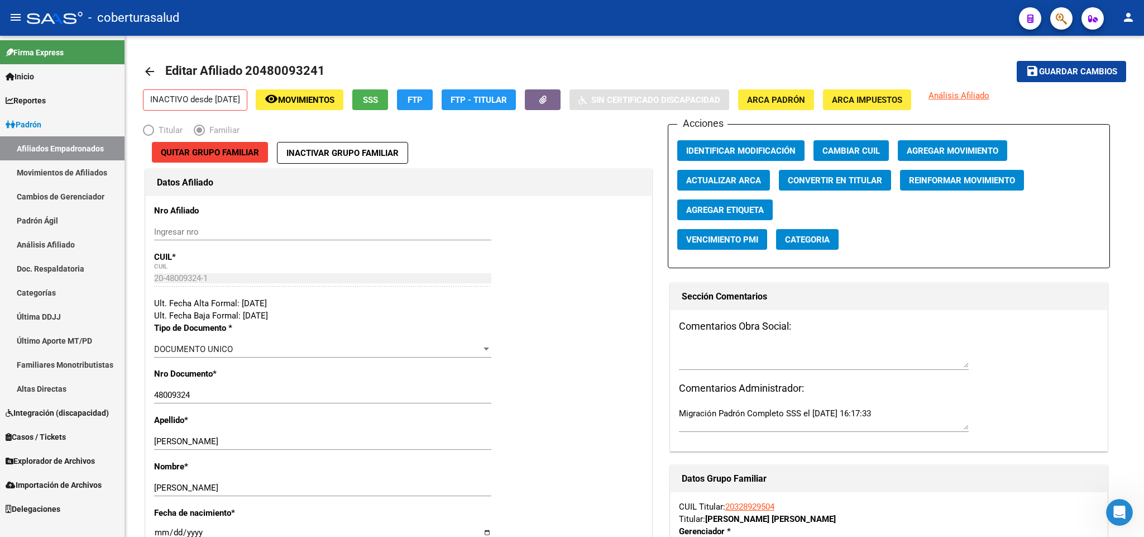
click at [1061, 27] on span "button" at bounding box center [1061, 18] width 11 height 23
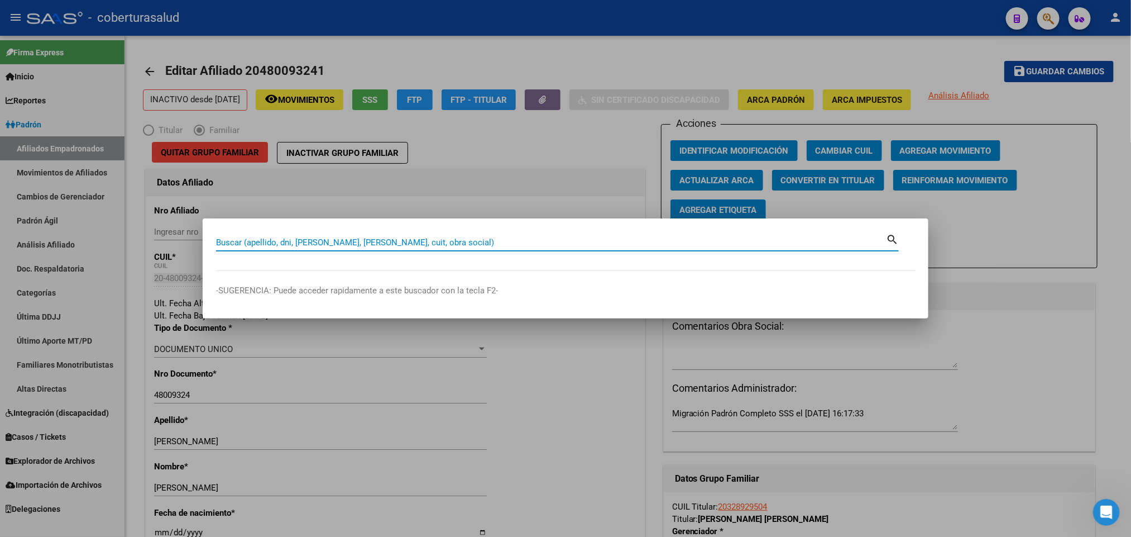
paste input "28290288"
type input "28290288"
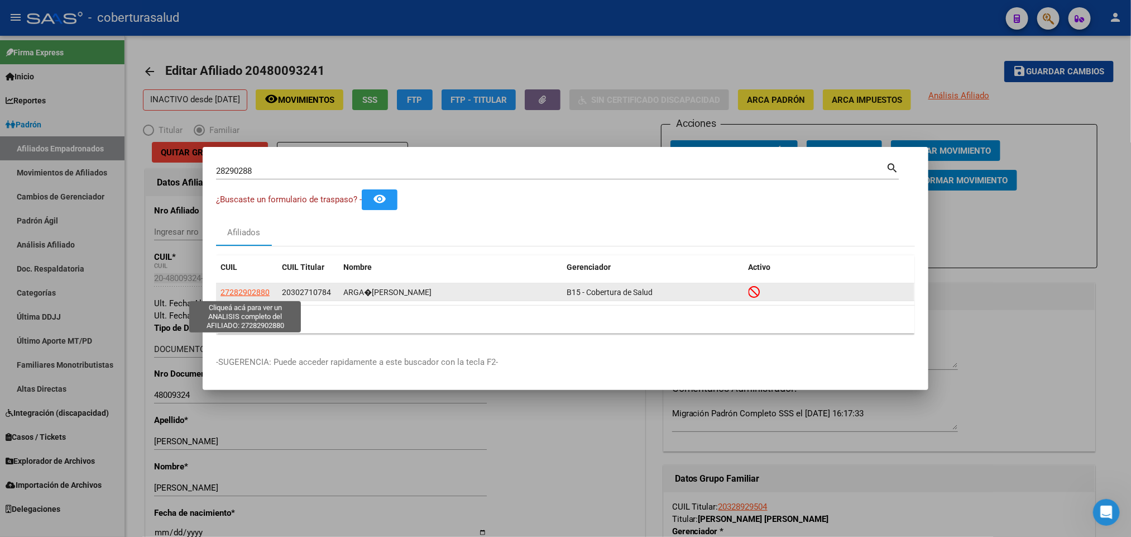
click at [237, 292] on span "27282902880" at bounding box center [245, 292] width 49 height 9
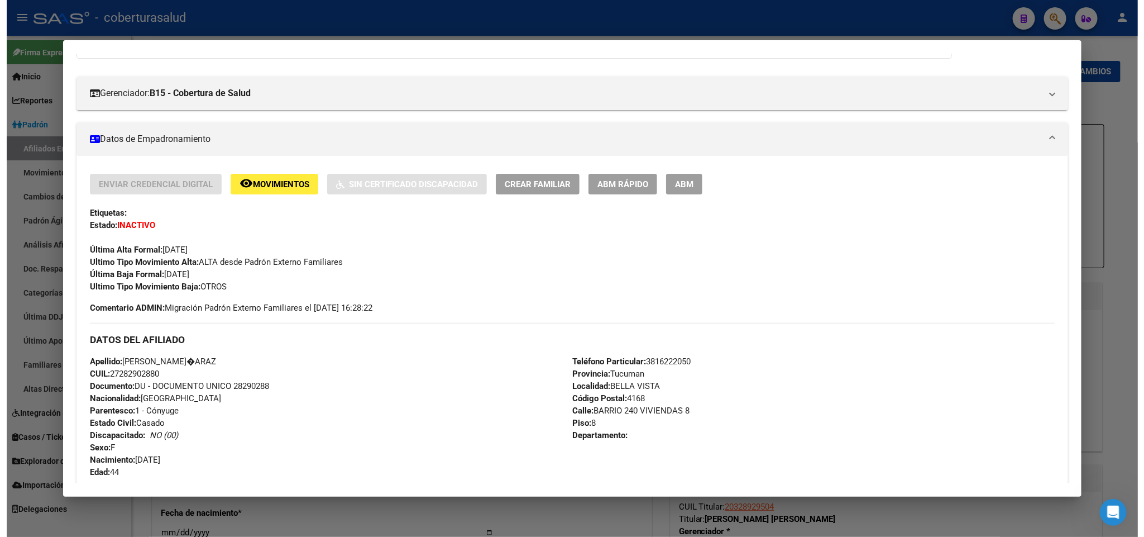
scroll to position [335, 0]
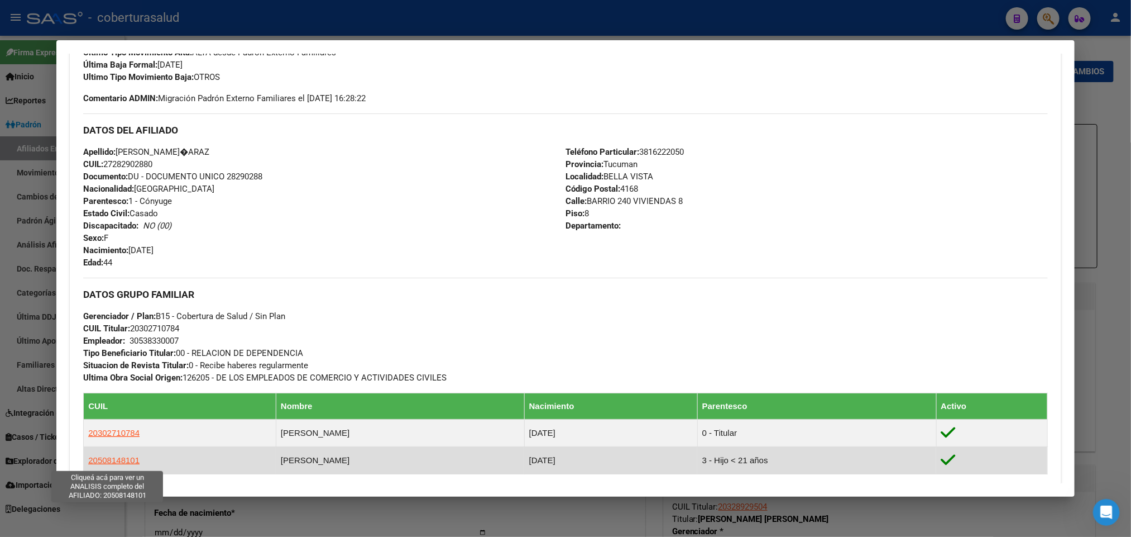
click at [121, 461] on span "20508148101" at bounding box center [113, 459] width 51 height 9
type textarea "20508148101"
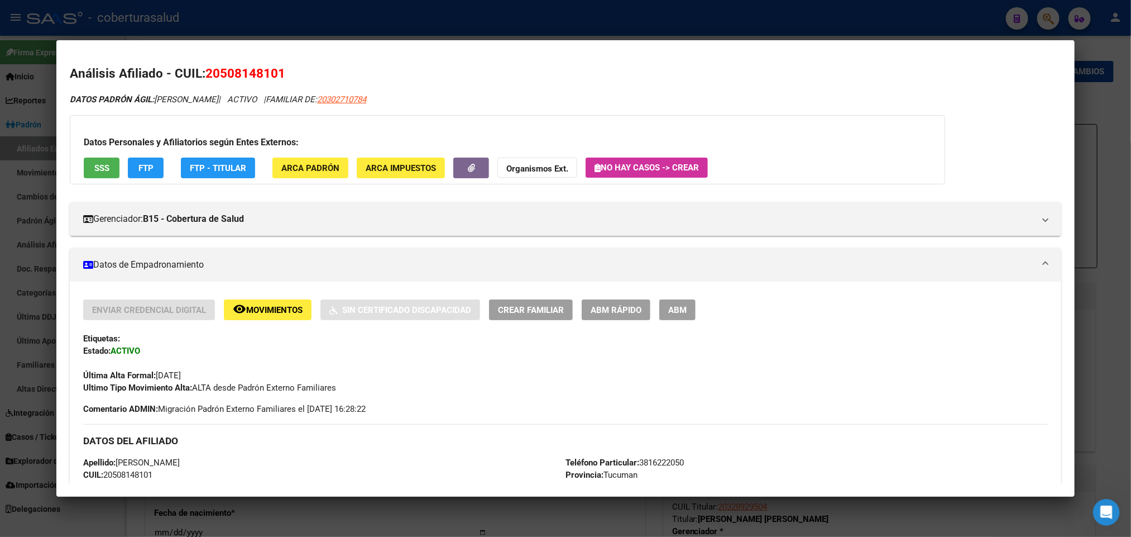
click at [676, 309] on span "ABM" at bounding box center [677, 310] width 18 height 10
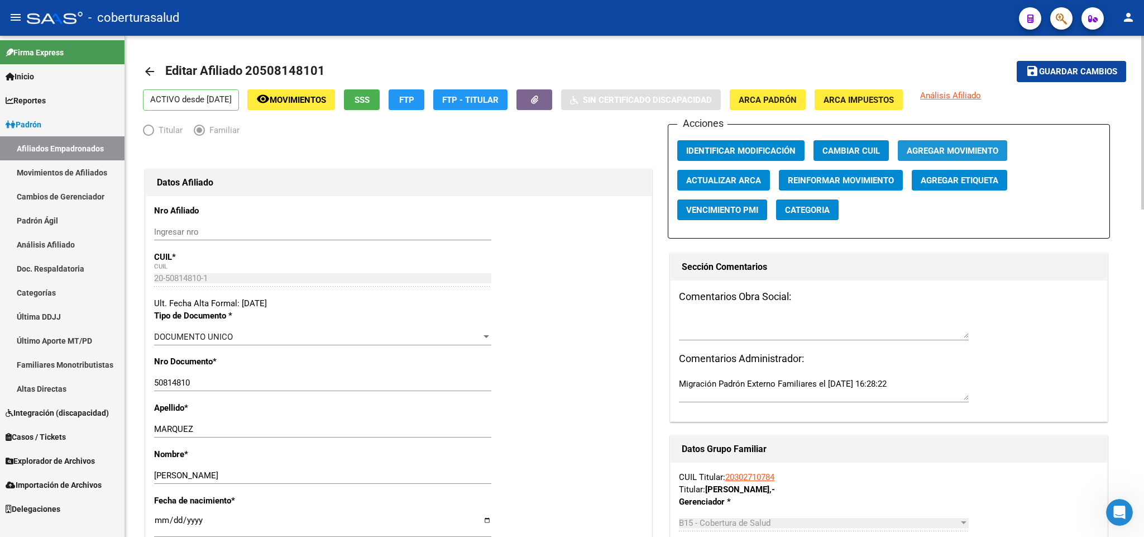
click at [925, 146] on span "Agregar Movimiento" at bounding box center [953, 151] width 92 height 10
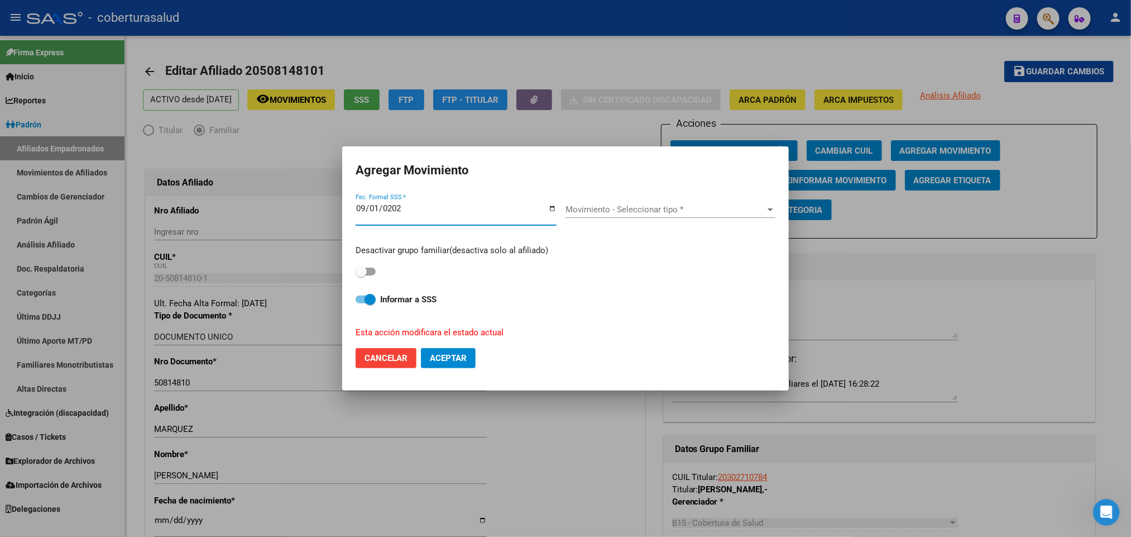
type input "[DATE]"
click at [599, 204] on div "Movimiento - Seleccionar tipo * Movimiento - Seleccionar tipo *" at bounding box center [671, 209] width 210 height 17
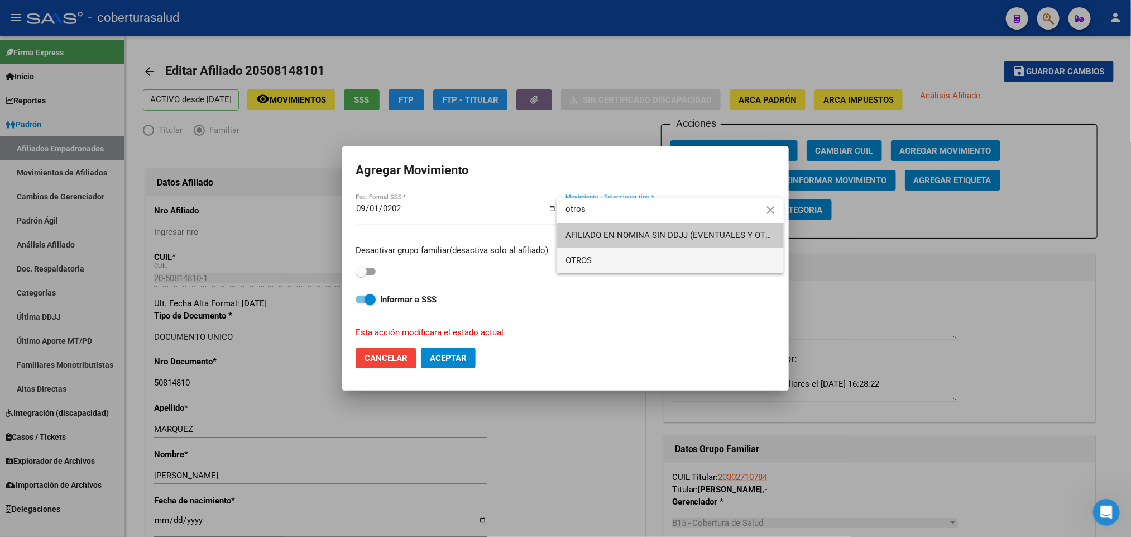
type input "otros"
click at [624, 254] on span "OTROS" at bounding box center [670, 260] width 209 height 25
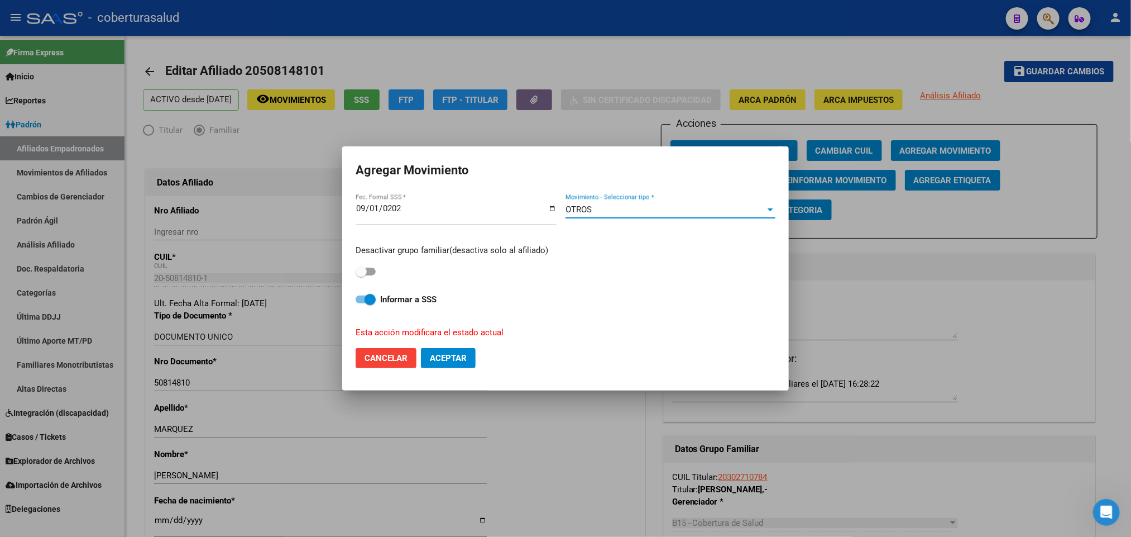
click at [374, 269] on span at bounding box center [366, 271] width 20 height 8
click at [361, 275] on input "checkbox" at bounding box center [361, 275] width 1 height 1
checkbox input "true"
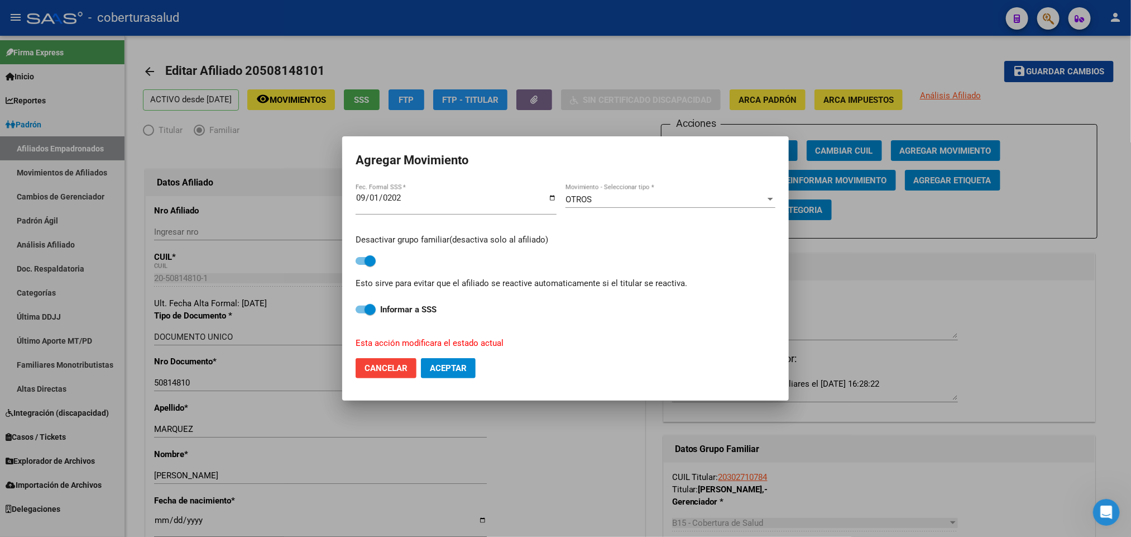
click at [461, 367] on span "Aceptar" at bounding box center [448, 368] width 37 height 10
checkbox input "false"
